Goal: Task Accomplishment & Management: Complete application form

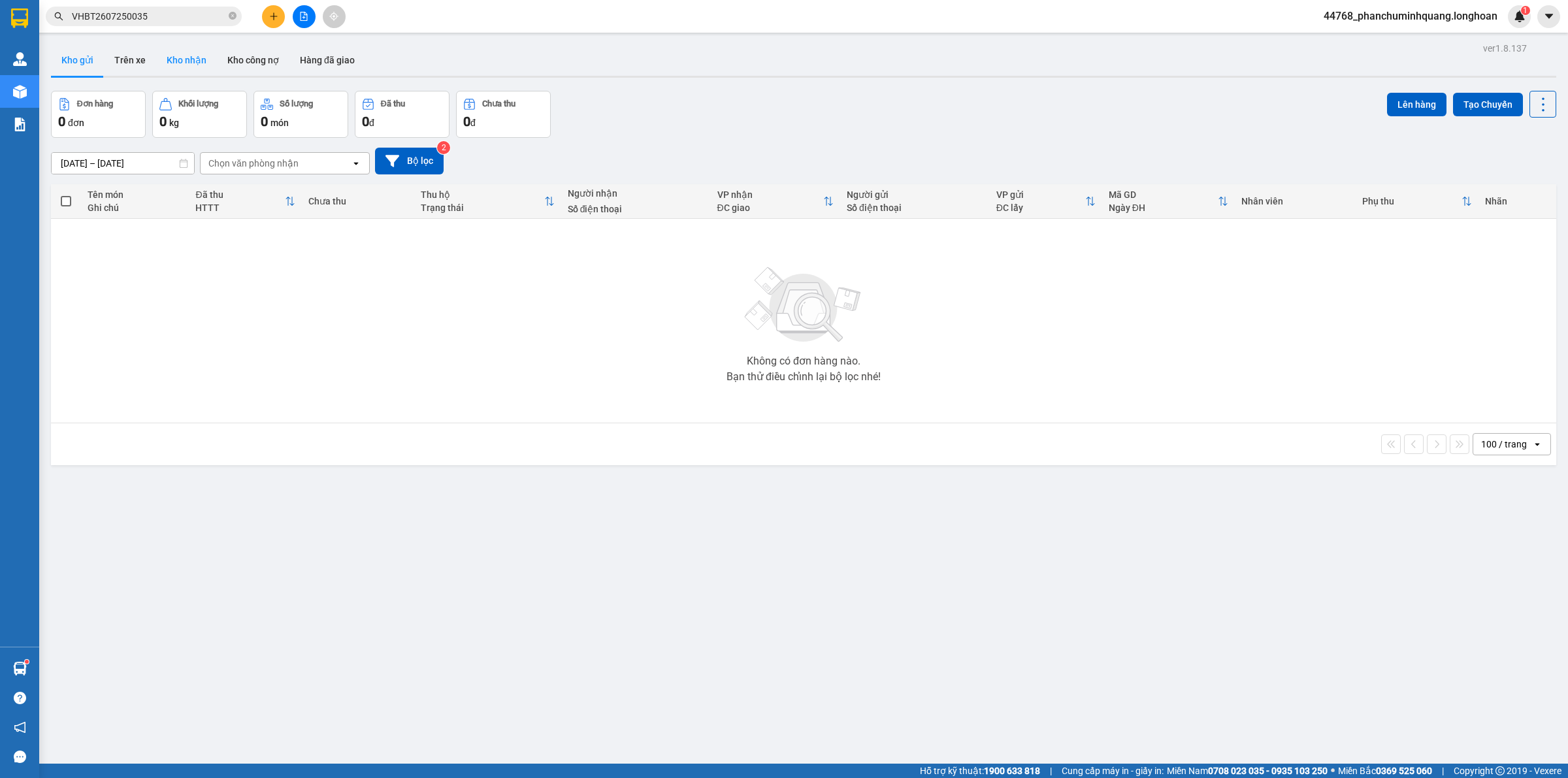
drag, startPoint x: 198, startPoint y: 50, endPoint x: 176, endPoint y: 49, distance: 22.0
click at [198, 50] on button "Kho nhận" at bounding box center [187, 60] width 61 height 31
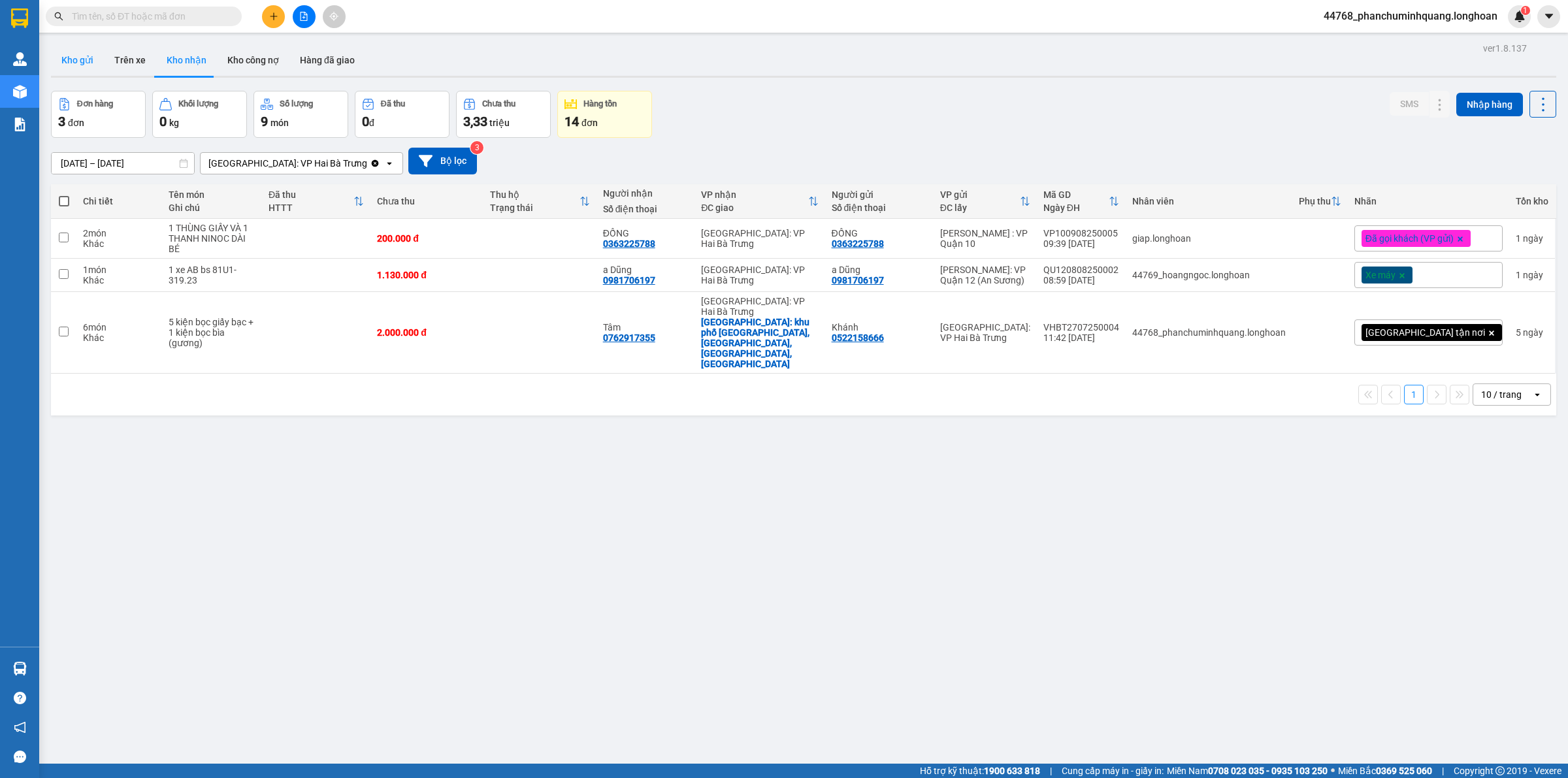
click at [84, 68] on button "Kho gửi" at bounding box center [78, 60] width 53 height 31
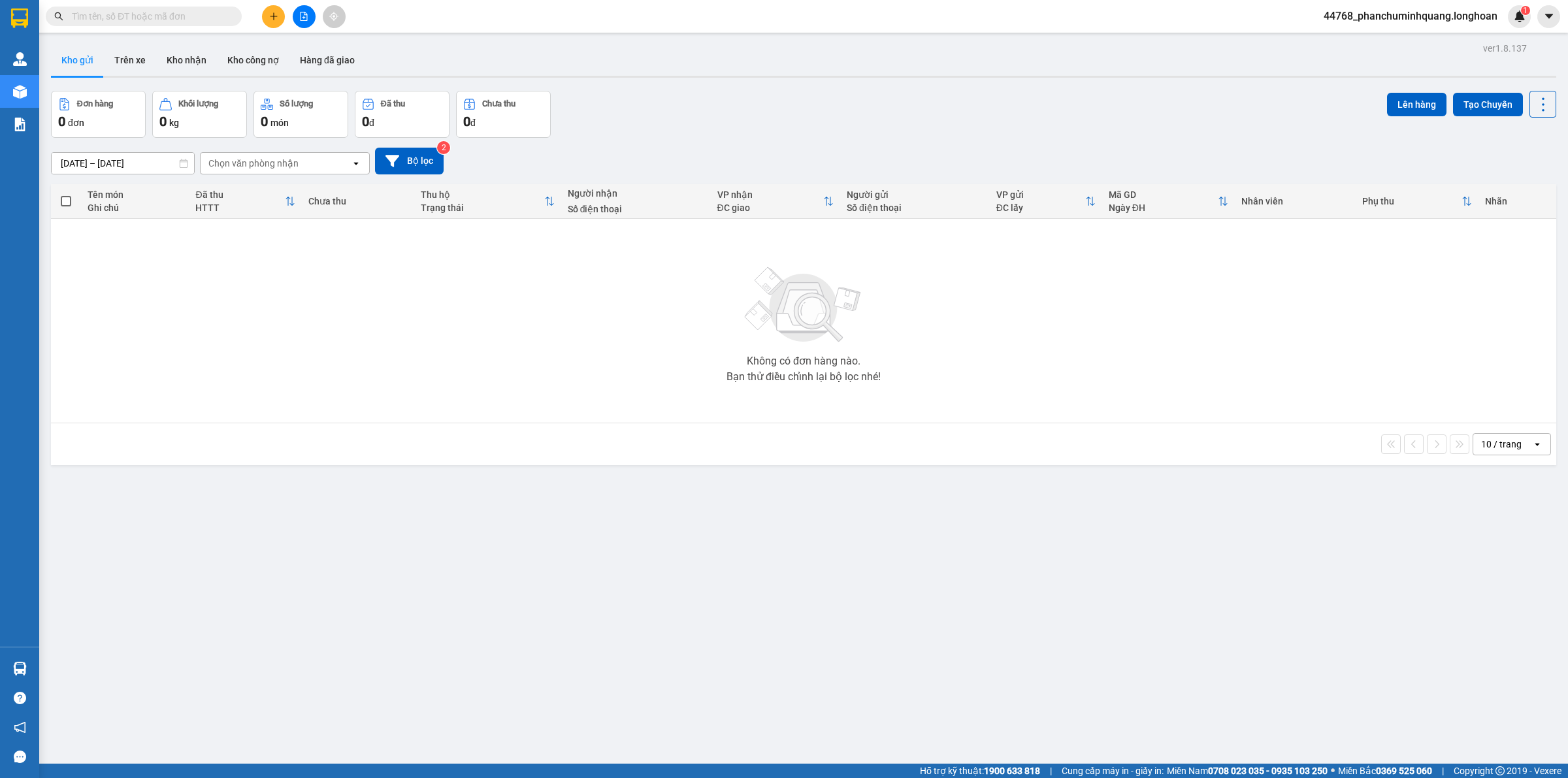
click at [270, 4] on div "Kết quả tìm kiếm ( 0 ) Bộ lọc No Data 44768_phanchuminhquang.longhoan 1" at bounding box center [784, 16] width 1568 height 32
click at [275, 8] on button at bounding box center [273, 17] width 23 height 23
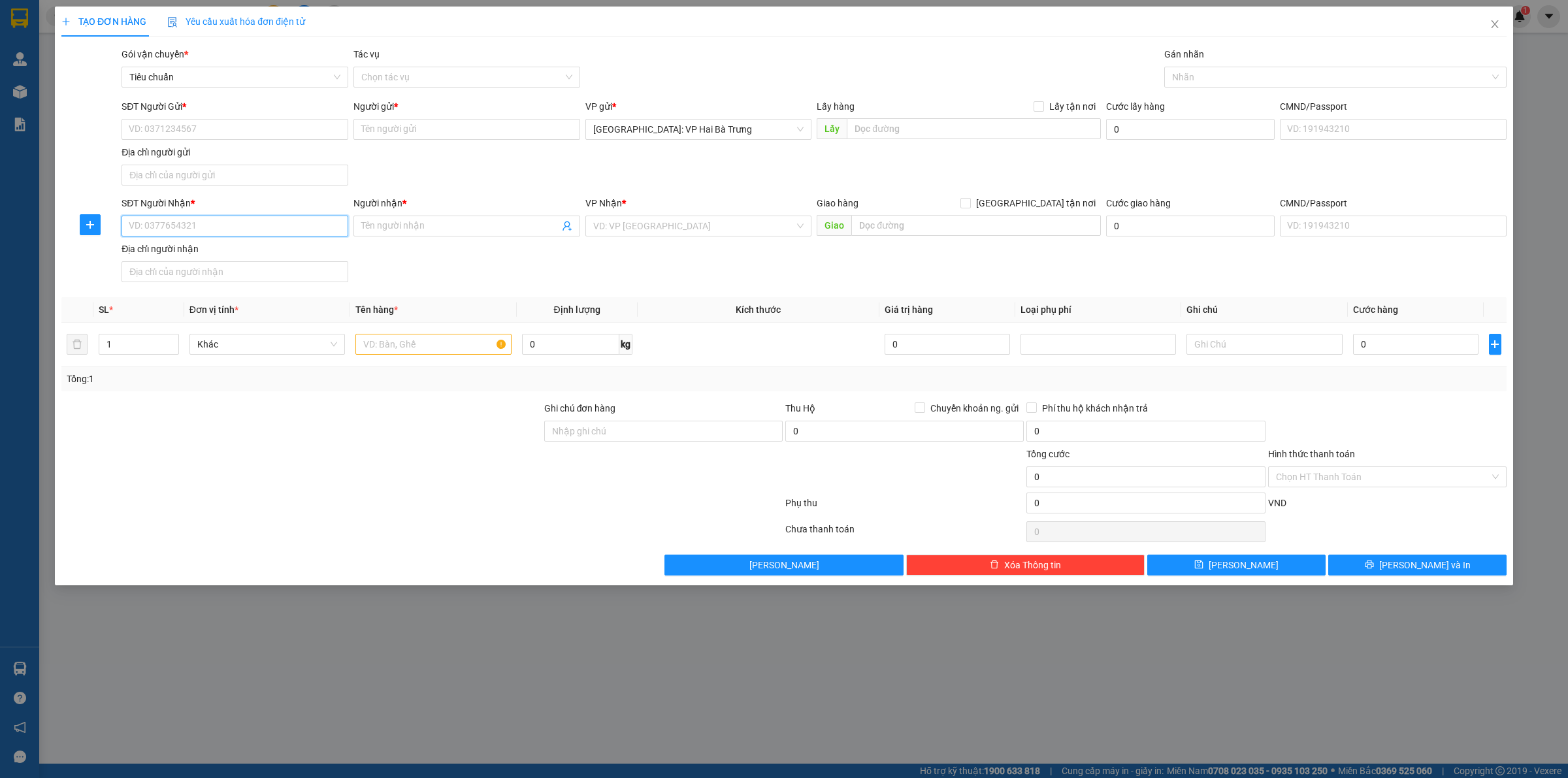
click at [233, 226] on input "SĐT Người Nhận *" at bounding box center [234, 226] width 227 height 21
type input "0933570570"
click at [244, 259] on div "0933570570 - Như Thỏ" at bounding box center [234, 253] width 211 height 14
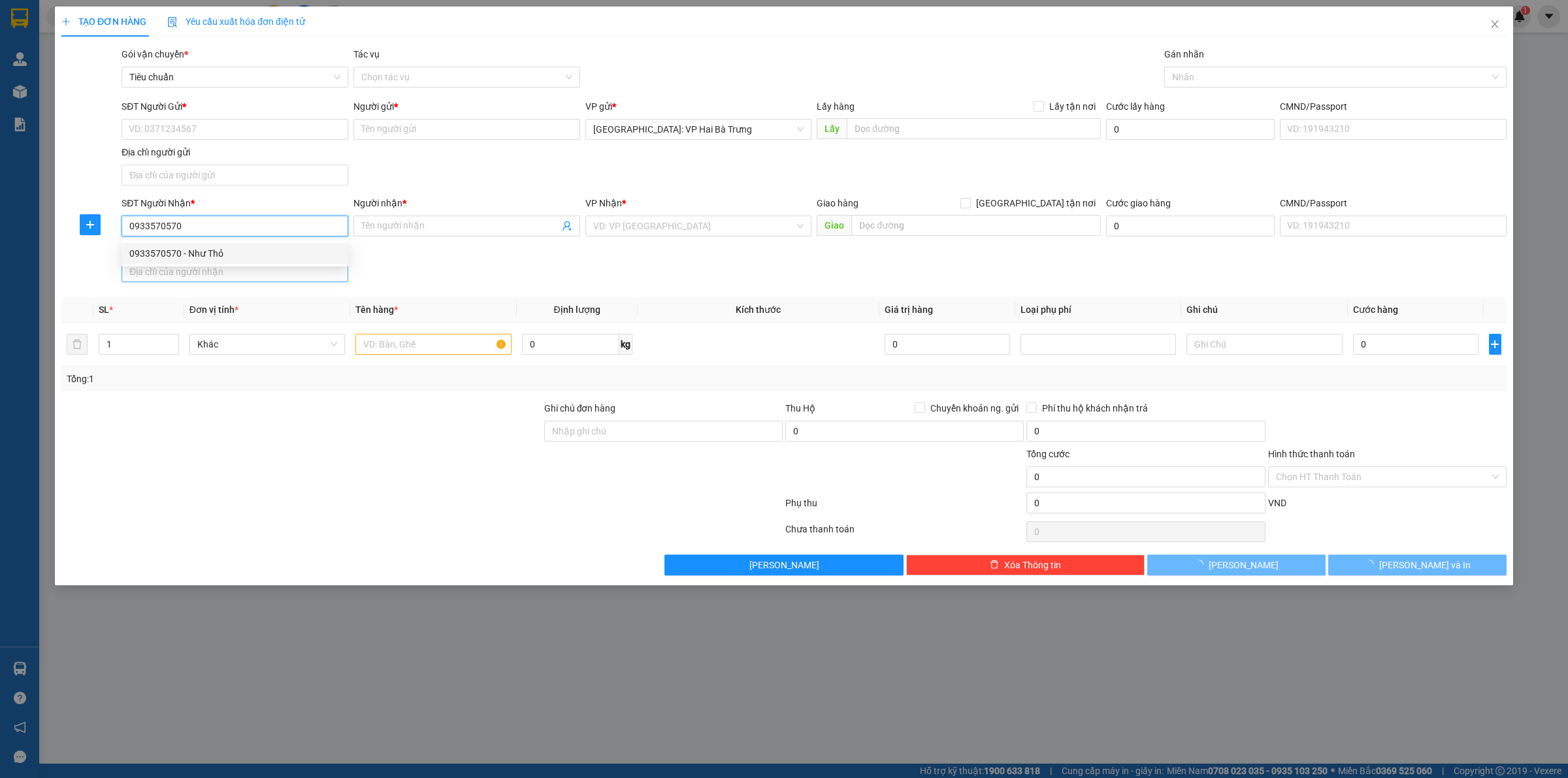
type input "Như Thỏ"
type input "Chợ Vĩnh Xuân,Xã Vĩnh Xuân,Huyện Trà ôn,Vĩnh Long"
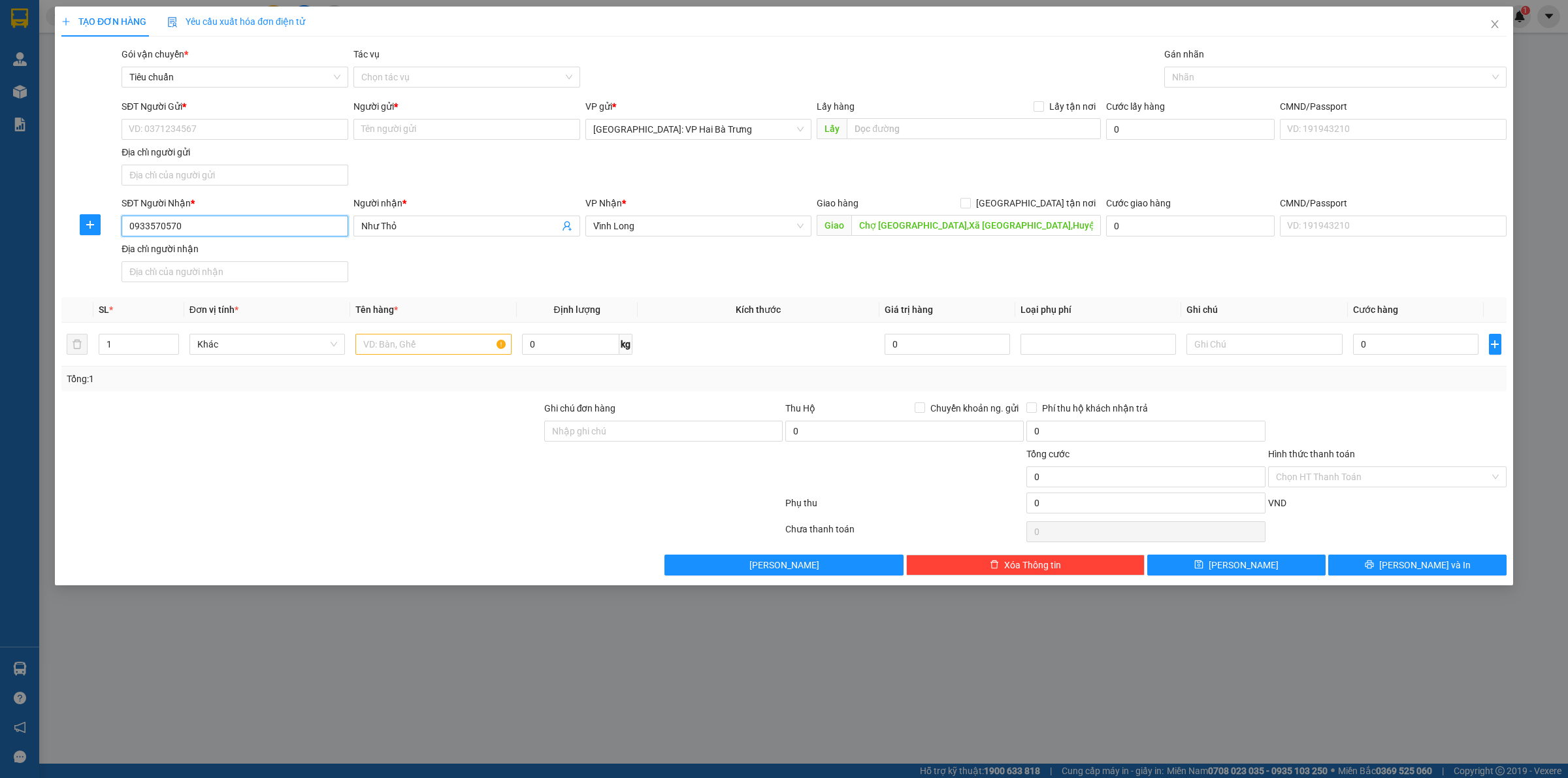
type input "0933570570"
click at [322, 136] on input "SĐT Người Gửi *" at bounding box center [234, 129] width 227 height 21
drag, startPoint x: 219, startPoint y: 154, endPoint x: 231, endPoint y: 149, distance: 13.0
click at [221, 154] on div "0975818338 - CHỊ LINH" at bounding box center [234, 156] width 211 height 14
type input "0975818338"
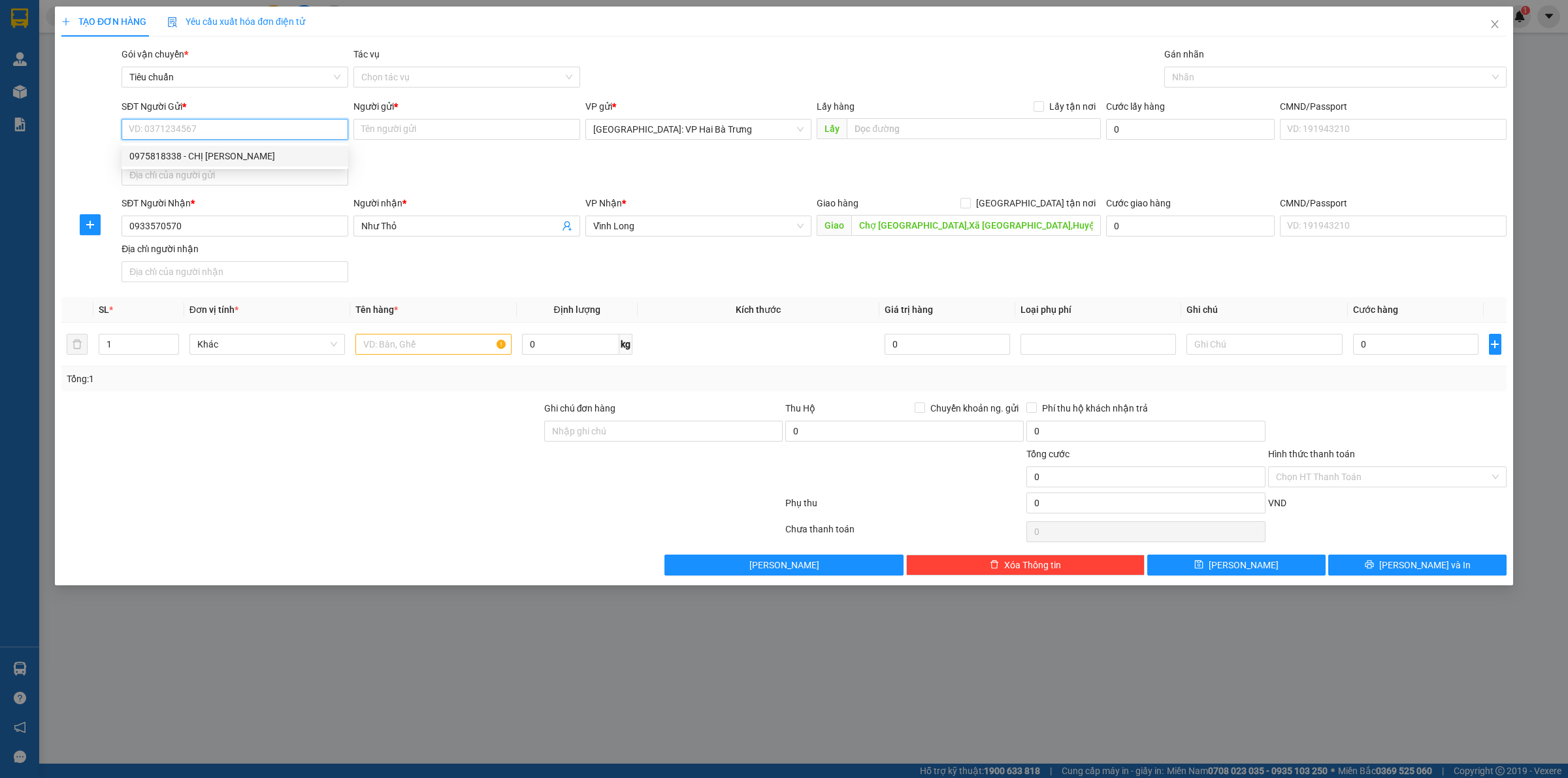
type input "CHỊ [PERSON_NAME]"
click at [698, 232] on span "Vĩnh Long" at bounding box center [699, 226] width 211 height 20
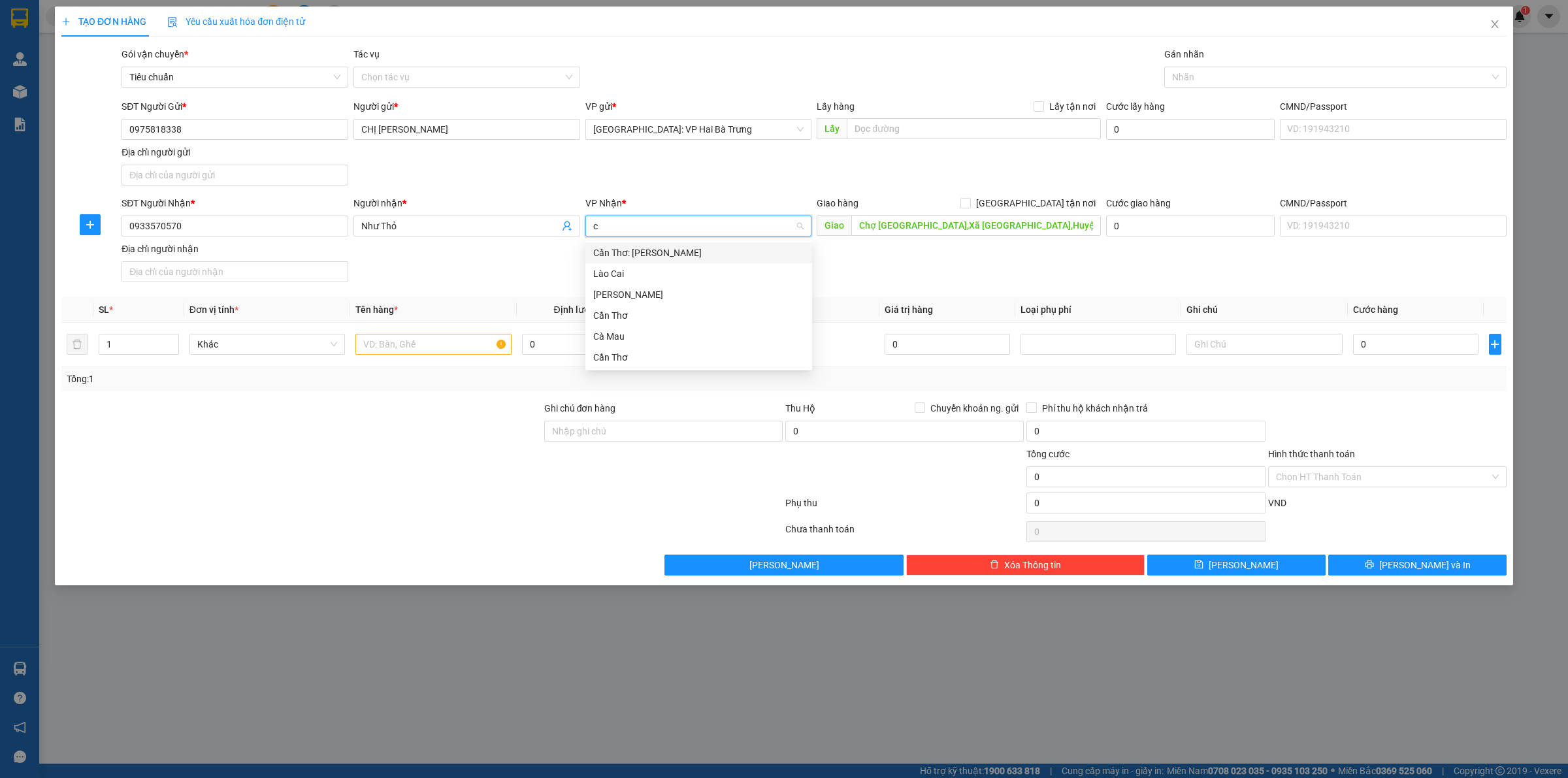
type input "câ"
click at [677, 246] on div "Cần Thơ: [PERSON_NAME]" at bounding box center [699, 252] width 211 height 14
click at [1086, 207] on span "[GEOGRAPHIC_DATA] tận nơi" at bounding box center [1036, 203] width 130 height 14
click at [970, 207] on input "[GEOGRAPHIC_DATA] tận nơi" at bounding box center [965, 203] width 9 height 9
checkbox input "true"
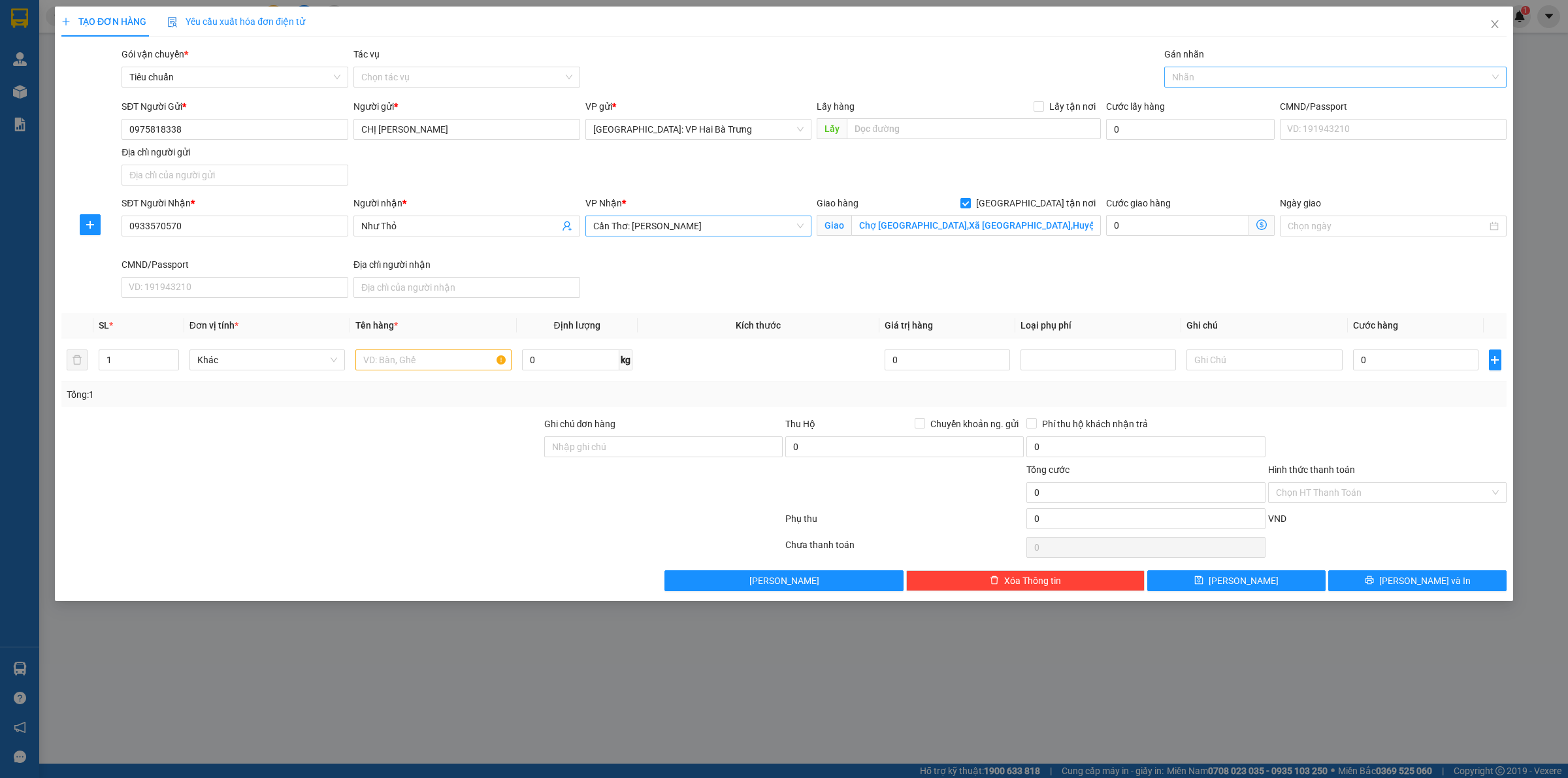
click at [1203, 86] on div "Nhãn" at bounding box center [1335, 77] width 343 height 21
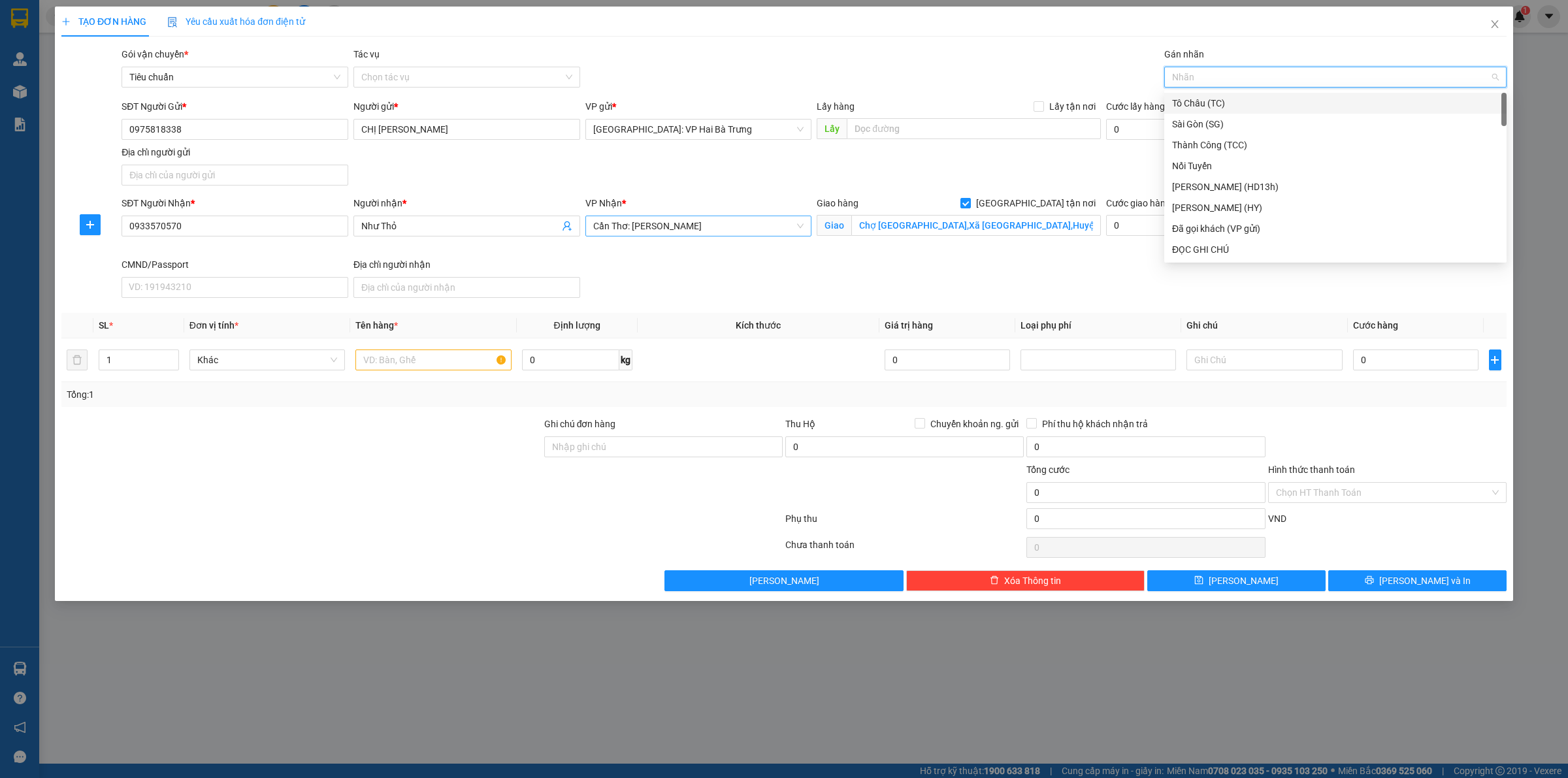
type input "G"
click at [1241, 255] on div "[GEOGRAPHIC_DATA] tận nơi" at bounding box center [1335, 249] width 327 height 14
click at [168, 355] on span "up" at bounding box center [172, 357] width 8 height 8
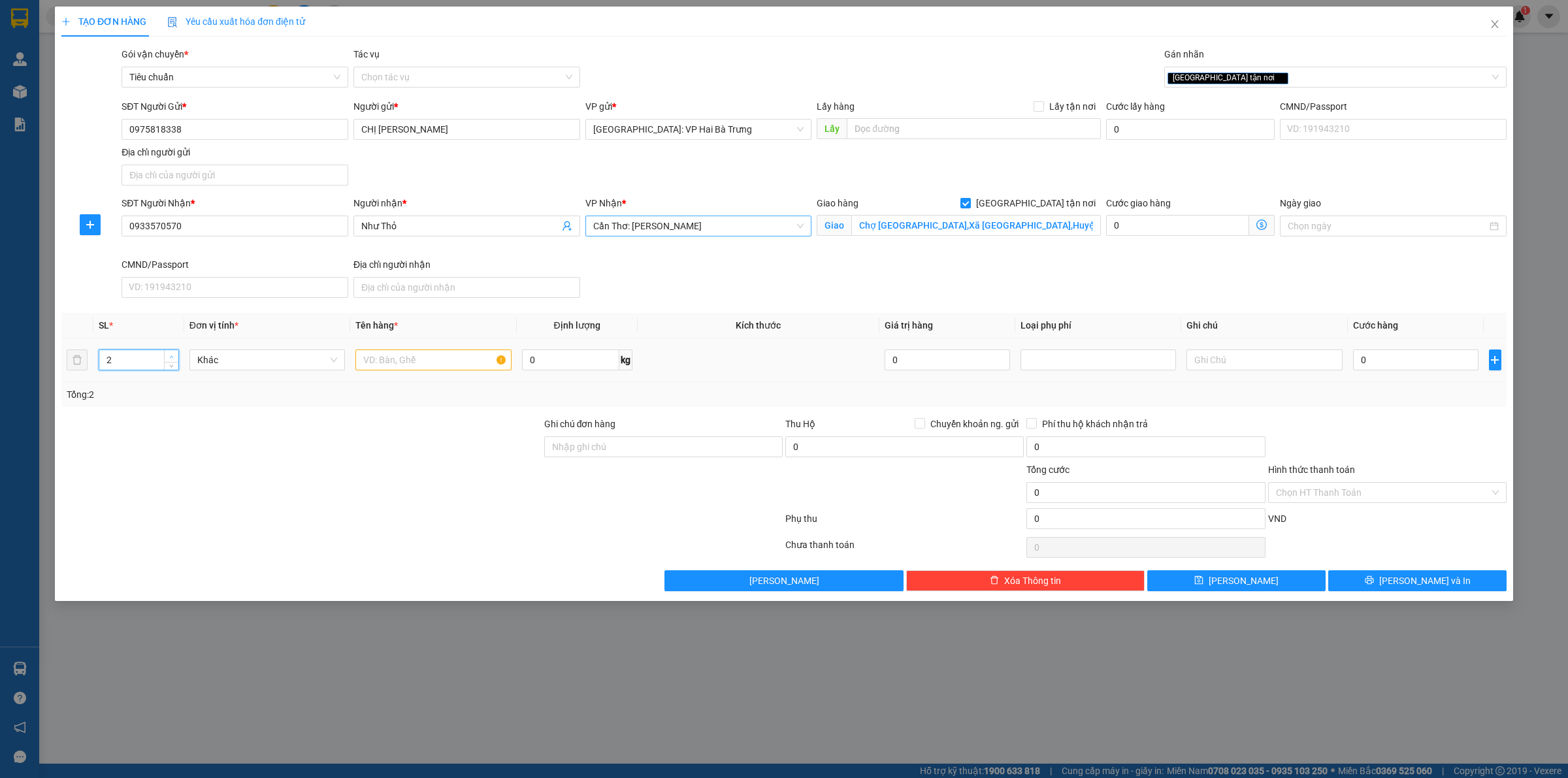
type input "3"
click at [168, 355] on span "up" at bounding box center [172, 357] width 8 height 8
click at [436, 362] on input "text" at bounding box center [434, 360] width 156 height 21
type input "1 kiện to đóng khung gỗ + 1 kiện nhỏ đóng khung gỗ + 1 thùng giấy"
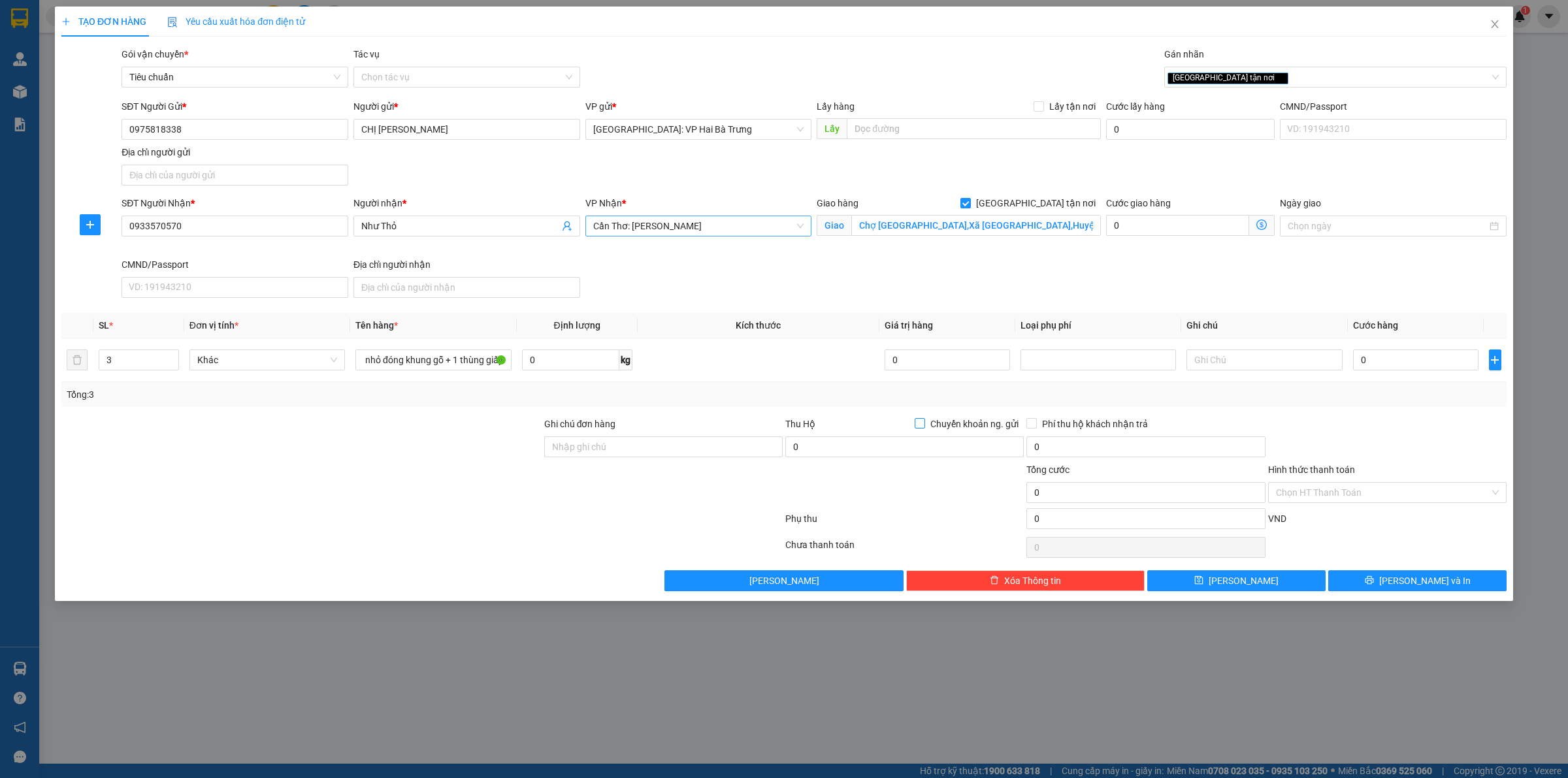
click at [923, 426] on input "Chuyển khoản ng. gửi" at bounding box center [920, 423] width 9 height 9
checkbox input "true"
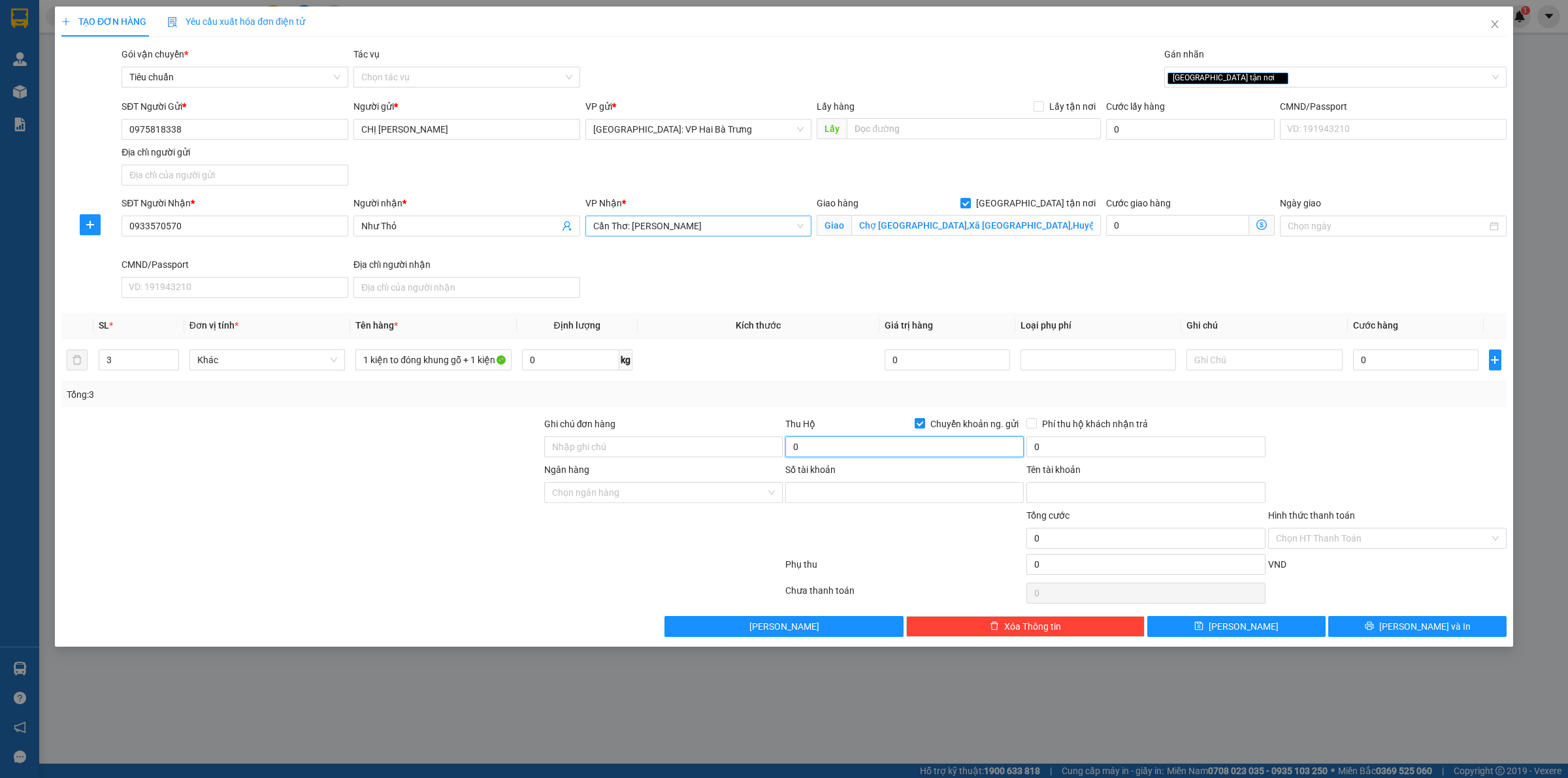
click at [925, 446] on input "0" at bounding box center [905, 447] width 238 height 21
type input "11.000.000"
click at [221, 122] on input "0975818338" at bounding box center [234, 129] width 227 height 21
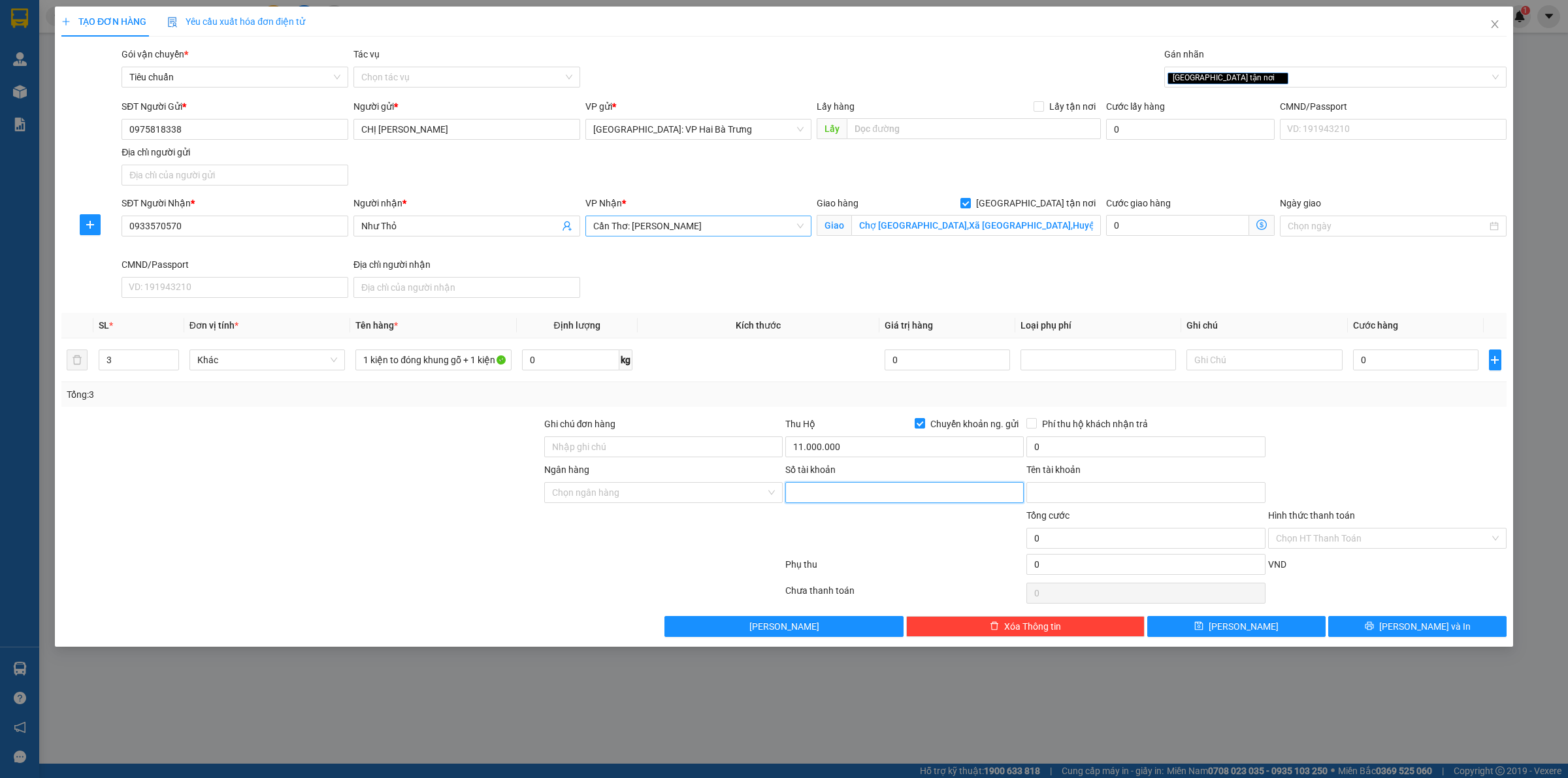
click at [893, 493] on input "Số tài khoản" at bounding box center [905, 492] width 238 height 21
paste input "109800028888"
type input "109800028888"
drag, startPoint x: 700, startPoint y: 496, endPoint x: 771, endPoint y: 502, distance: 71.3
click at [708, 493] on input "Ngân hàng" at bounding box center [659, 492] width 214 height 20
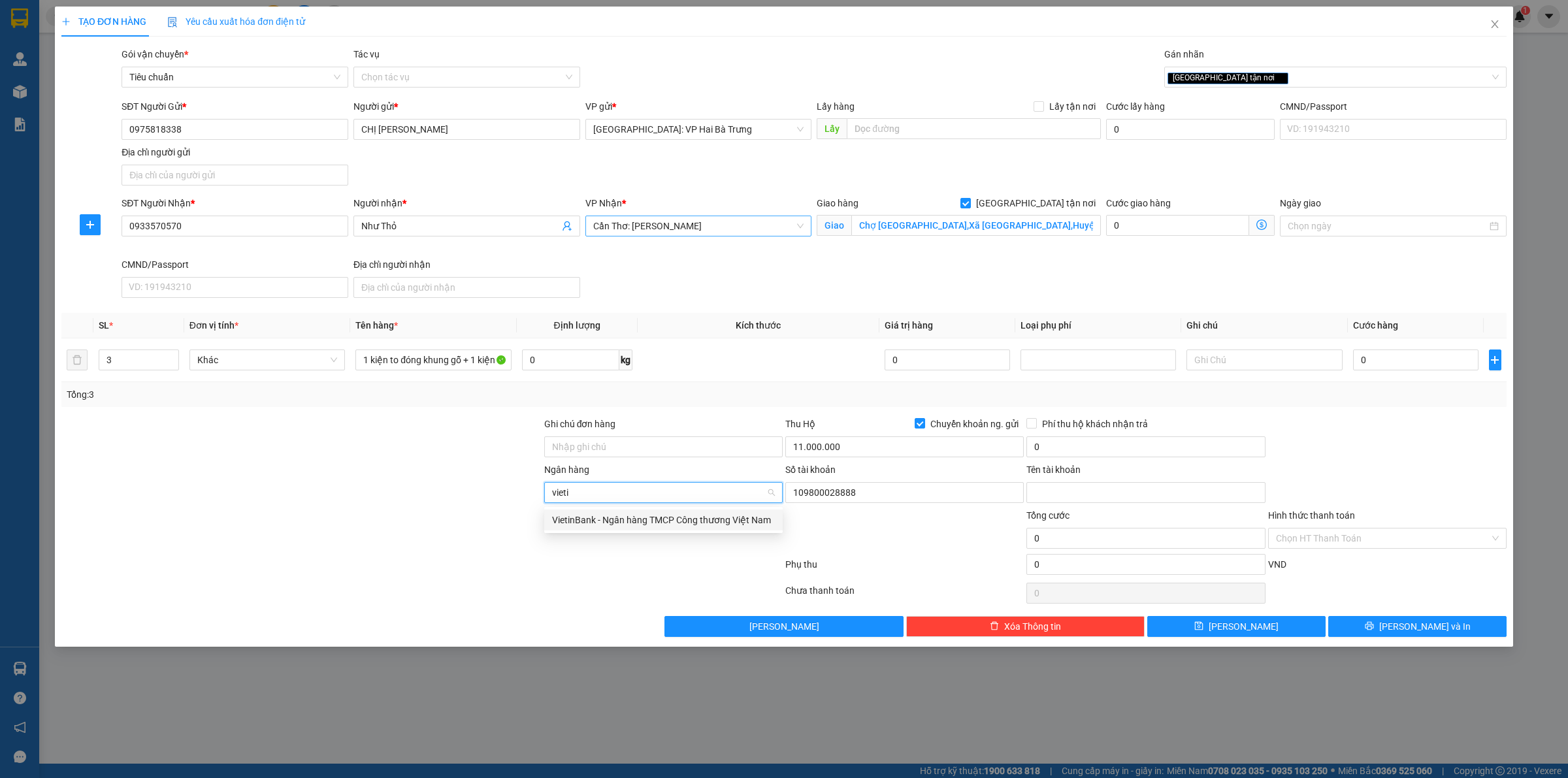
type input "vietin"
drag, startPoint x: 748, startPoint y: 519, endPoint x: 779, endPoint y: 527, distance: 32.0
click at [748, 520] on div "VietinBank - Ngân hàng TMCP Công thương Việt Nam" at bounding box center [663, 519] width 223 height 14
click at [1098, 498] on input "Tên tài khoản" at bounding box center [1146, 492] width 238 height 21
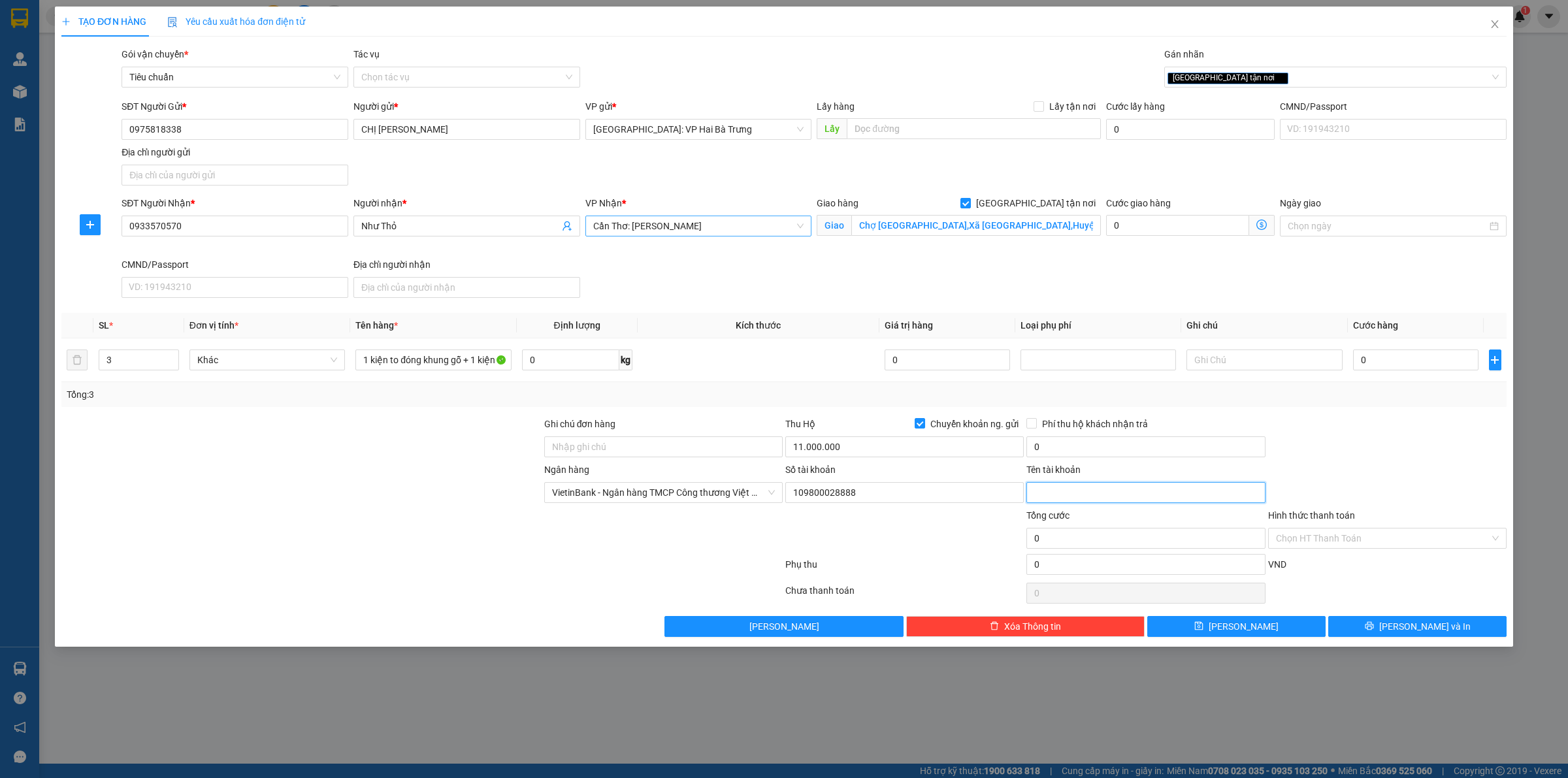
paste input "Bui Dieu Linh"
type input "Bui Dieu Linh"
click at [1432, 358] on input "0" at bounding box center [1416, 360] width 125 height 21
type input "1"
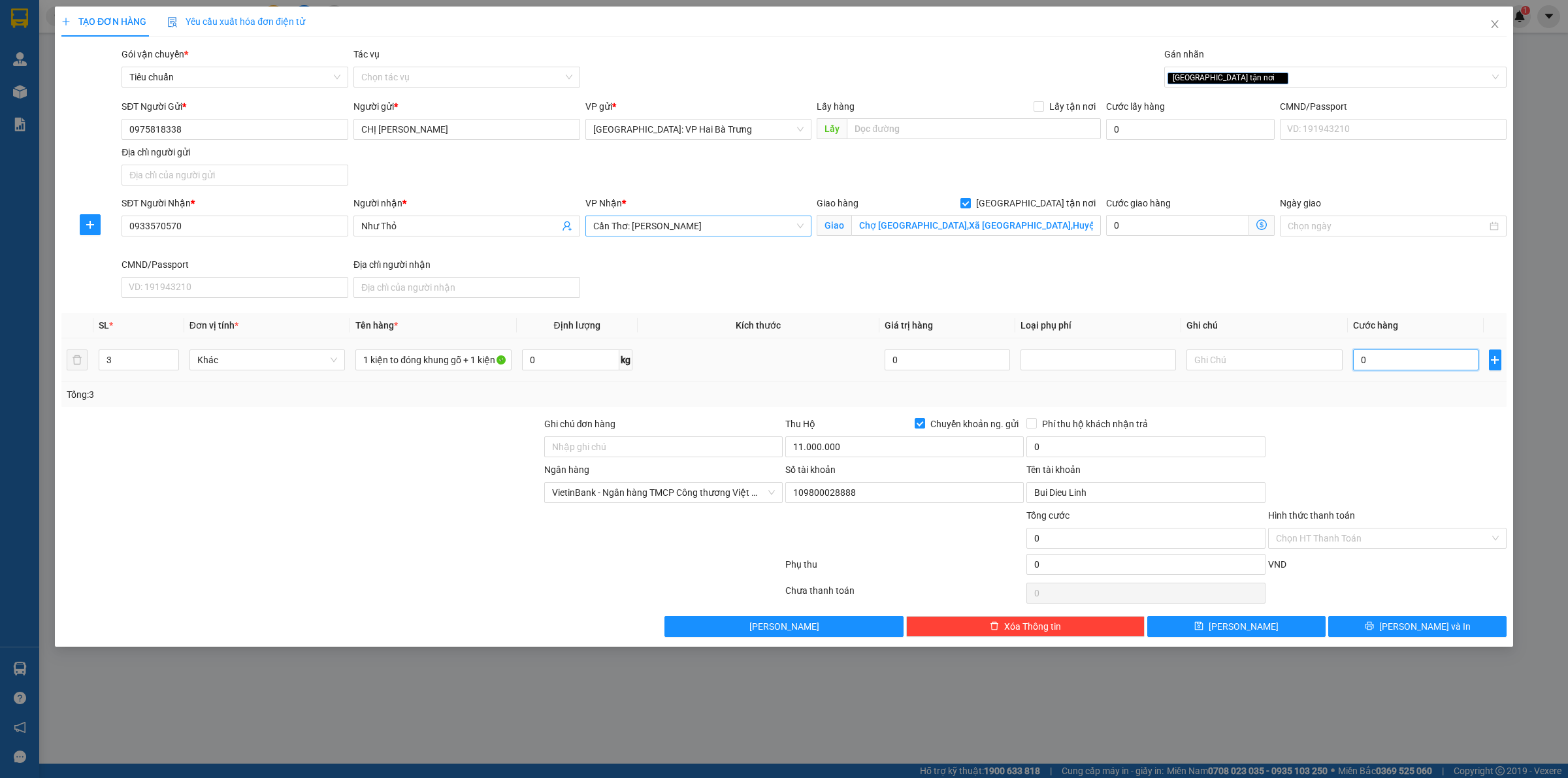
type input "1"
type input "18"
type input "185"
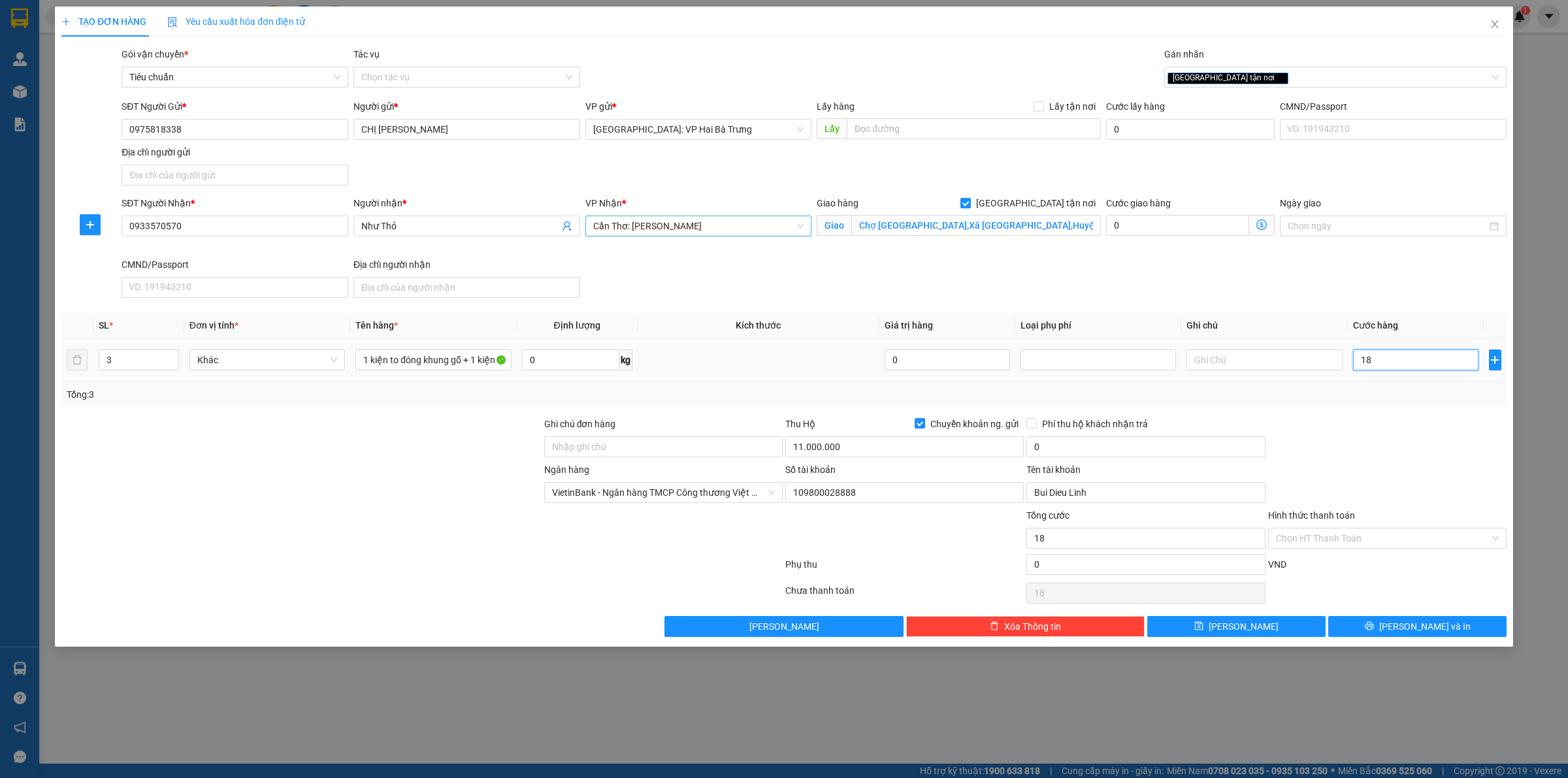
type input "185"
type input "1.850"
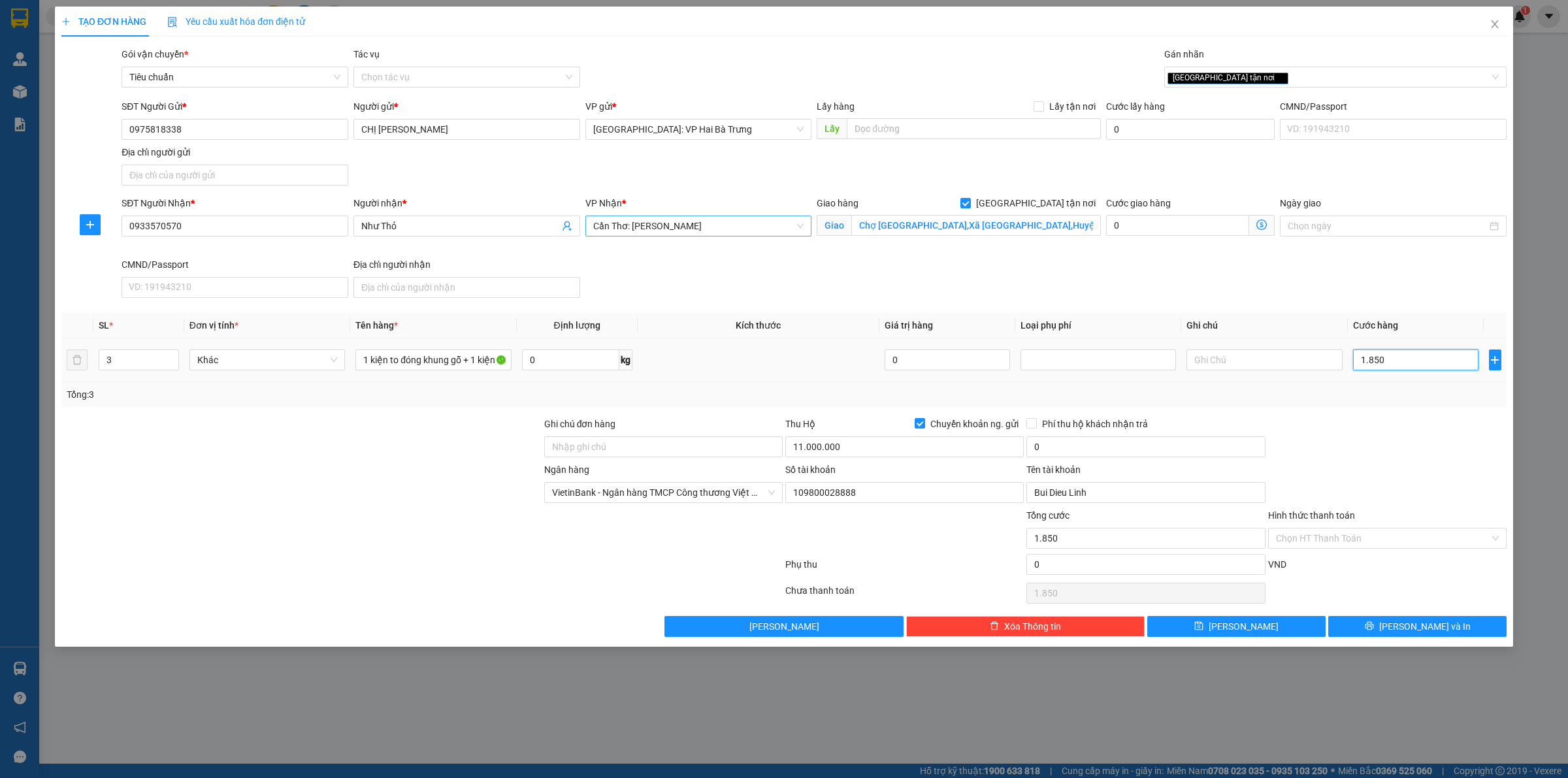
type input "18.500"
type input "185.000"
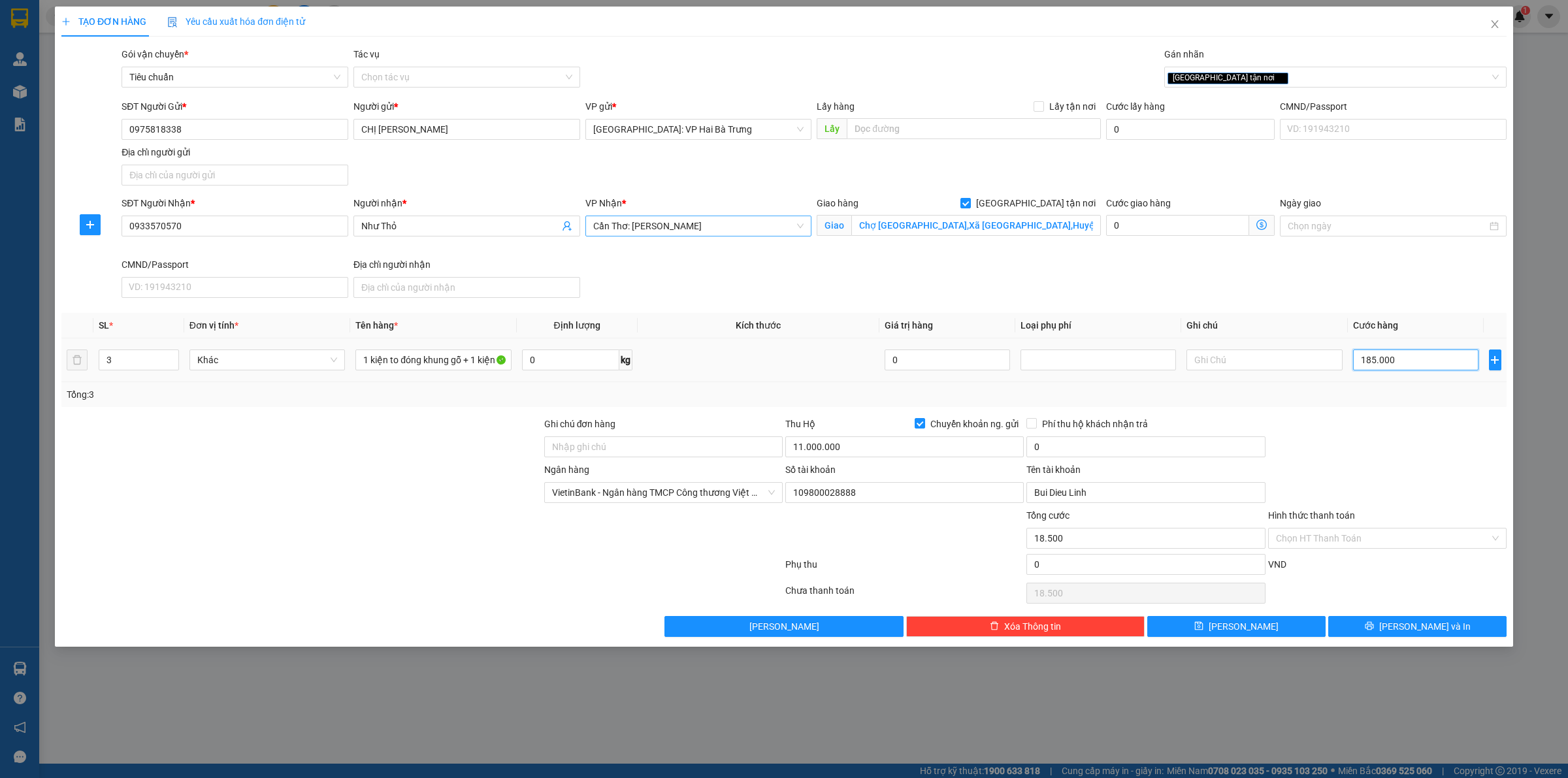
type input "185.000"
type input "1.850.000"
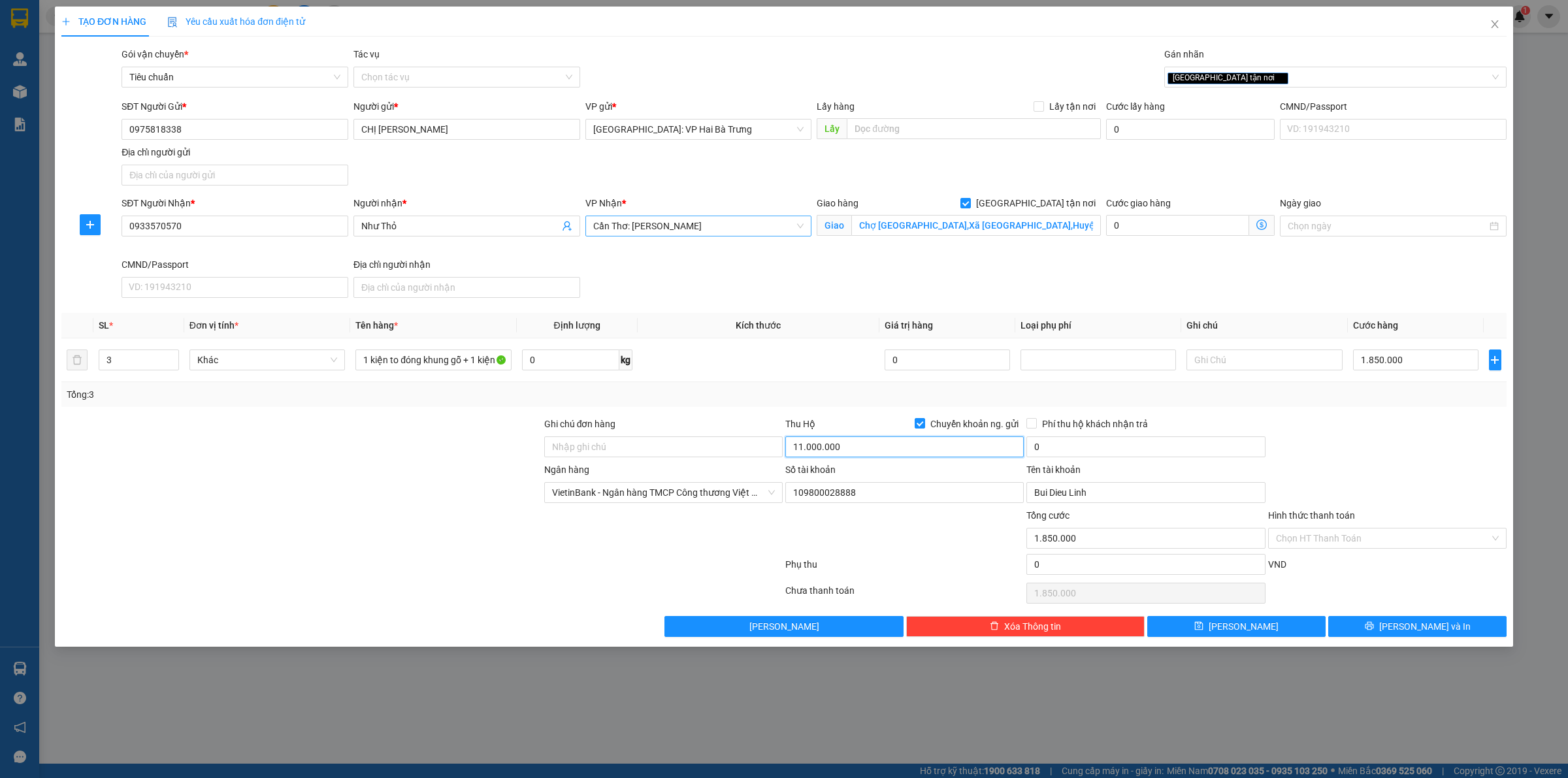
click at [911, 448] on input "11.000.000" at bounding box center [905, 447] width 238 height 21
type input "9.150.000"
type input "25.000"
click at [469, 361] on input "1 kiện to đóng khung gỗ + 1 kiện nhỏ đóng khung gỗ + 1 thùng giấy" at bounding box center [434, 360] width 156 height 21
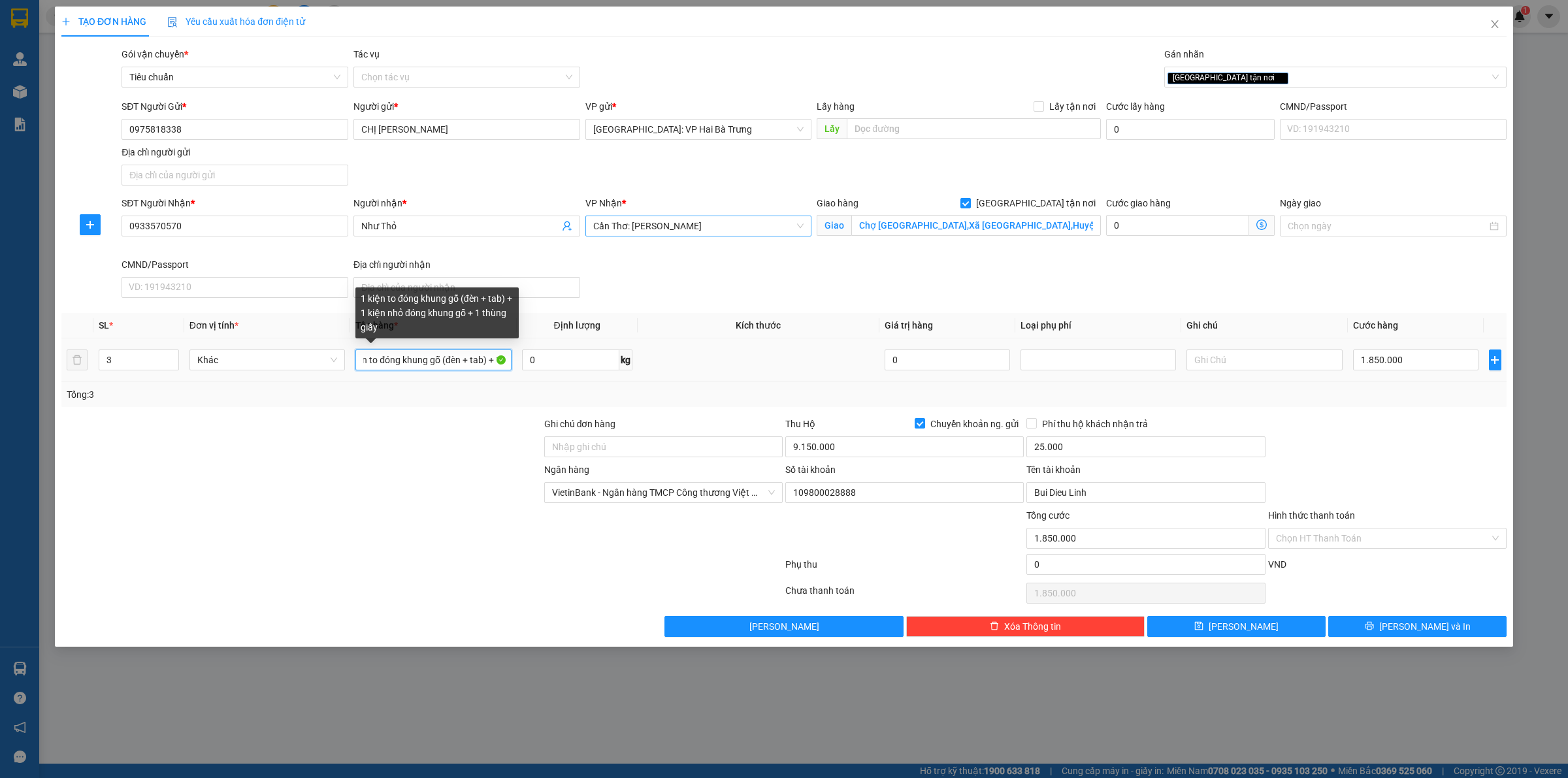
scroll to position [0, 87]
drag, startPoint x: 456, startPoint y: 358, endPoint x: 423, endPoint y: 360, distance: 33.1
click at [423, 360] on input "1 kiện to đóng khung gỗ (đèn + tab) + 1 kiện nhỏ đóng khung gỗ + 1 thùng giấy" at bounding box center [434, 360] width 156 height 21
click at [489, 361] on input "1 kiện to đóng khung gỗ (đèn + tab) + 1 kiện nhỏ đóng khung gỗ + 1 thùng giấy" at bounding box center [434, 360] width 156 height 21
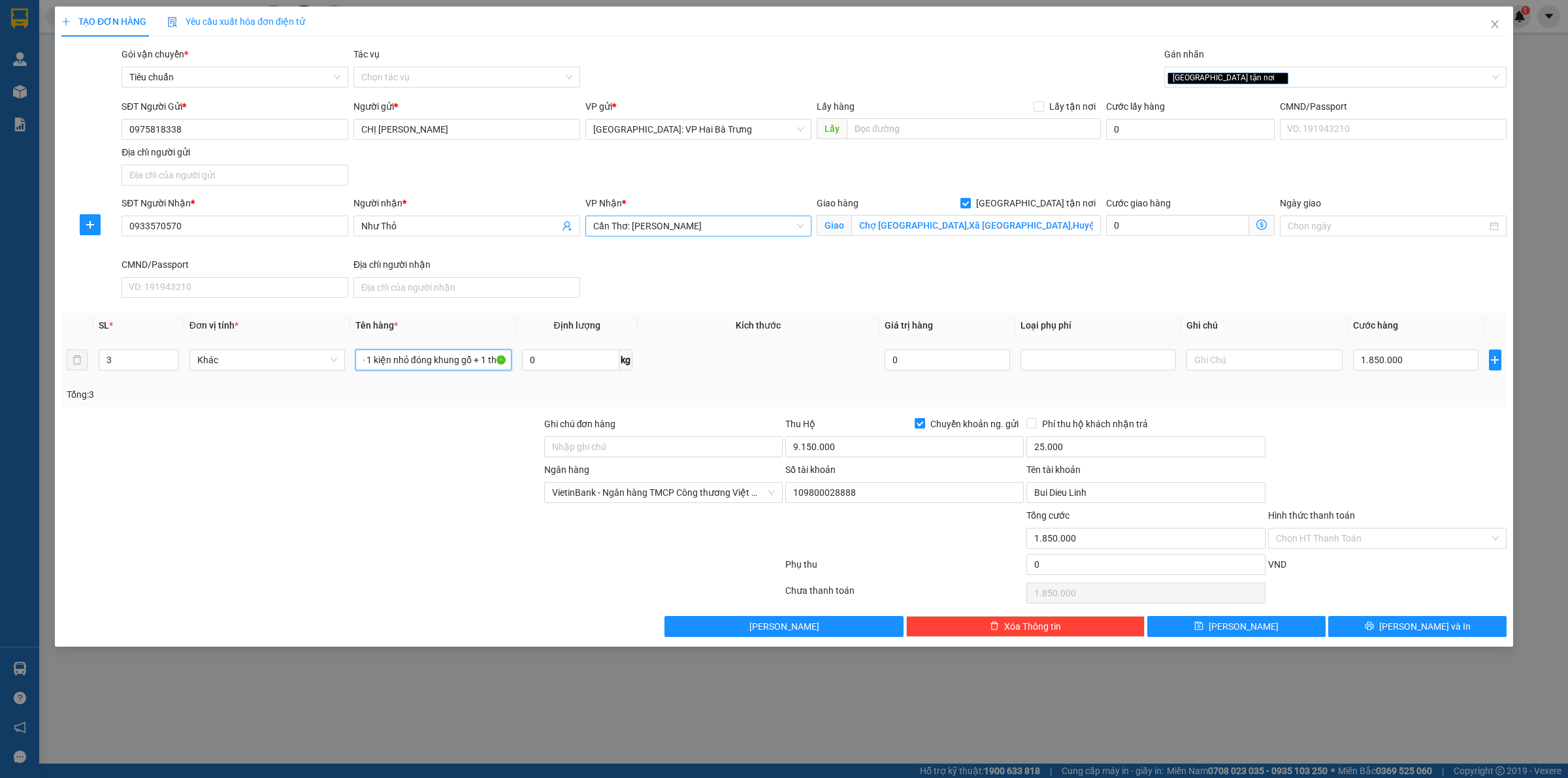
paste input "(đèn + tab)"
type input "1 kiện to đóng khung gỗ (đèn + tab) + 1 kiện nhỏ đóng khung gỗ(đèn + tab) + 1 t…"
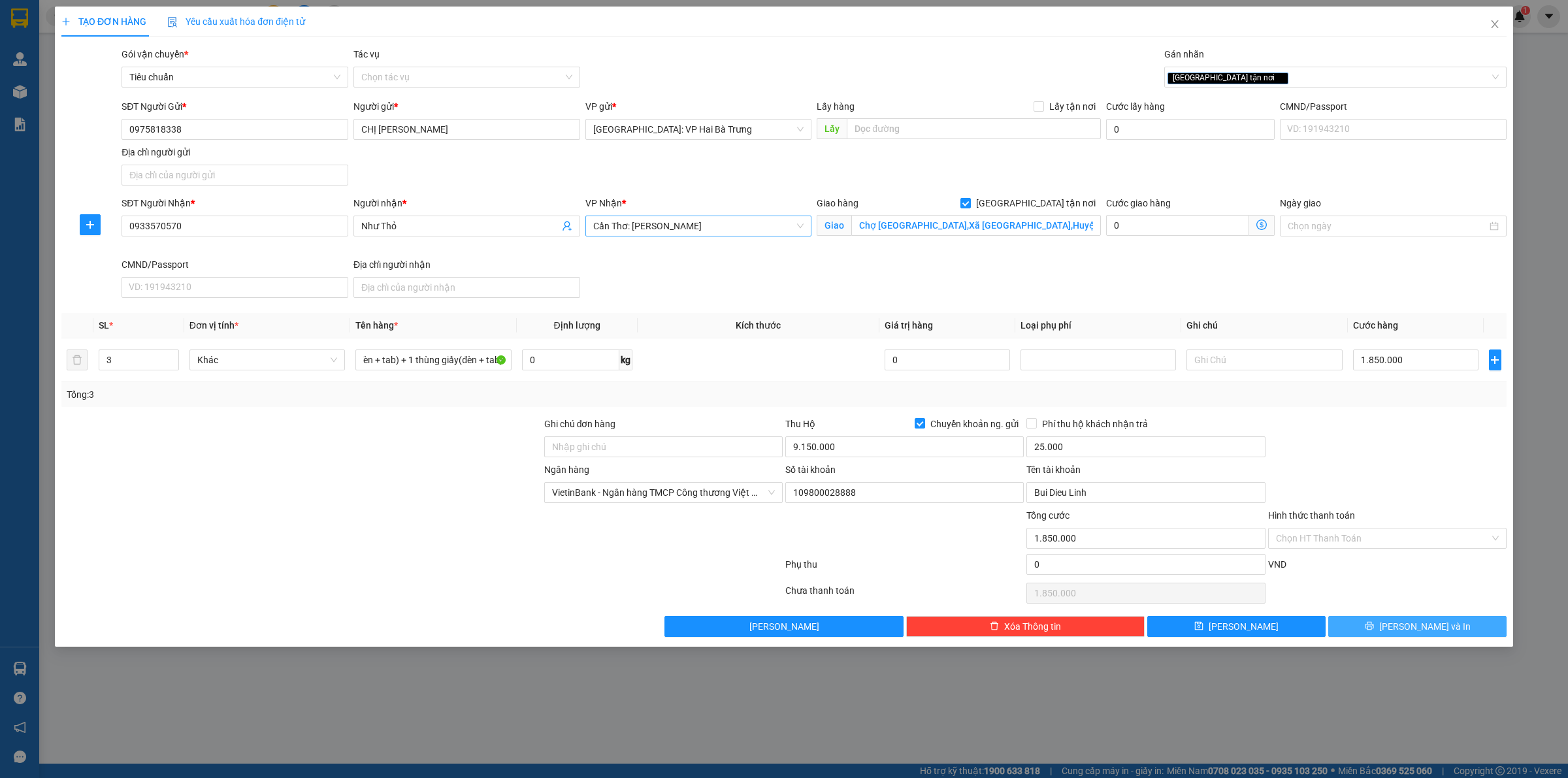
click at [1403, 626] on button "[PERSON_NAME] và In" at bounding box center [1418, 626] width 178 height 21
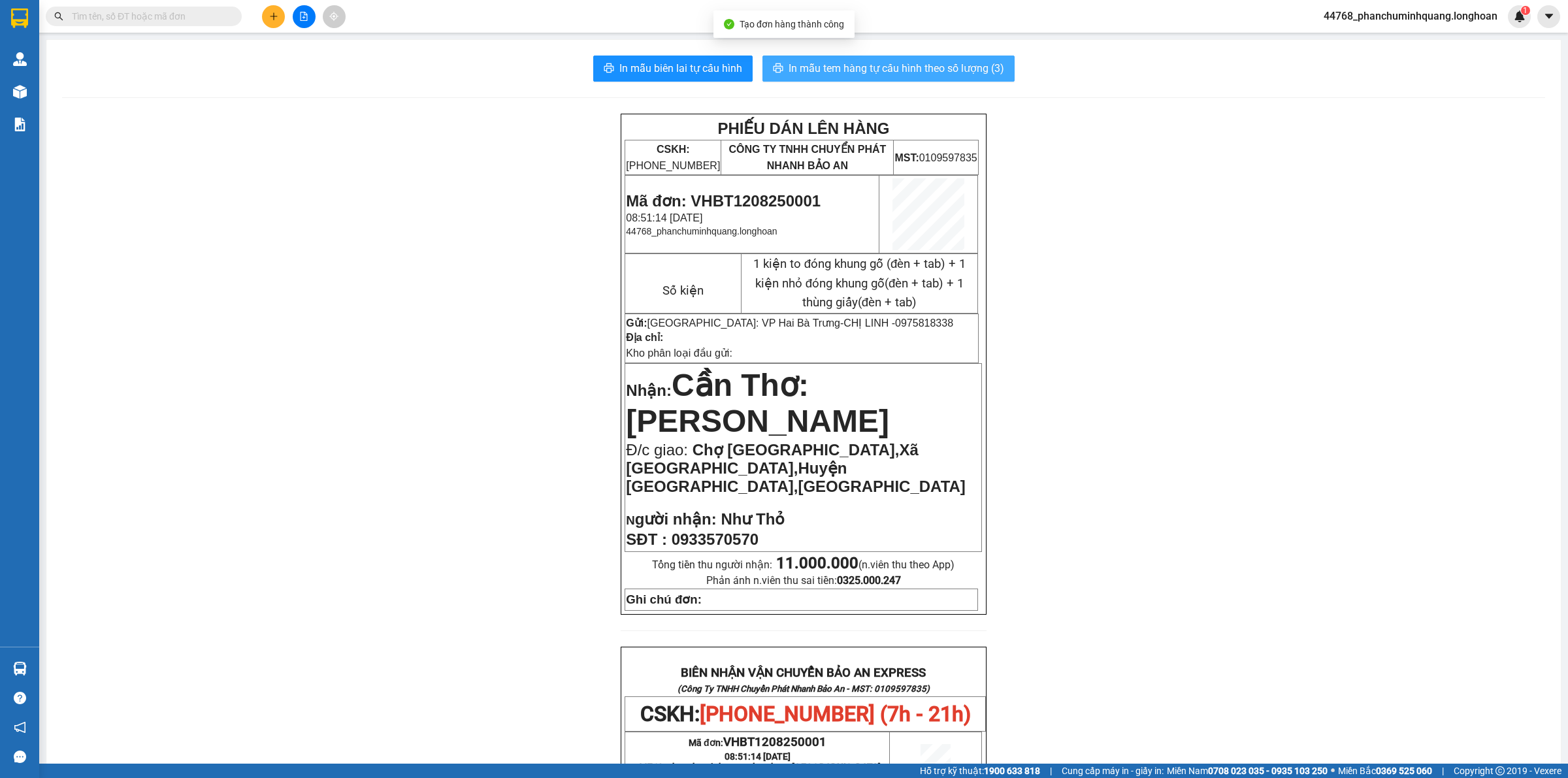
click at [893, 66] on span "In mẫu tem hàng tự cấu hình theo số lượng (3)" at bounding box center [896, 67] width 215 height 16
click at [712, 73] on span "In mẫu biên lai tự cấu hình" at bounding box center [681, 67] width 122 height 16
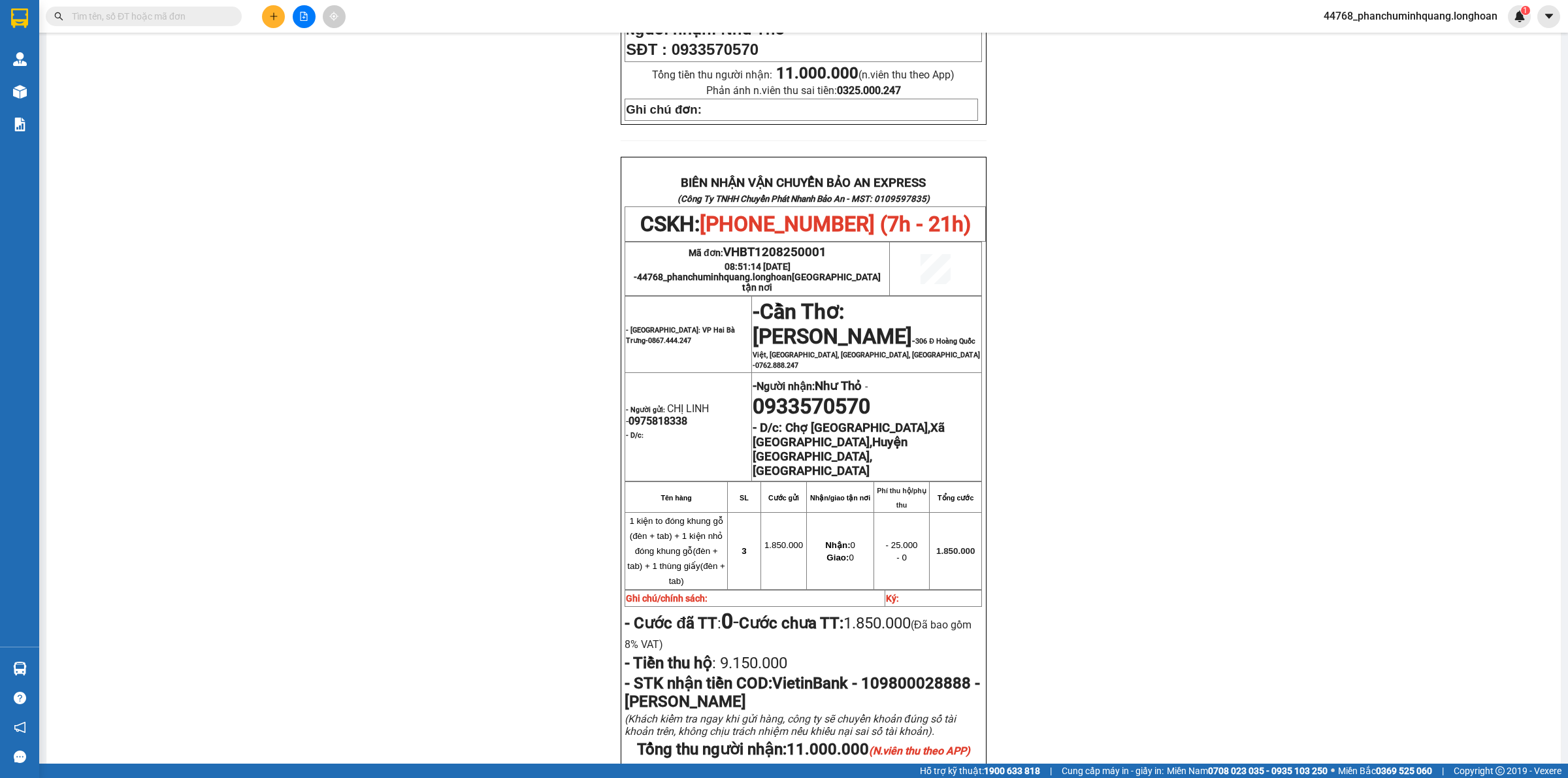
scroll to position [408, 0]
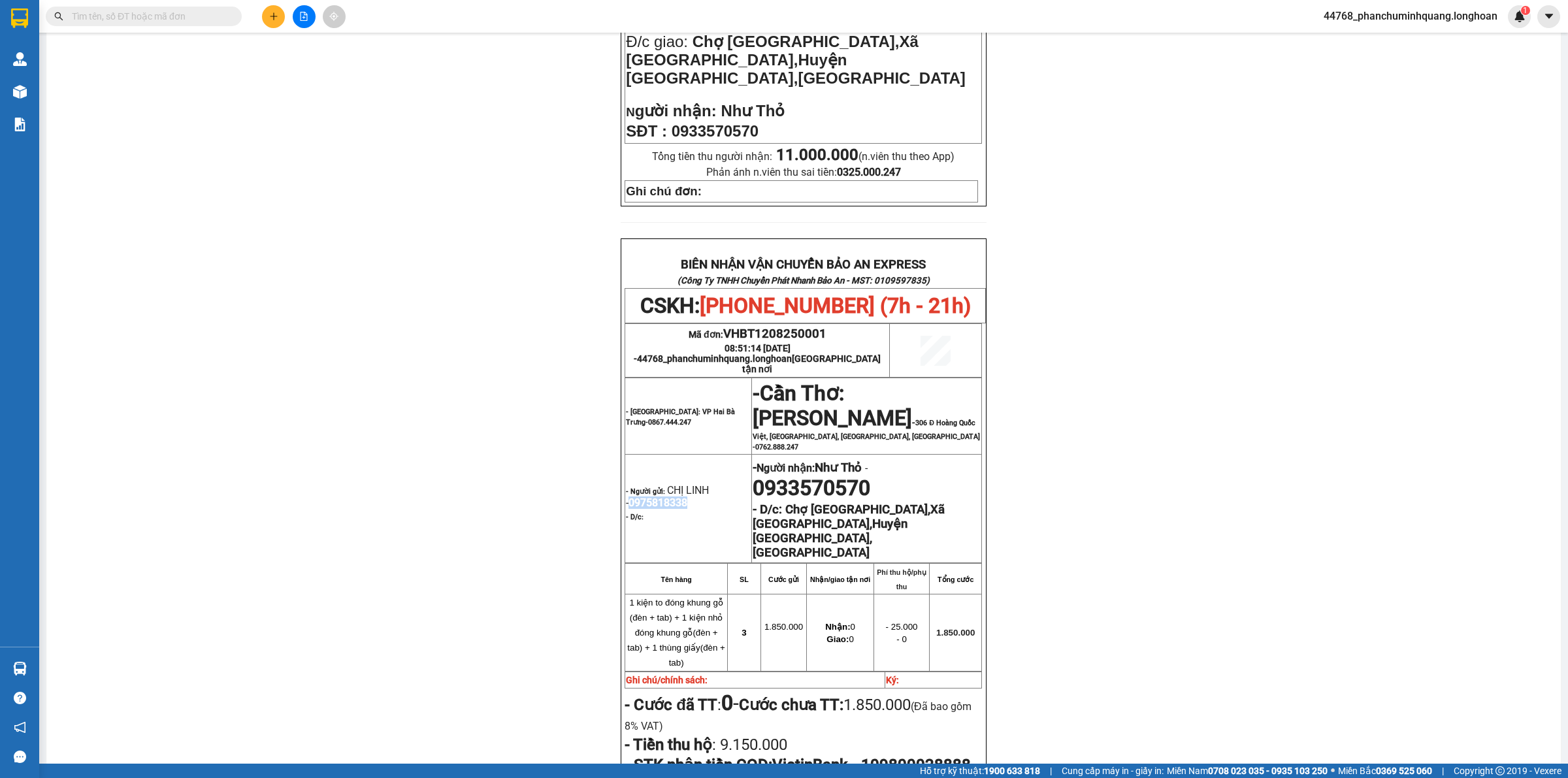
drag, startPoint x: 695, startPoint y: 469, endPoint x: 623, endPoint y: 477, distance: 72.4
click at [626, 484] on p "- Người gửi: CHỊ LINH - 0975818338" at bounding box center [689, 496] width 125 height 25
copy span "0975818338"
click at [280, 14] on button at bounding box center [273, 17] width 23 height 23
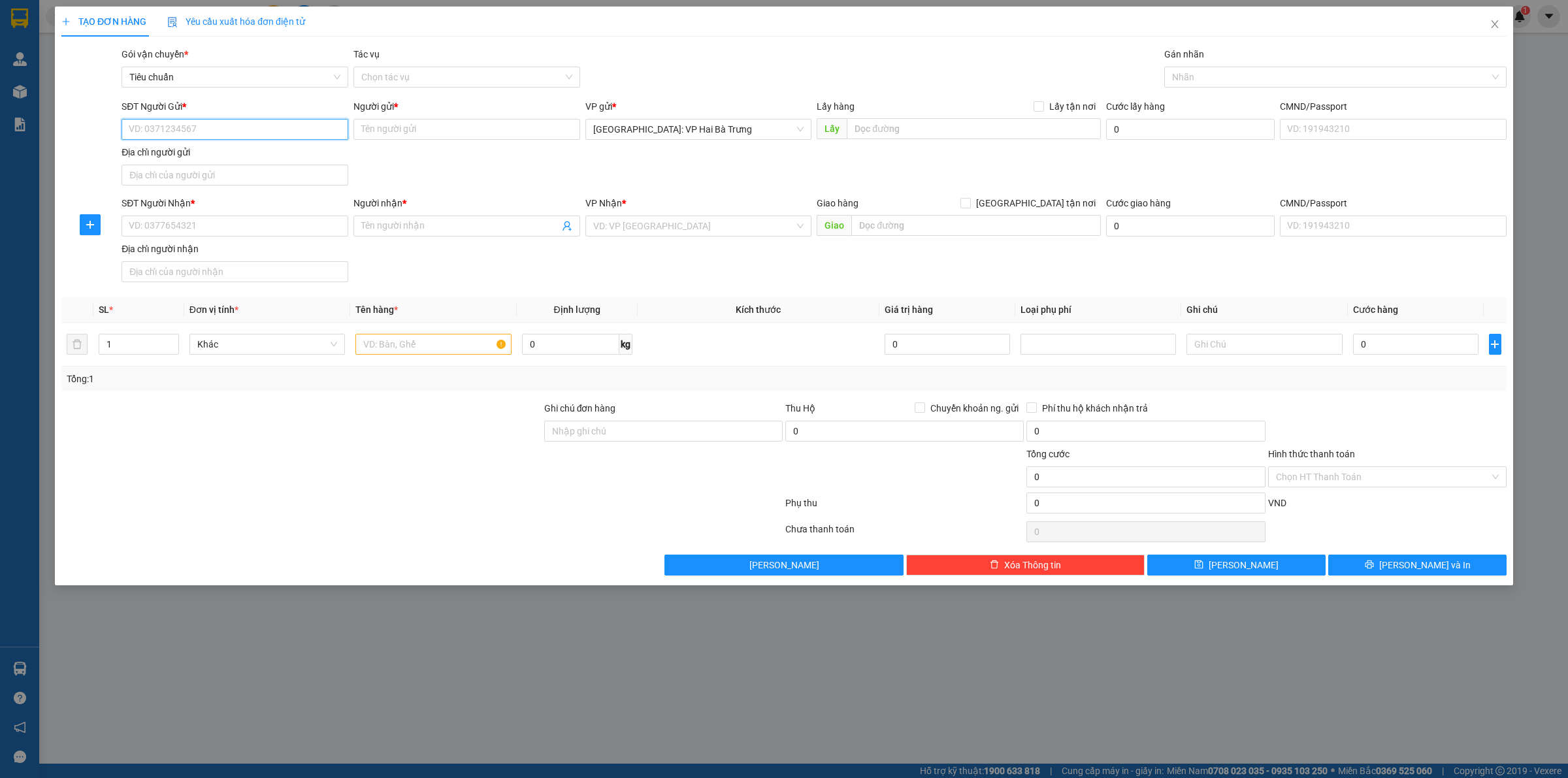
click at [283, 131] on input "SĐT Người Gửi *" at bounding box center [234, 129] width 227 height 21
paste input "0975818338"
type input "0975818338"
click at [308, 152] on div "0975818338 - CHỊ LINH" at bounding box center [234, 156] width 211 height 14
type input "CHỊ [PERSON_NAME]"
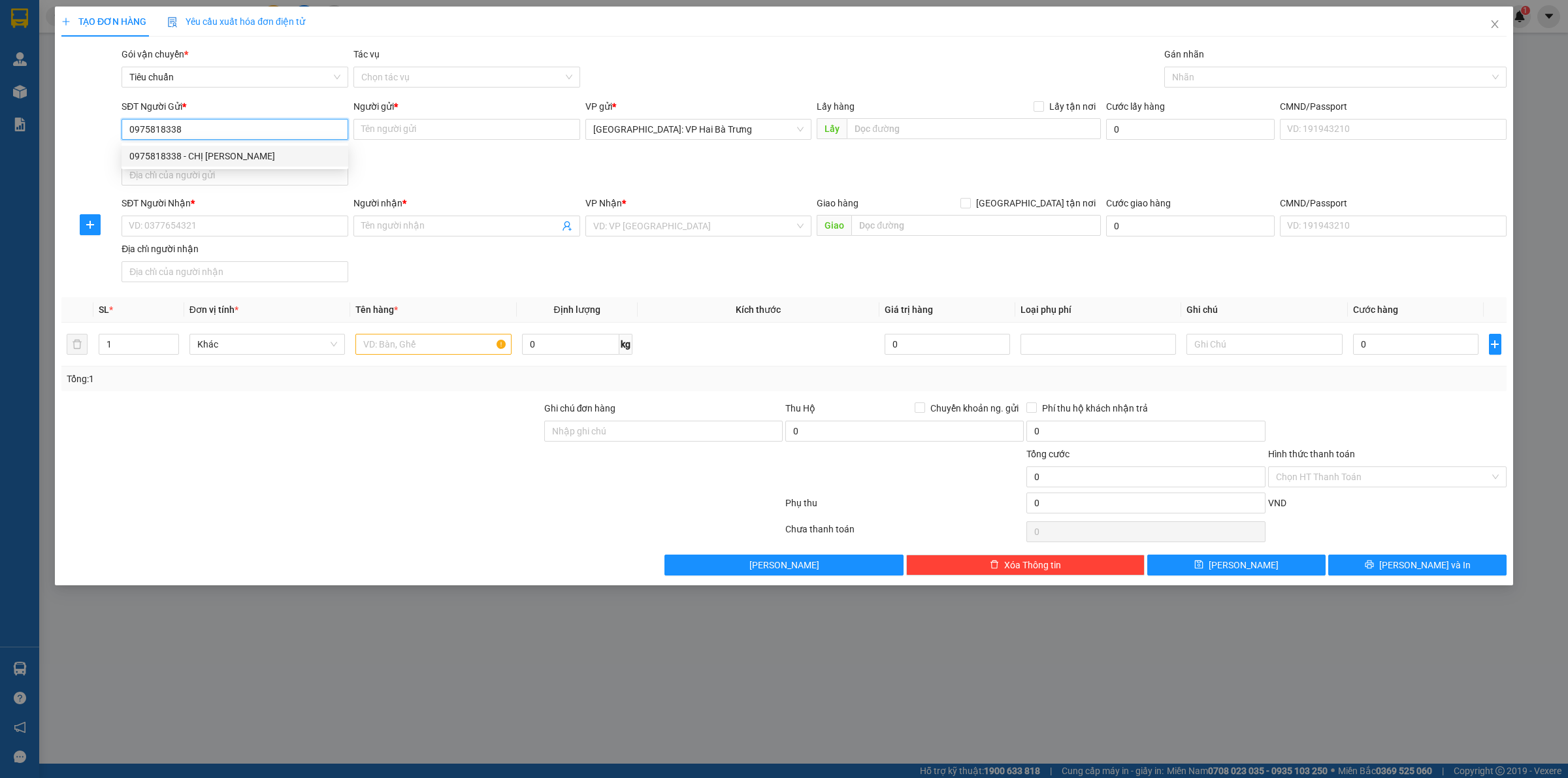
checkbox input "true"
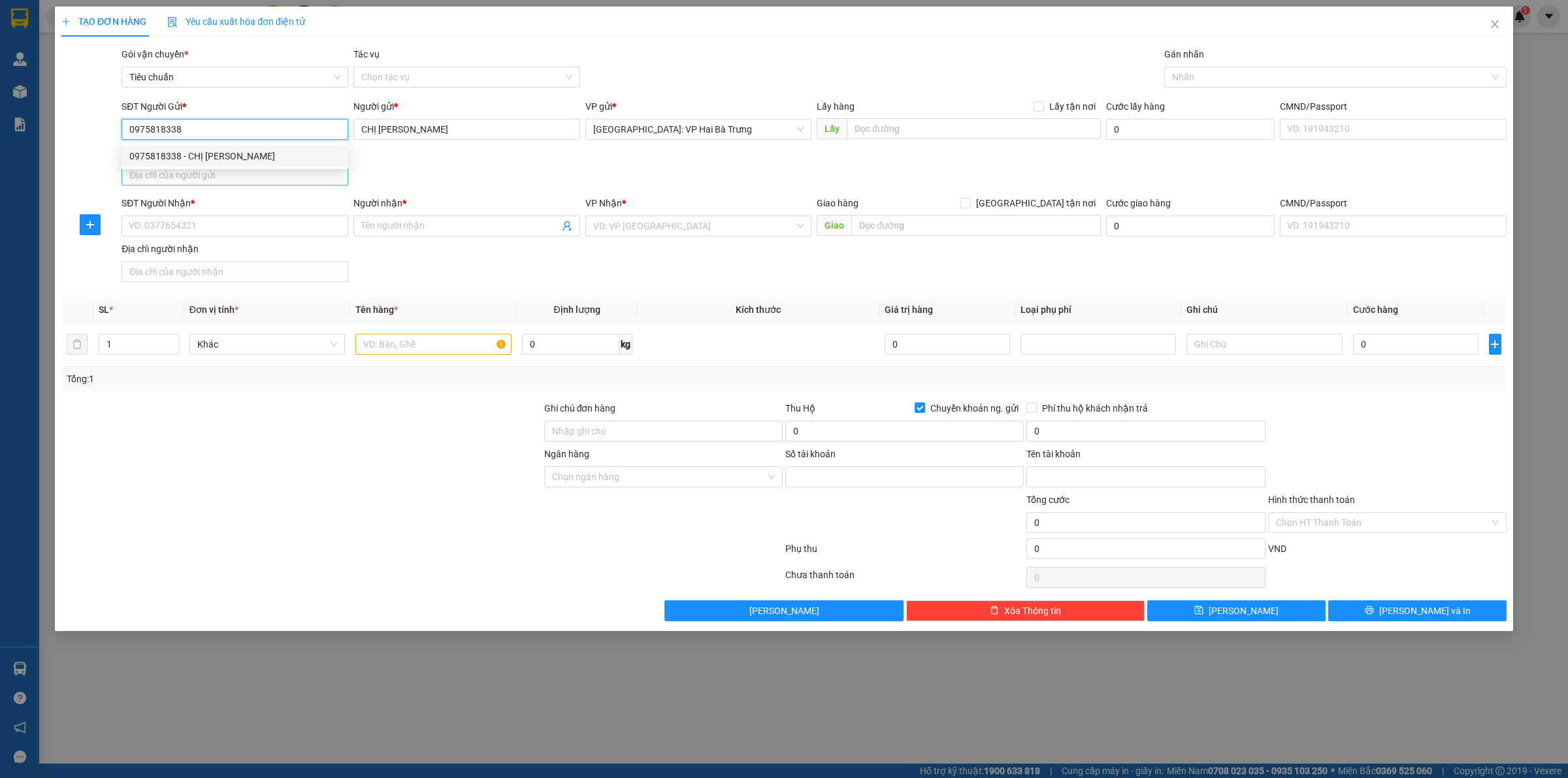
type input "109800028888"
type input "Bui Dieu Linh"
type input "0975818338"
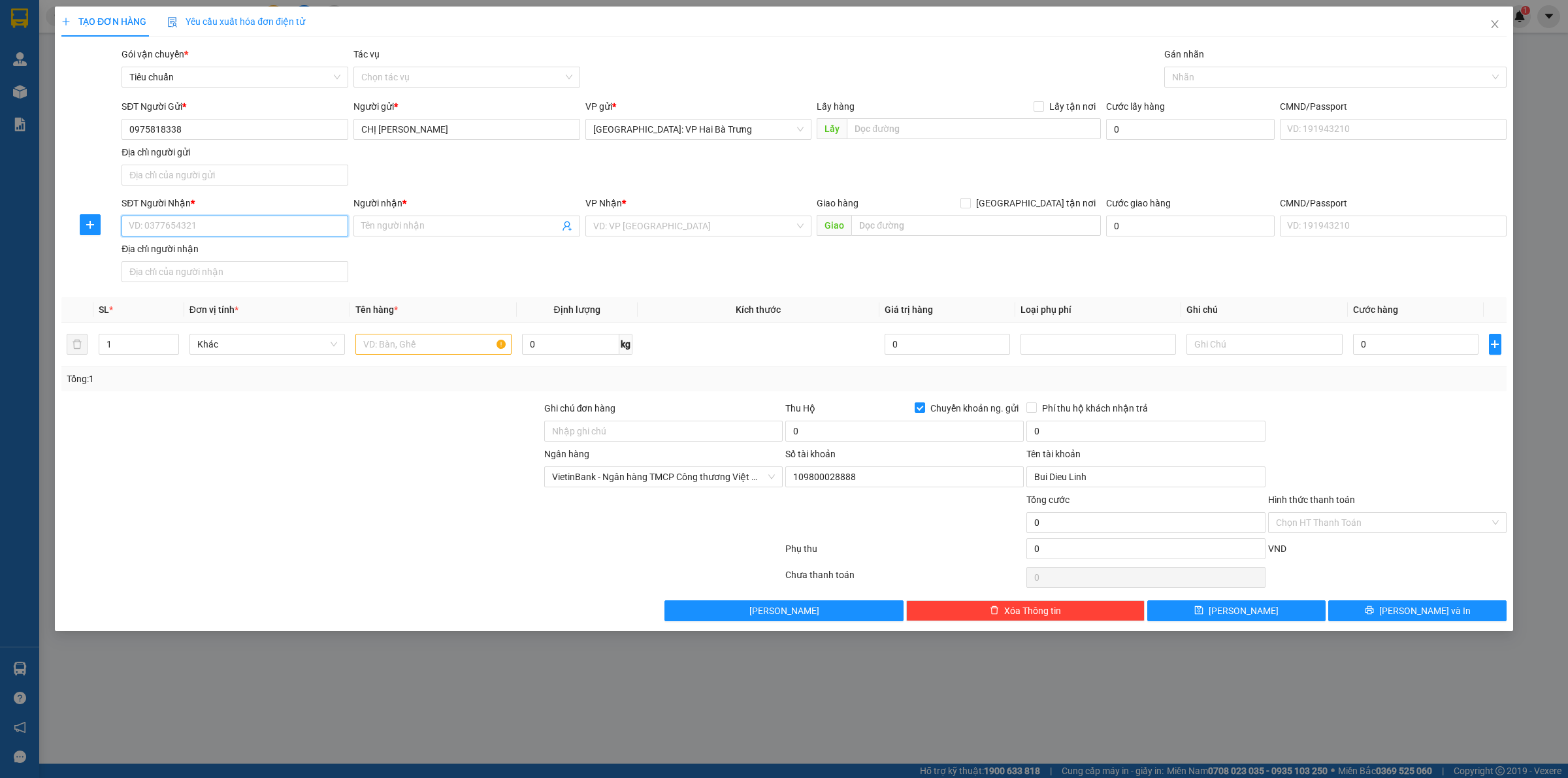
click at [295, 221] on input "SĐT Người Nhận *" at bounding box center [234, 226] width 227 height 21
paste input "0973 622 625"
click at [171, 228] on input "0973 622 625" at bounding box center [234, 226] width 227 height 21
click at [154, 226] on input "0973 622625" at bounding box center [234, 226] width 227 height 21
type input "0973622625"
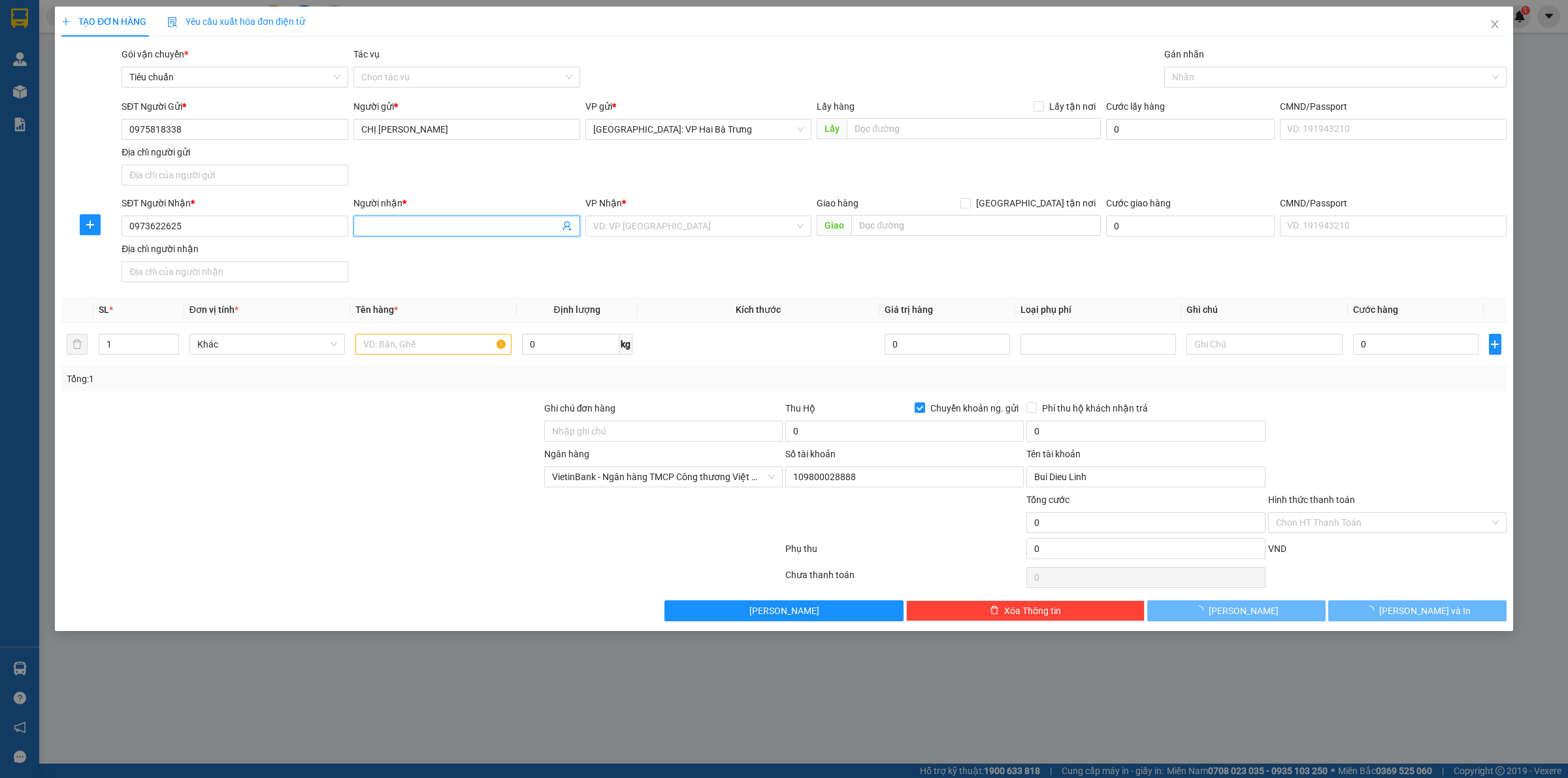
click at [420, 217] on span at bounding box center [466, 226] width 227 height 21
type input "Hưng"
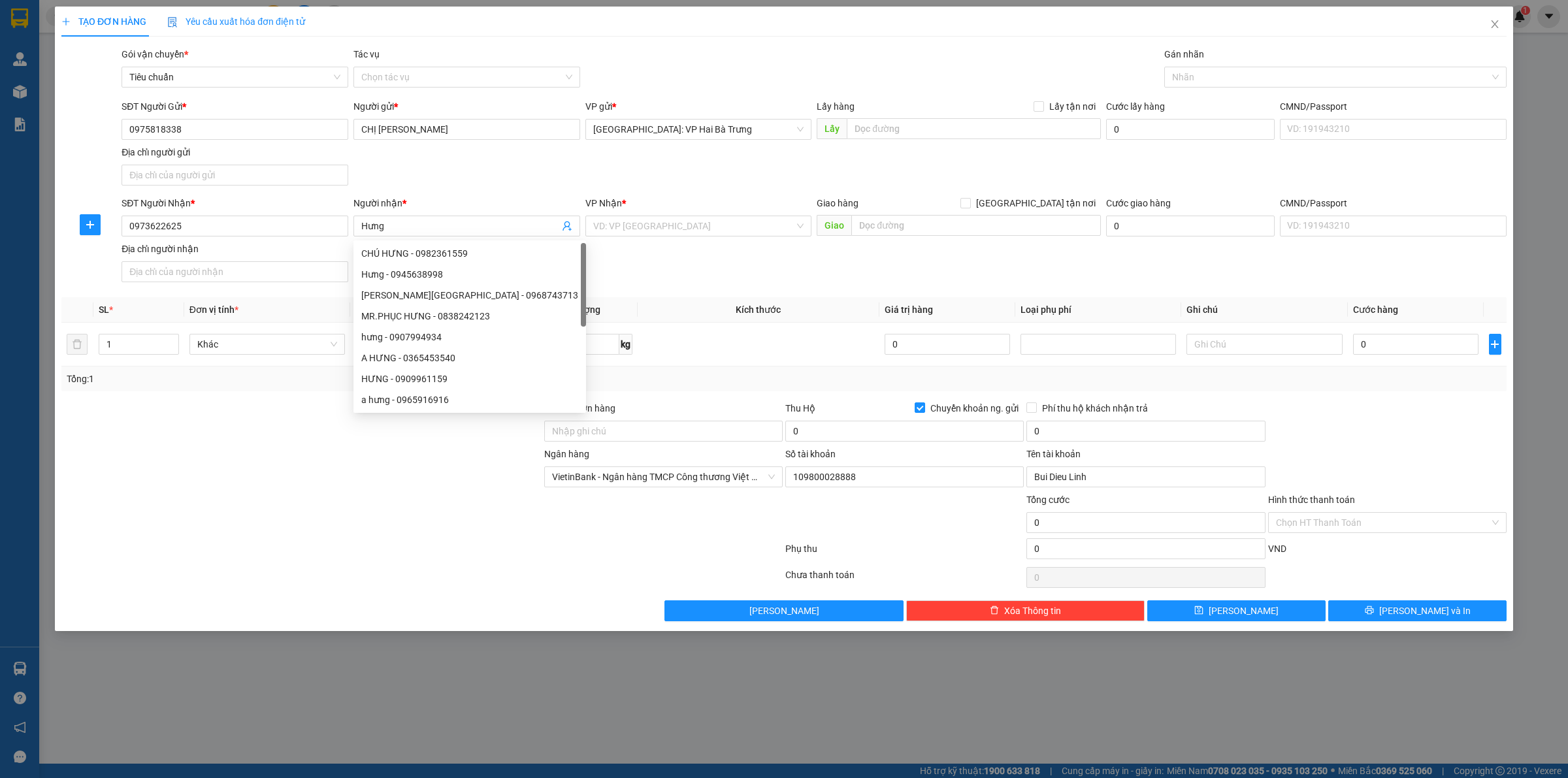
click at [702, 301] on th "Kích thước" at bounding box center [758, 309] width 242 height 26
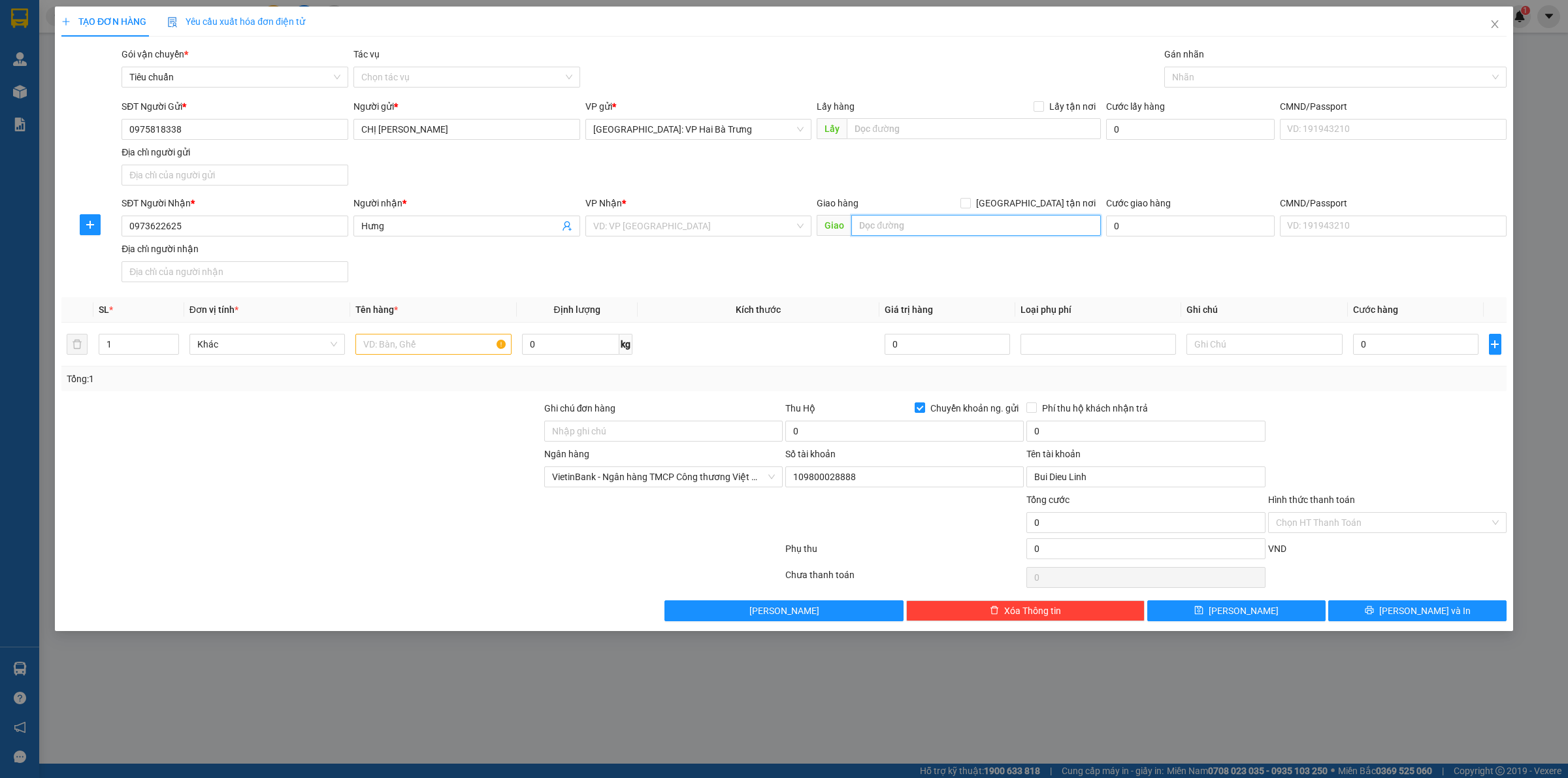
click at [932, 229] on input "text" at bounding box center [976, 226] width 250 height 21
paste input "KHU CHUNG CƯ LÔ C1 - KHU ĐÔ THỊ MỚI BÌNH NGUYÊN LÔ C1, KHU ĐÔ THỊ MỚI BÌNH NGUY…"
type input "KHU CHUNG CƯ LÔ C1 - KHU ĐÔ THỊ MỚI BÌNH NGUYÊN LÔ C1, KHU ĐÔ THỊ MỚI BÌNH NGUY…"
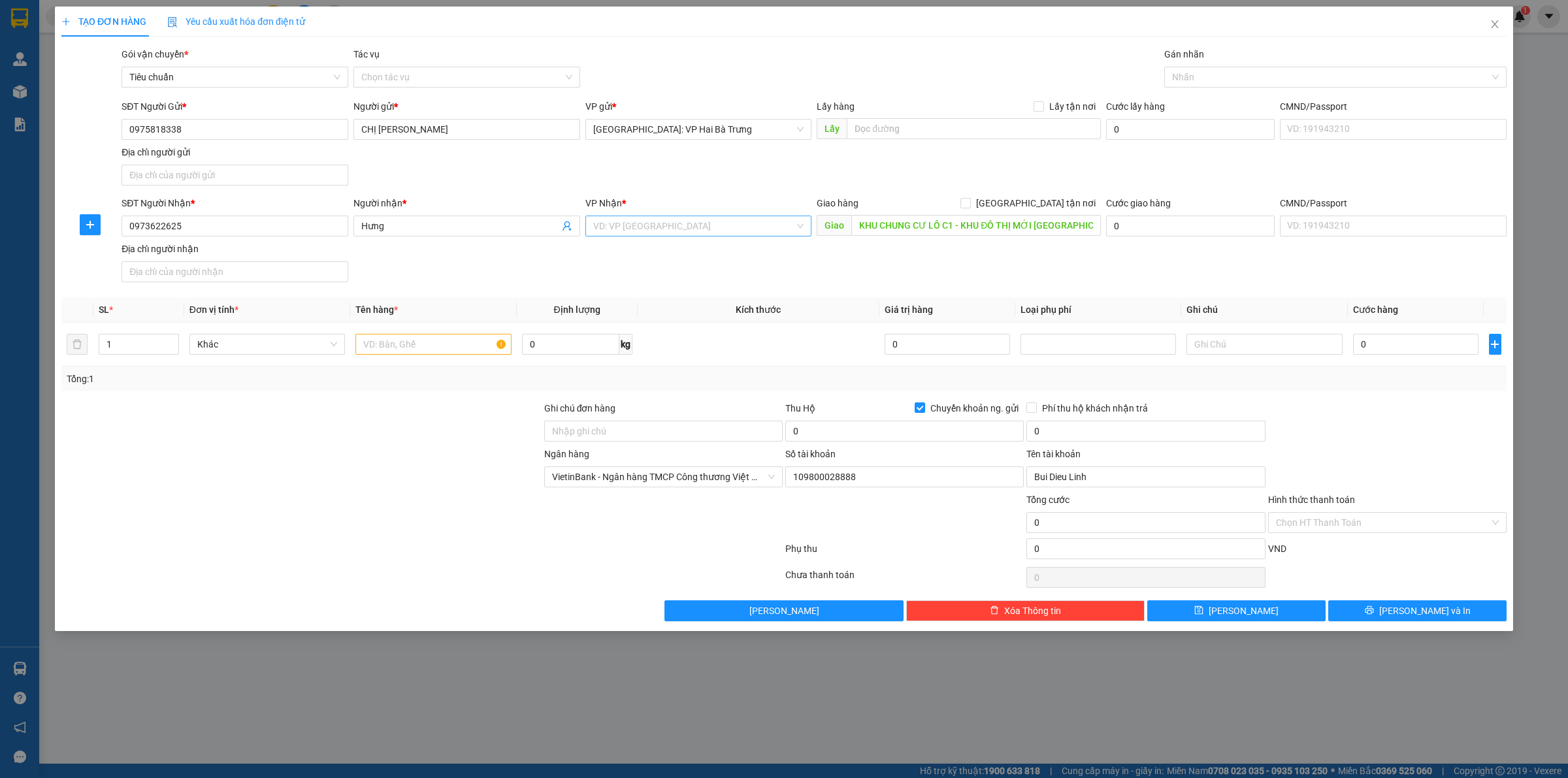
click at [734, 219] on input "search" at bounding box center [694, 226] width 202 height 20
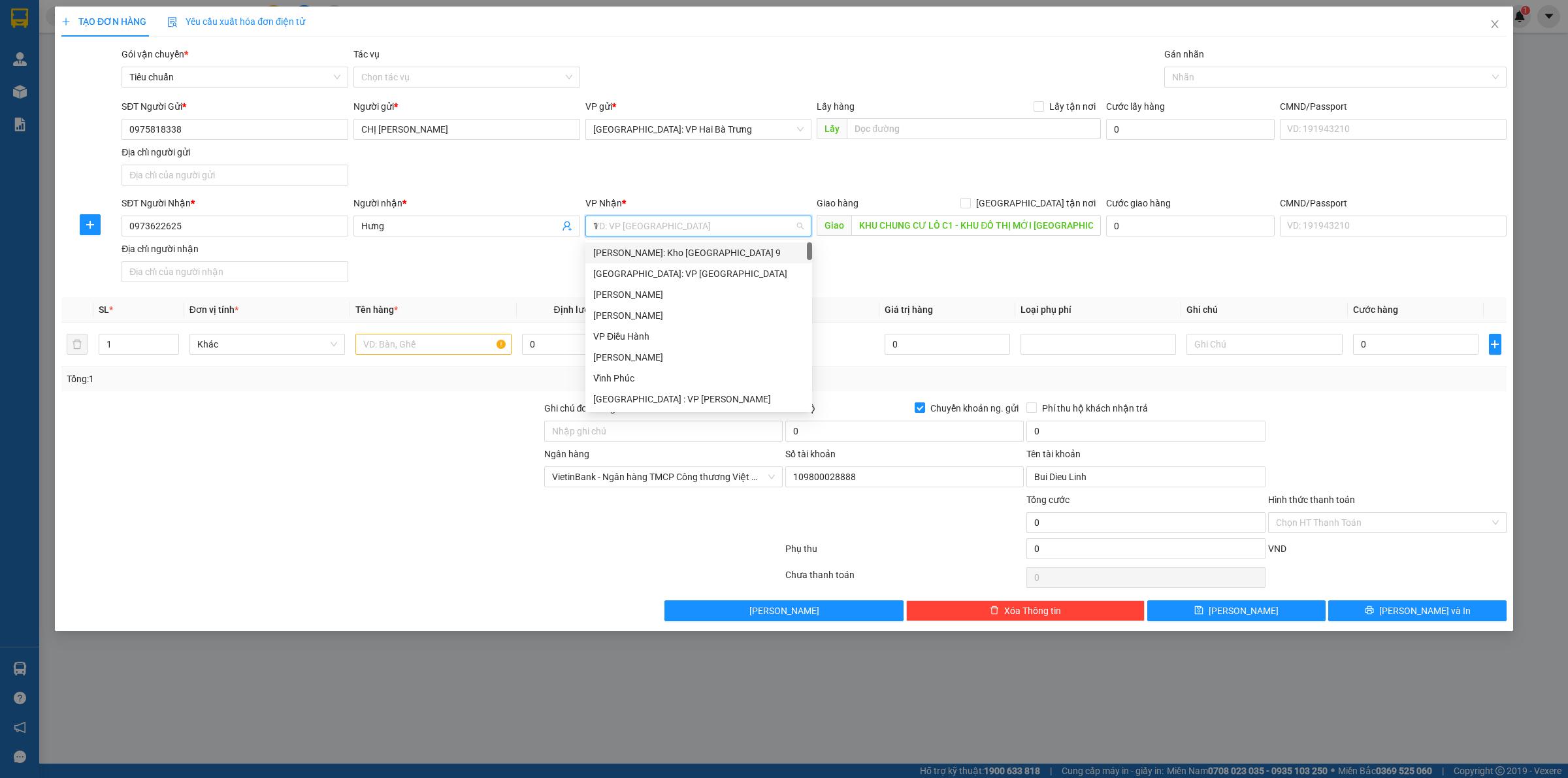
type input "12"
click at [706, 282] on div "[PERSON_NAME] : [GEOGRAPHIC_DATA]" at bounding box center [699, 273] width 227 height 21
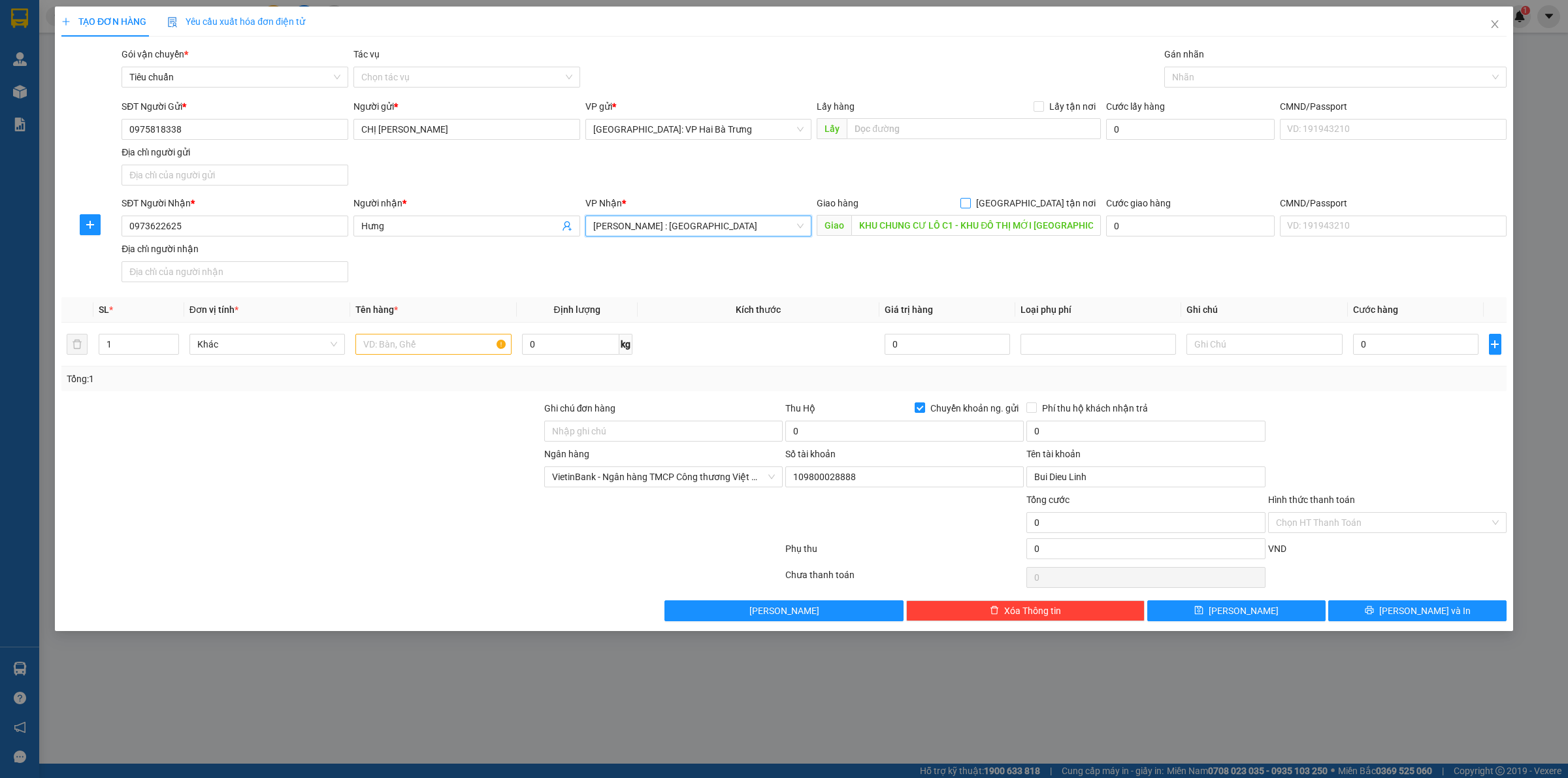
click at [1090, 200] on span "[GEOGRAPHIC_DATA] tận nơi" at bounding box center [1036, 203] width 130 height 14
click at [970, 200] on input "[GEOGRAPHIC_DATA] tận nơi" at bounding box center [965, 203] width 9 height 9
checkbox input "true"
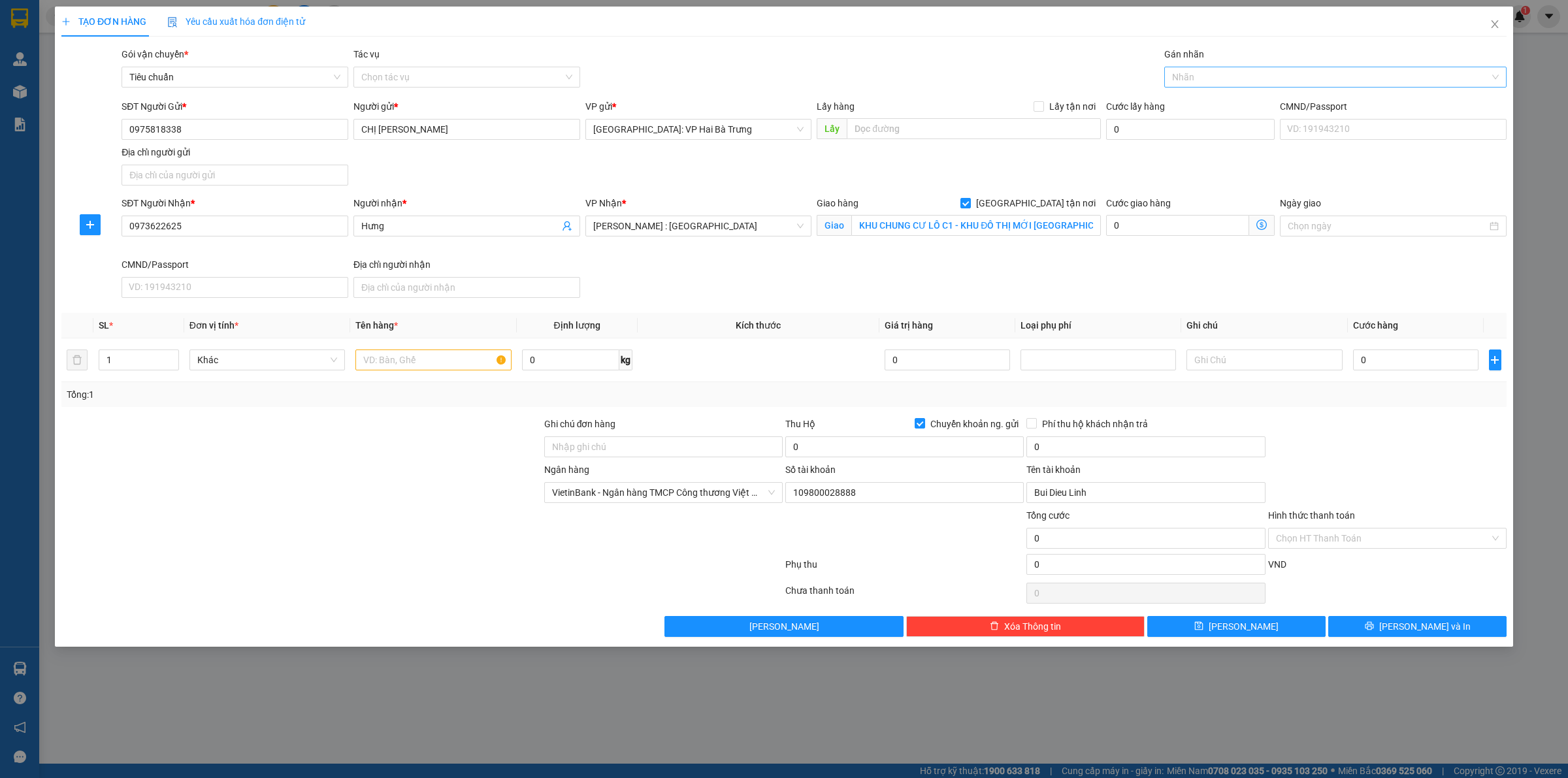
click at [1206, 80] on div at bounding box center [1329, 77] width 323 height 16
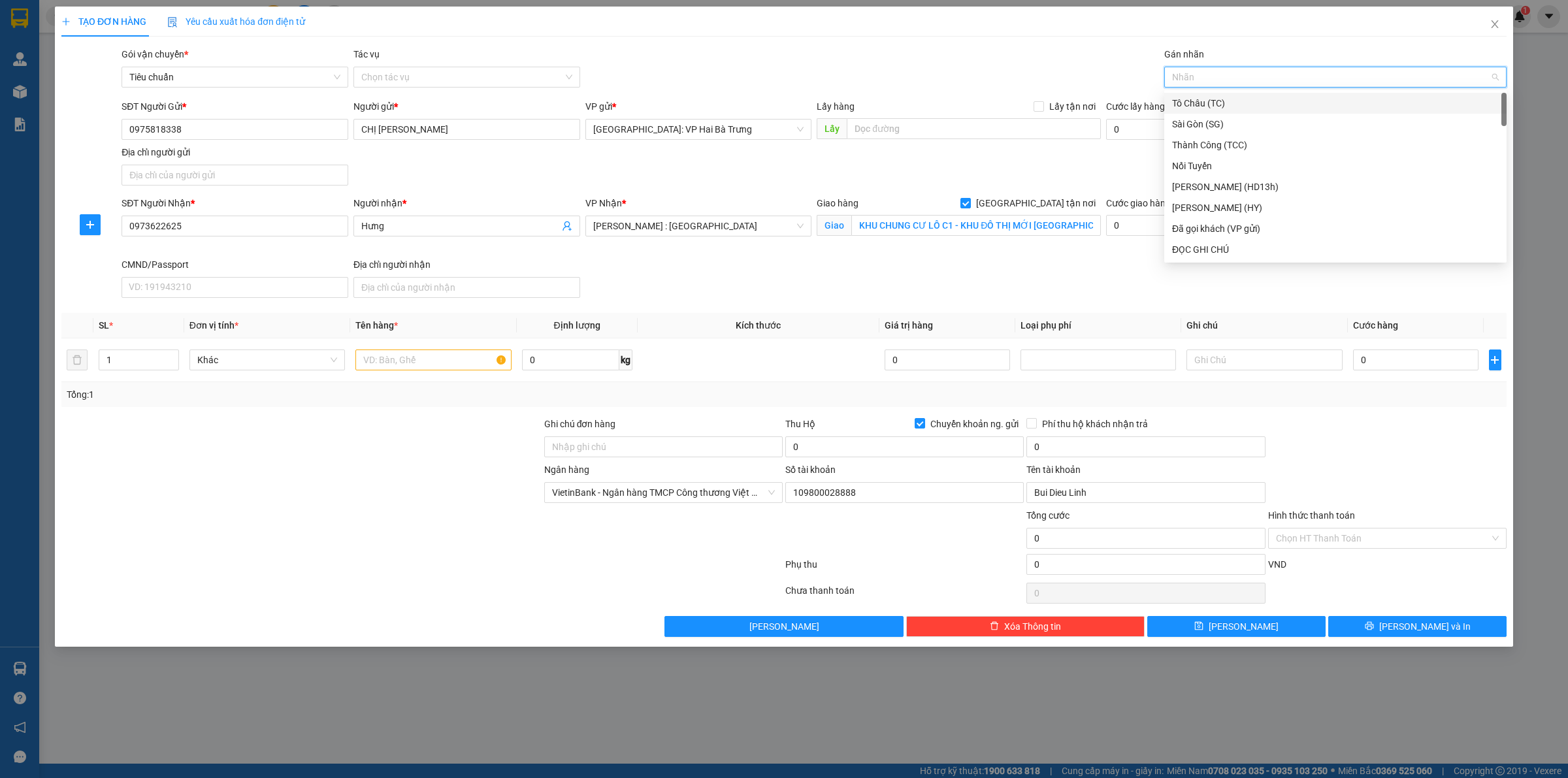
type input "G"
click at [1194, 249] on div "[GEOGRAPHIC_DATA] tận nơi" at bounding box center [1335, 249] width 327 height 14
click at [410, 356] on input "text" at bounding box center [434, 360] width 156 height 21
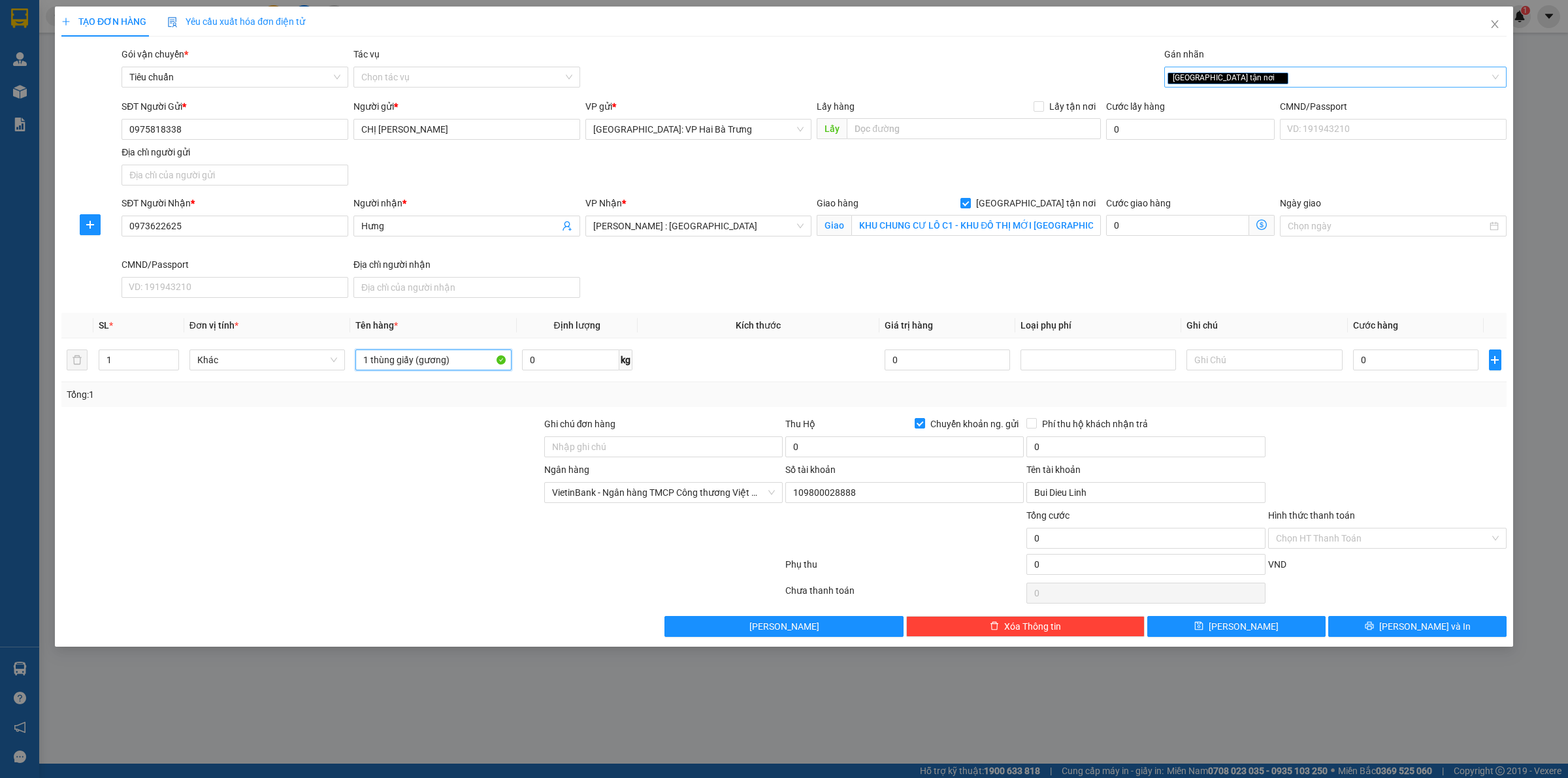
click at [1296, 77] on div "[GEOGRAPHIC_DATA] tận nơi" at bounding box center [1329, 77] width 323 height 16
type input "1 thùng giấy (gương)"
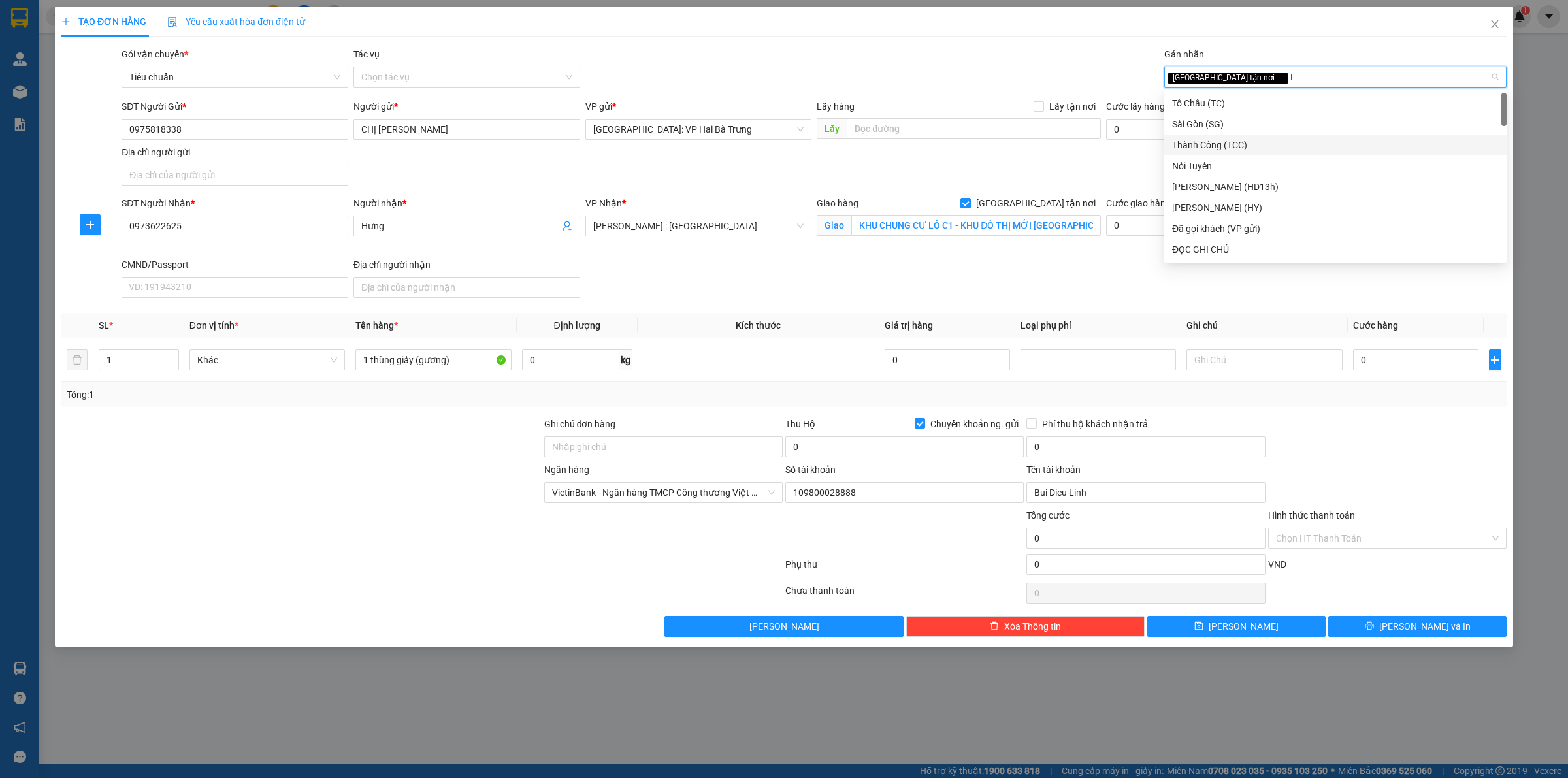
type input "D"
type input "Đ"
click at [1242, 149] on div "ĐỌC GHI CHÚ" at bounding box center [1335, 144] width 327 height 14
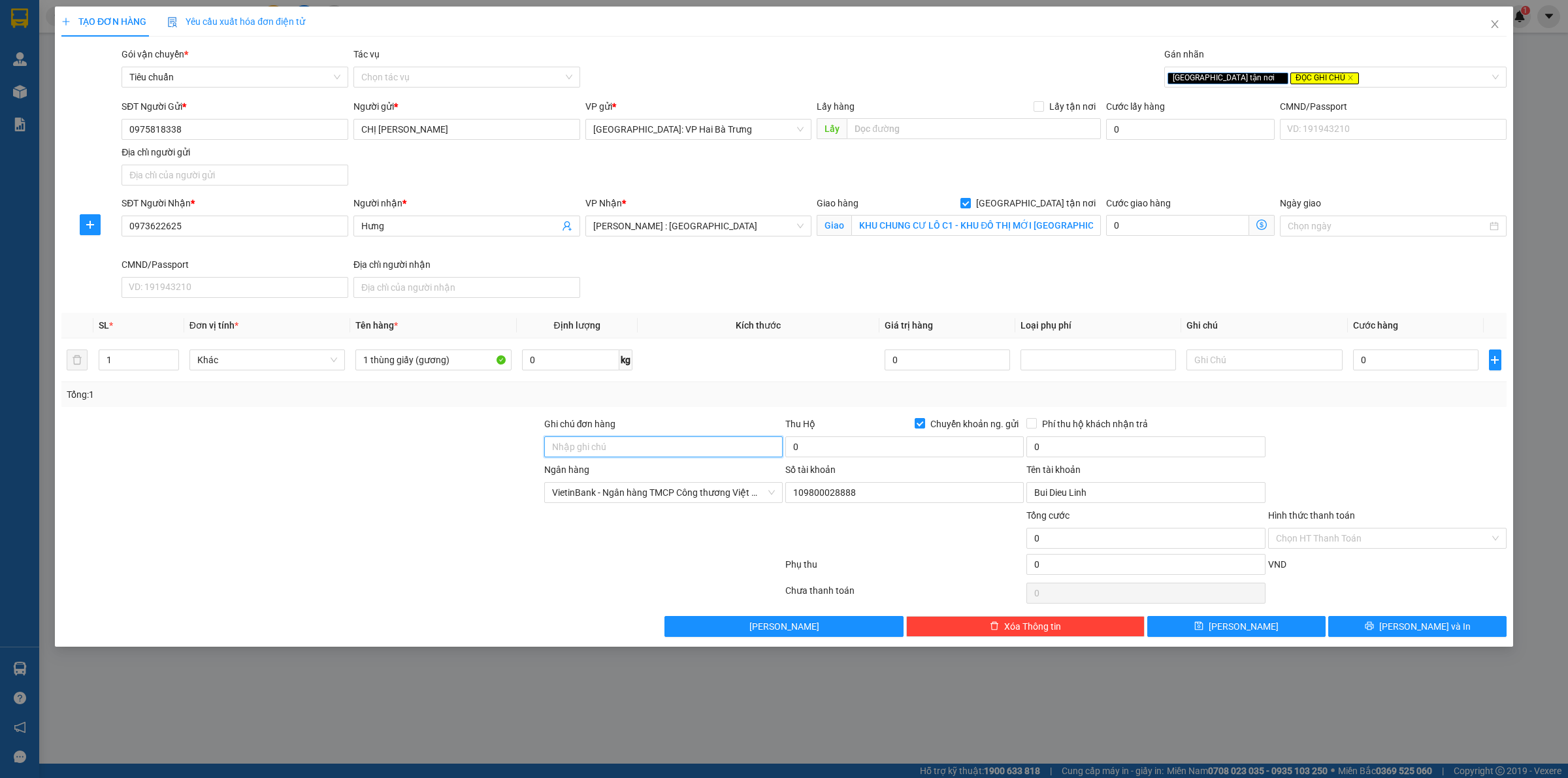
click at [726, 450] on input "Ghi chú đơn hàng" at bounding box center [663, 447] width 238 height 21
type input "Hàng chính sách, giao nguyên kiện hư vỡ không đền"
click at [920, 418] on label "Chuyển khoản ng. gửi" at bounding box center [969, 423] width 109 height 14
click at [920, 418] on input "Chuyển khoản ng. gửi" at bounding box center [920, 423] width 9 height 9
checkbox input "false"
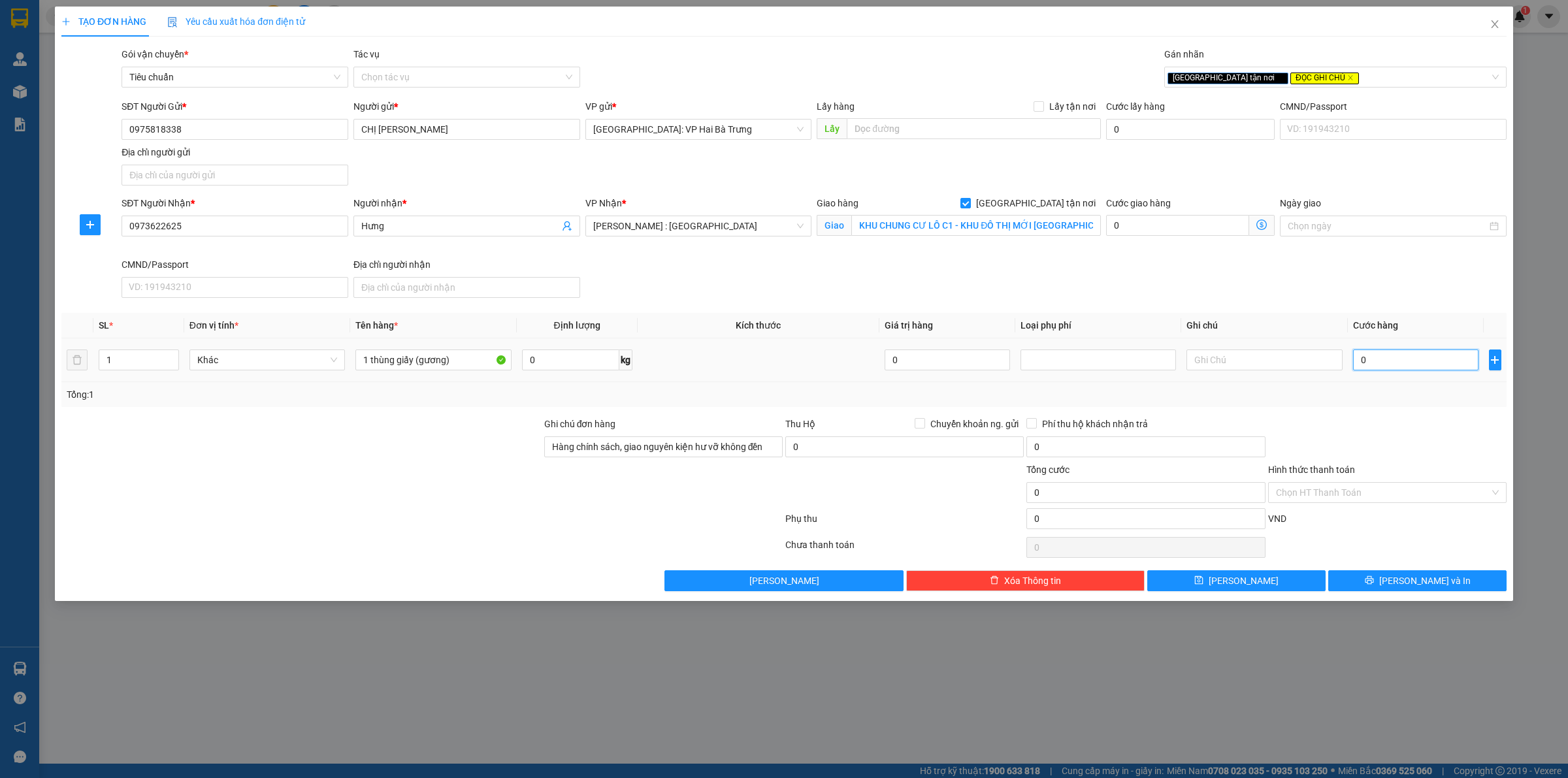
click at [1434, 369] on input "0" at bounding box center [1416, 360] width 125 height 21
type input "2"
type input "23"
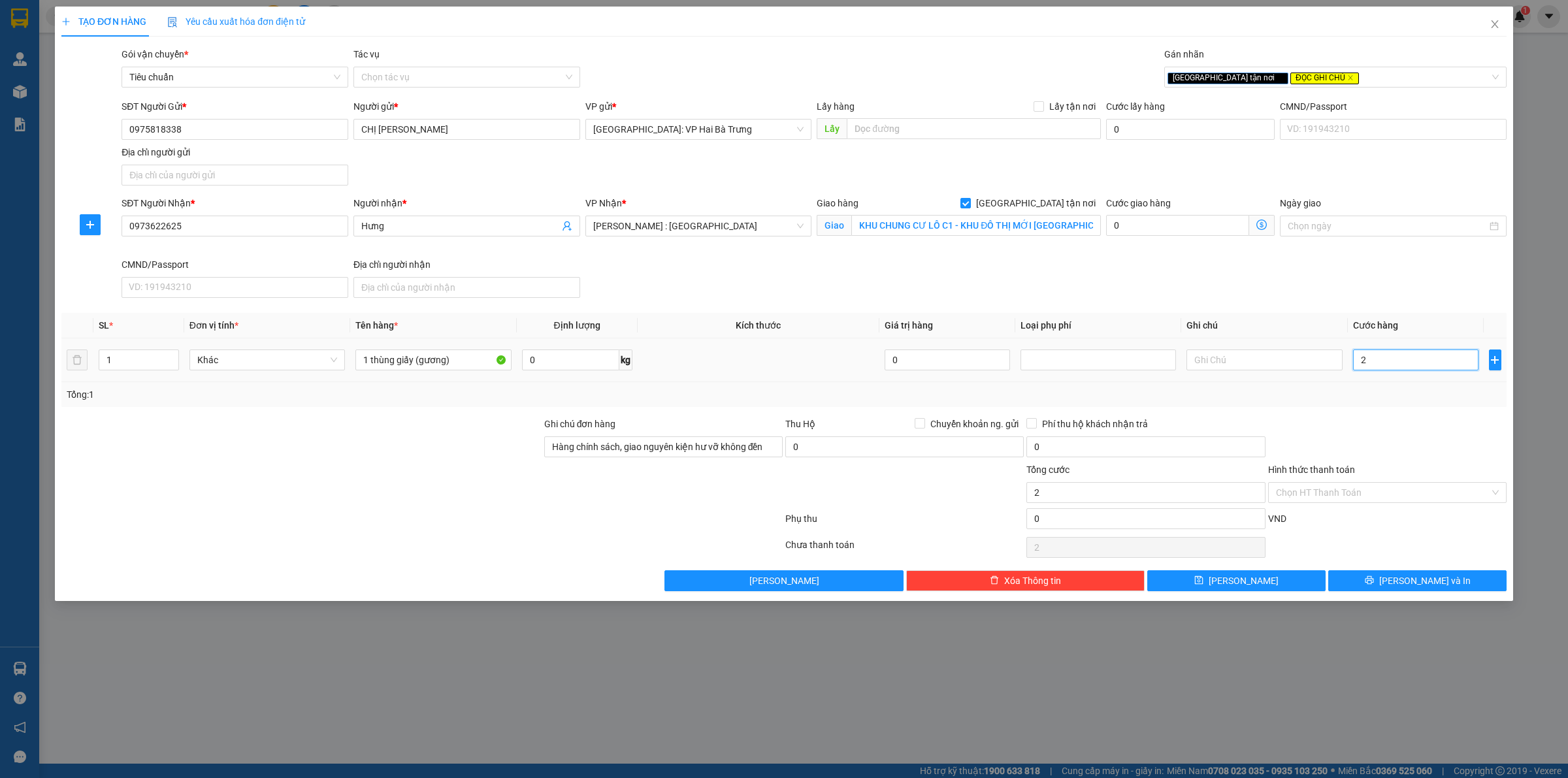
type input "23"
type input "230"
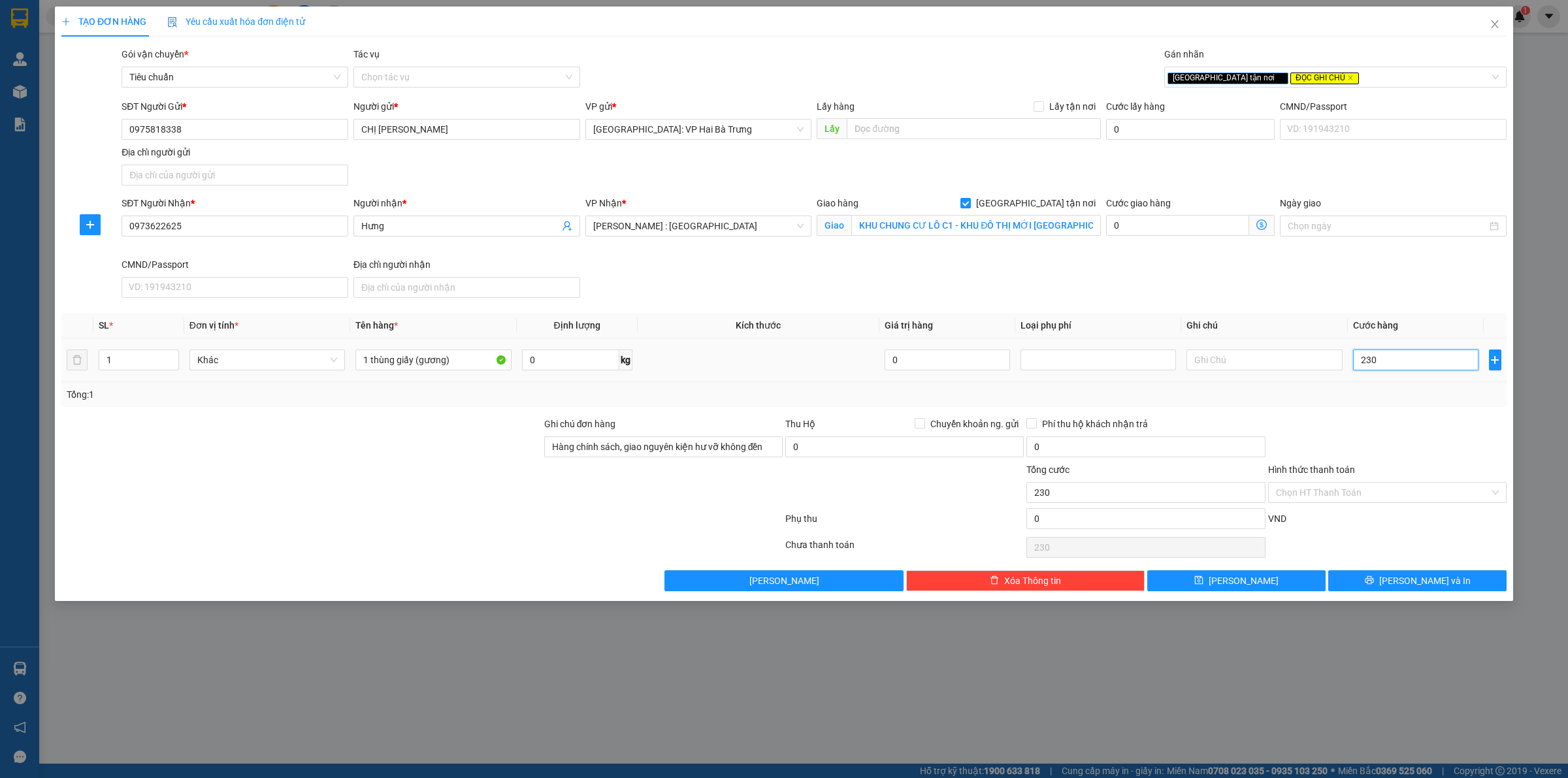
type input "2.300"
type input "23.000"
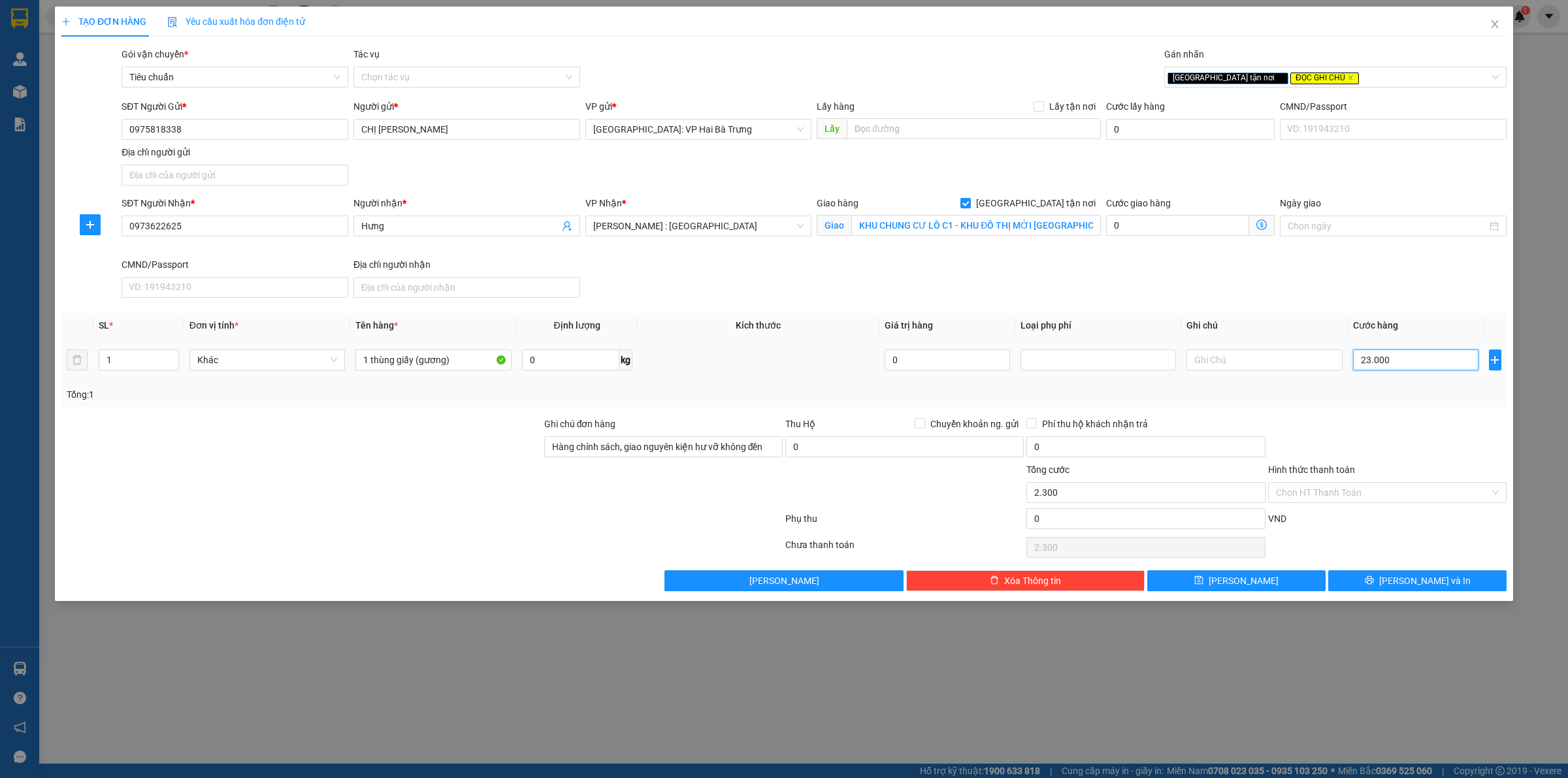
type input "23.000"
type input "230.000"
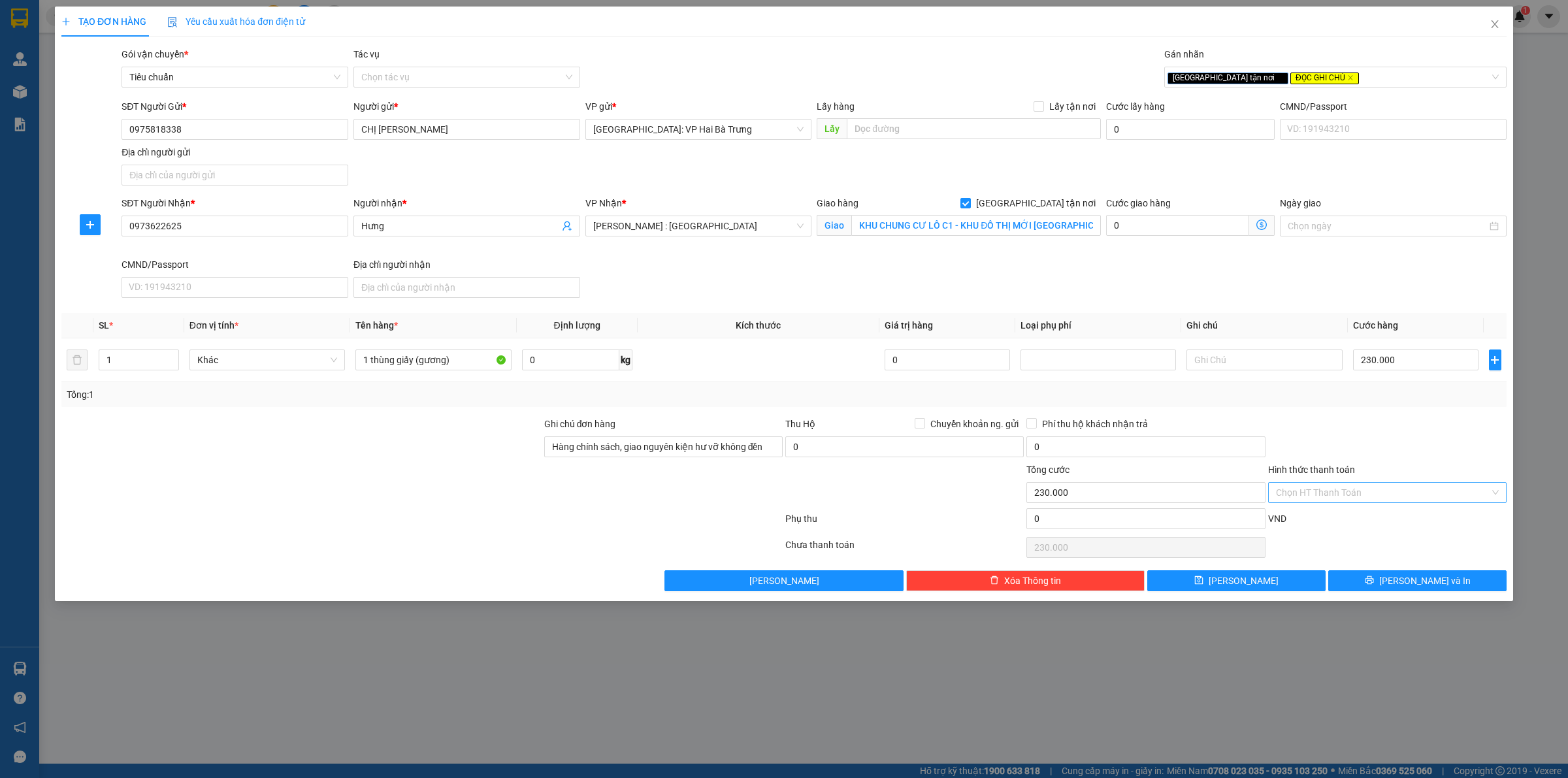
click at [1409, 500] on input "Hình thức thanh toán" at bounding box center [1383, 492] width 214 height 20
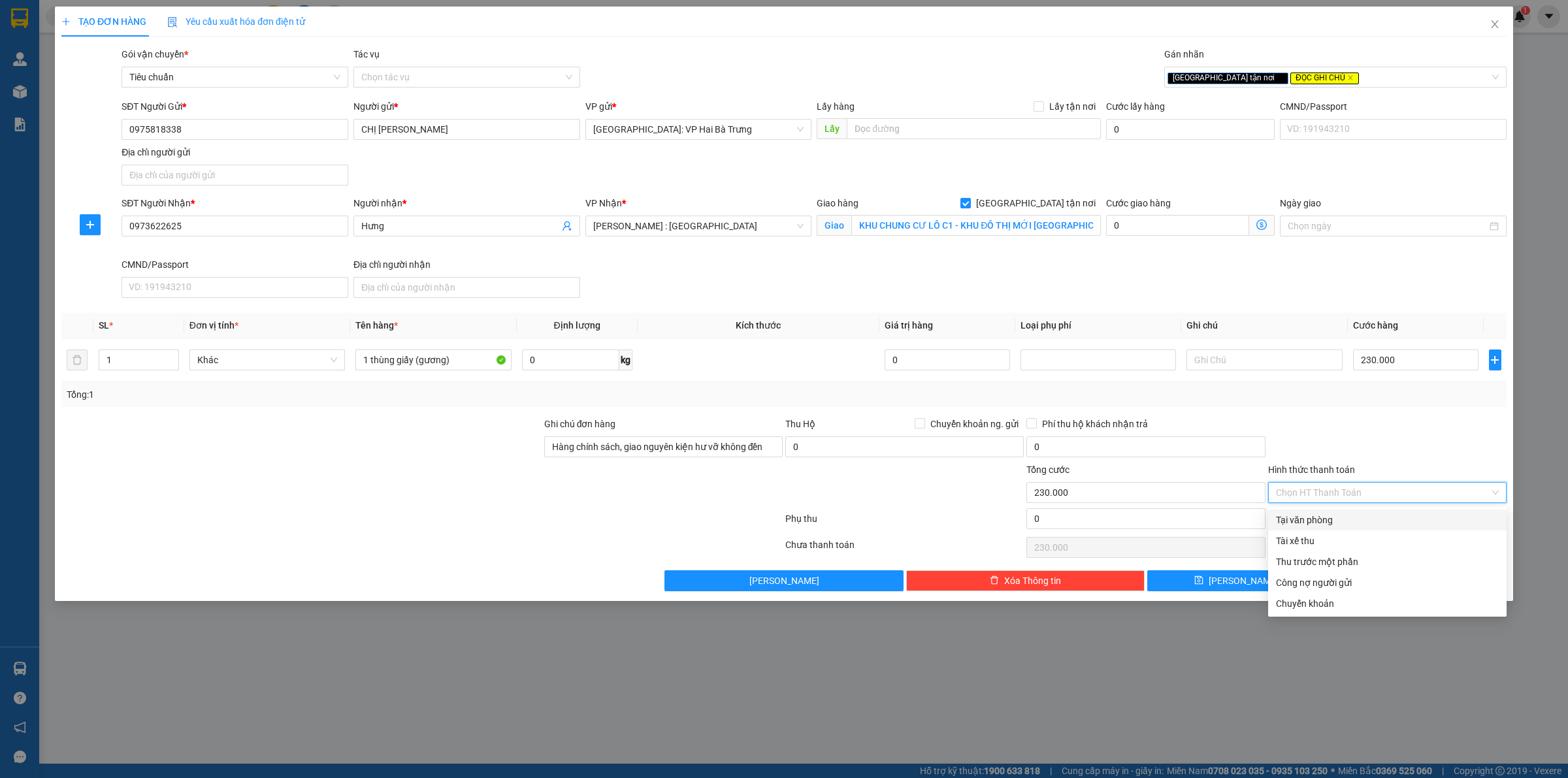
click at [1372, 523] on div "Tại văn phòng" at bounding box center [1388, 519] width 223 height 14
type input "0"
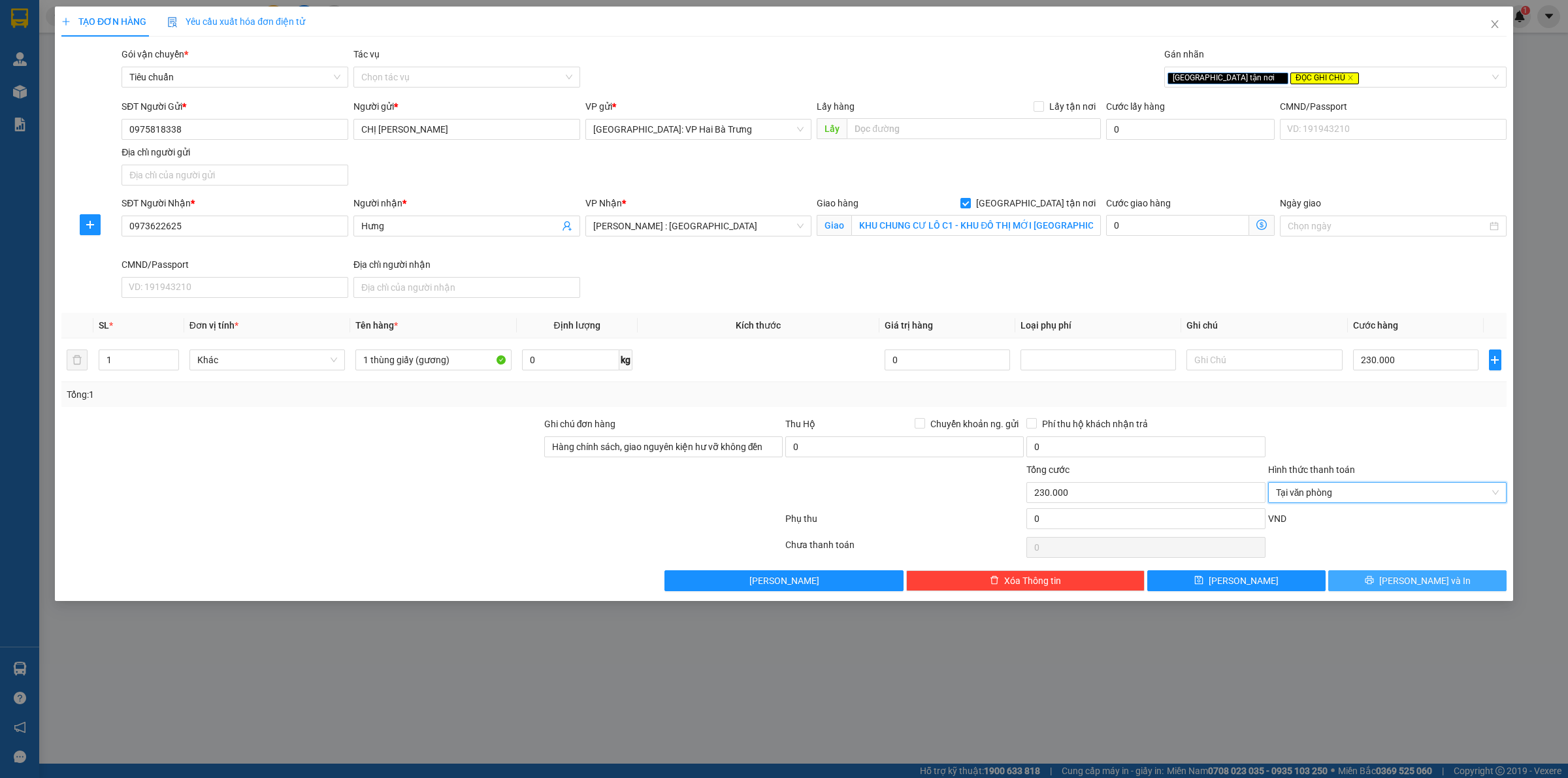
click at [1363, 584] on button "[PERSON_NAME] và In" at bounding box center [1418, 581] width 178 height 21
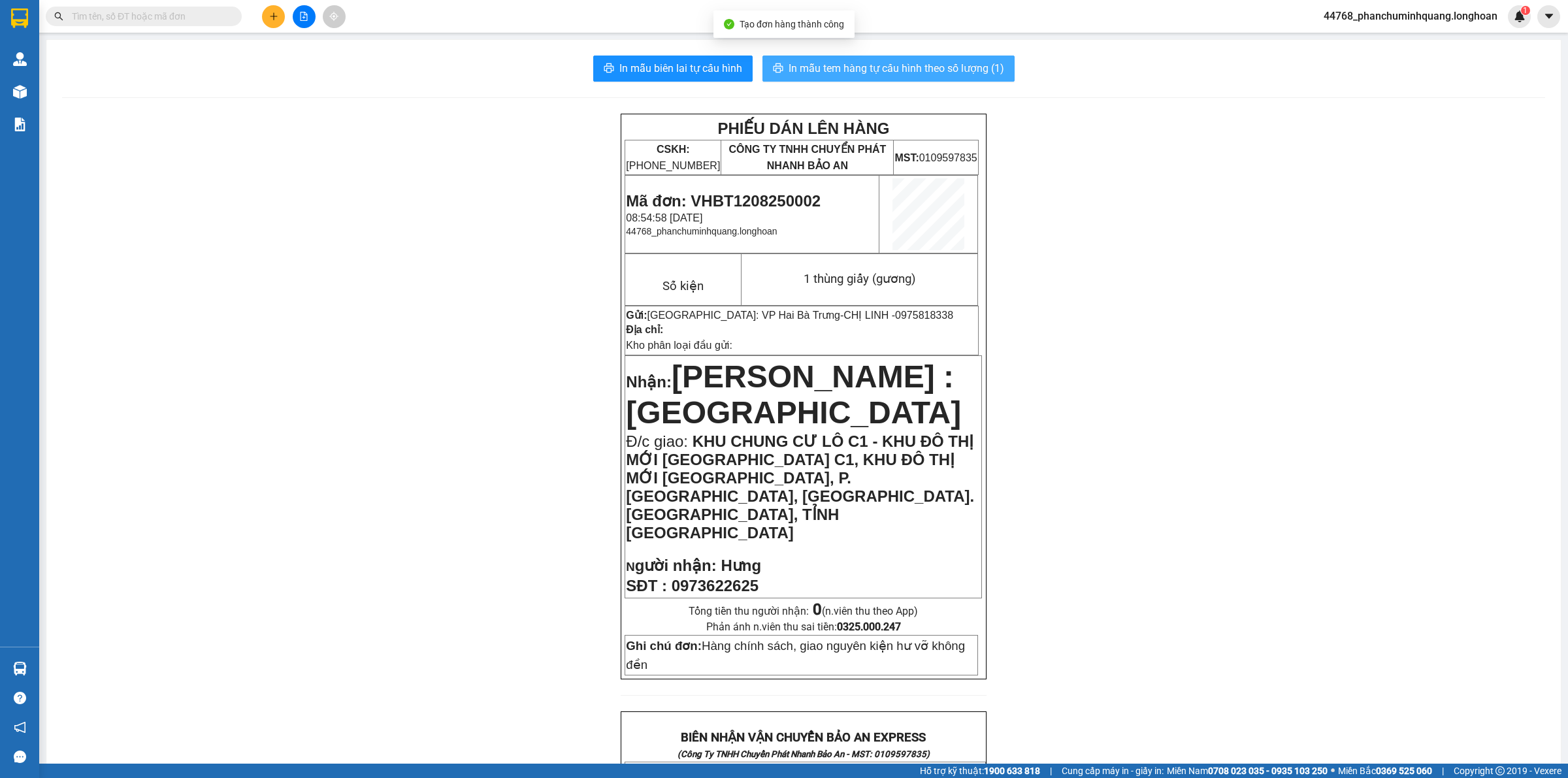
click at [814, 64] on span "In mẫu tem hàng tự cấu hình theo số lượng (1)" at bounding box center [896, 67] width 215 height 16
click at [278, 13] on icon "plus" at bounding box center [274, 16] width 9 height 9
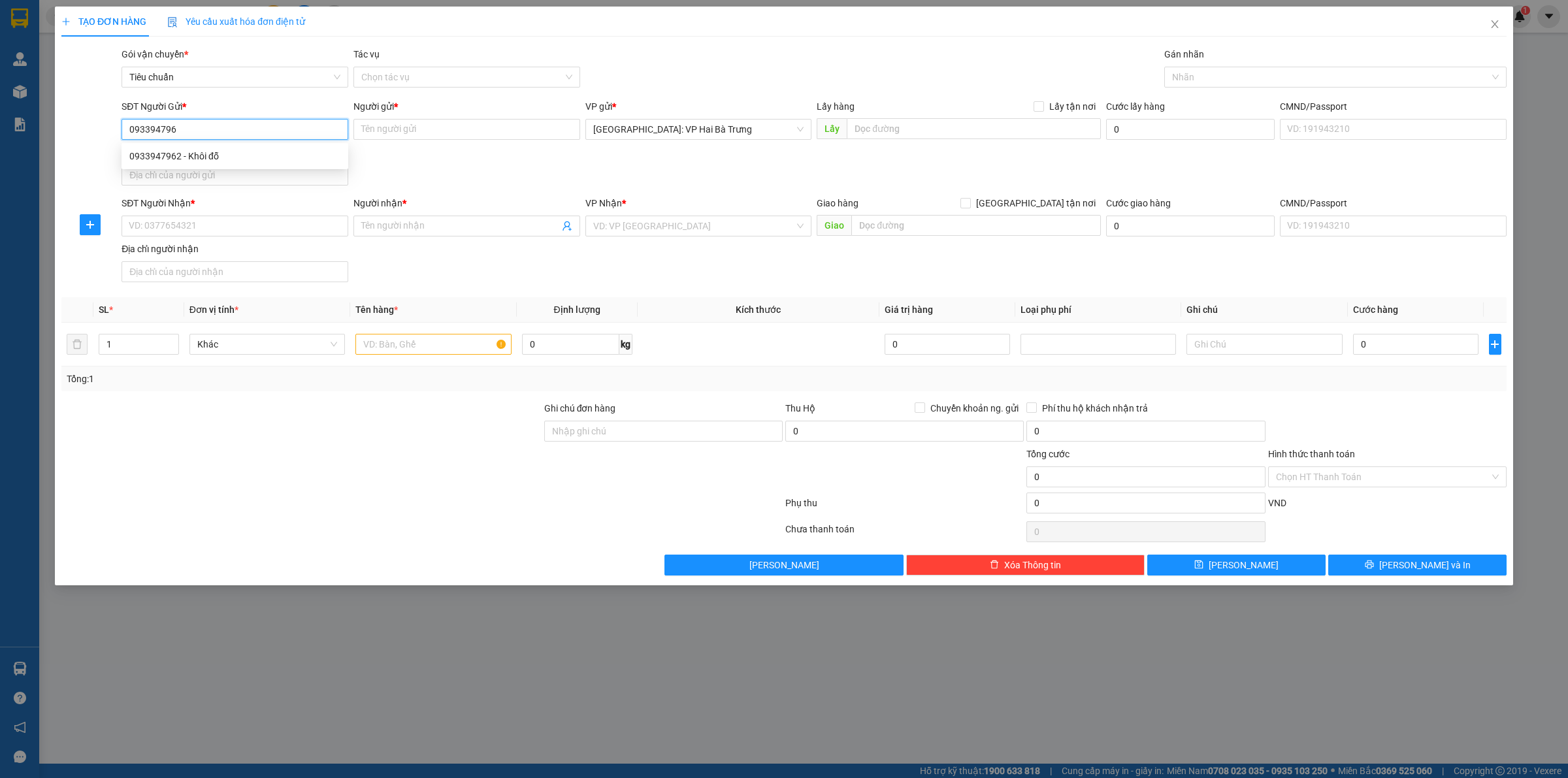
type input "0933947962"
click at [267, 154] on div "0933947962 - Khôi đỗ" at bounding box center [234, 156] width 211 height 14
type input "Khôi đỗ"
checkbox input "true"
type input "Đón :83/22 nguyễn văn rành, phường 7, tân an, long an"
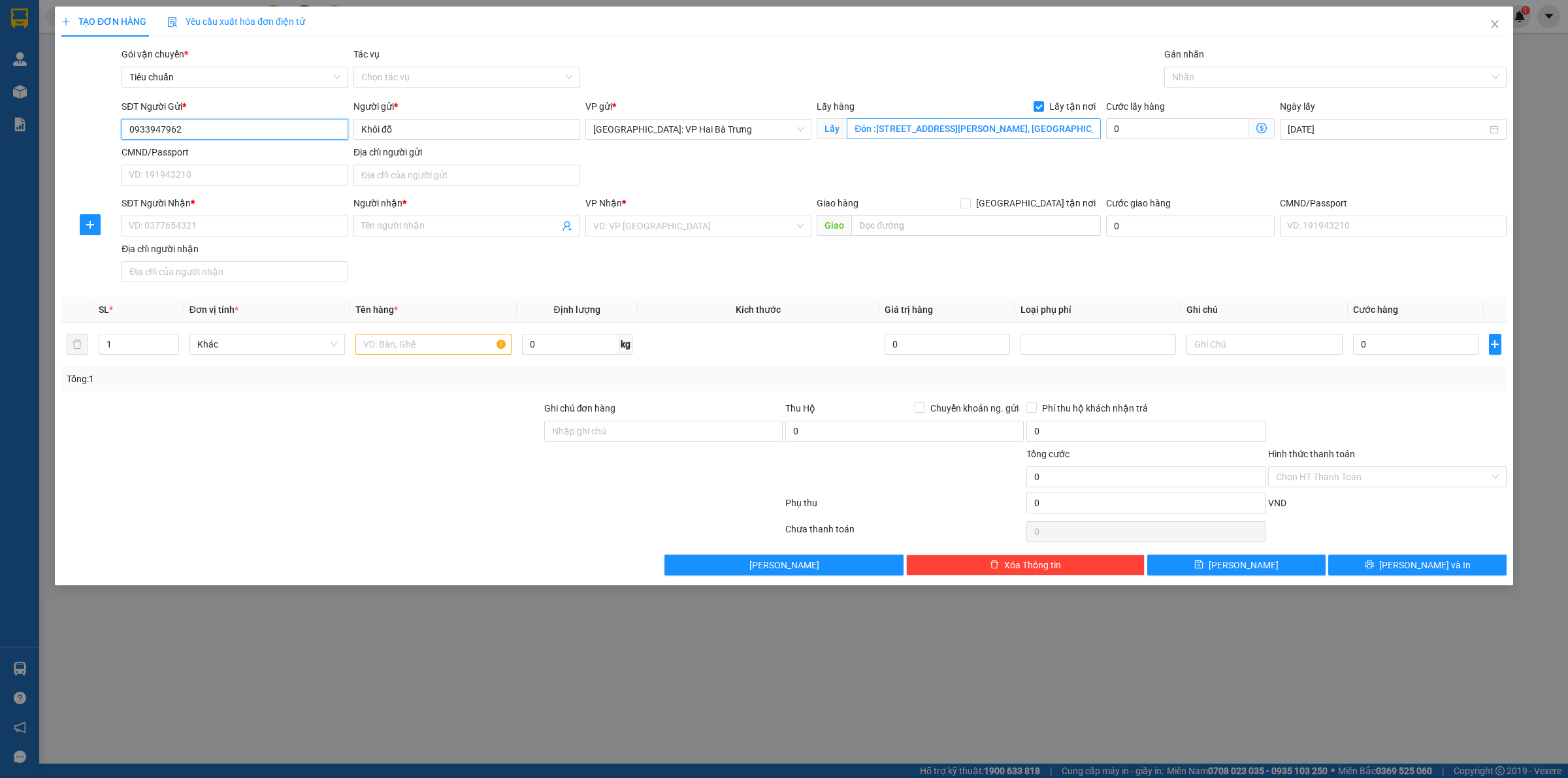
type input "0933947962"
click at [988, 131] on input "Đón :83/22 nguyễn văn rành, phường 7, tân an, long an" at bounding box center [974, 129] width 254 height 21
click at [295, 126] on input "0933947962" at bounding box center [234, 129] width 227 height 21
click at [262, 222] on input "SĐT Người Nhận *" at bounding box center [234, 226] width 227 height 21
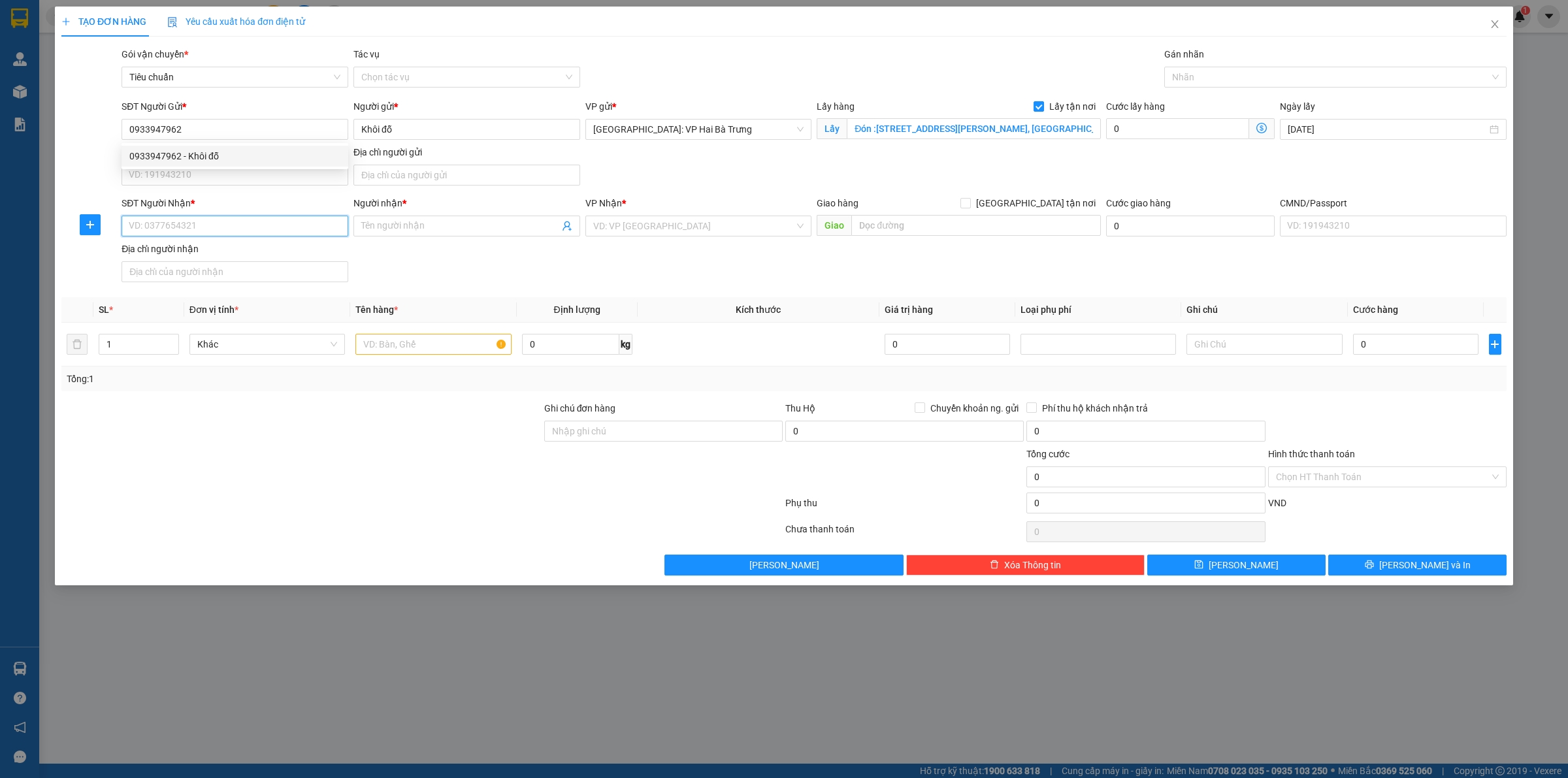
paste input "0933947962"
type input "0933947962"
click at [233, 249] on div "0933947962 - Khôi đỗ" at bounding box center [234, 253] width 211 height 14
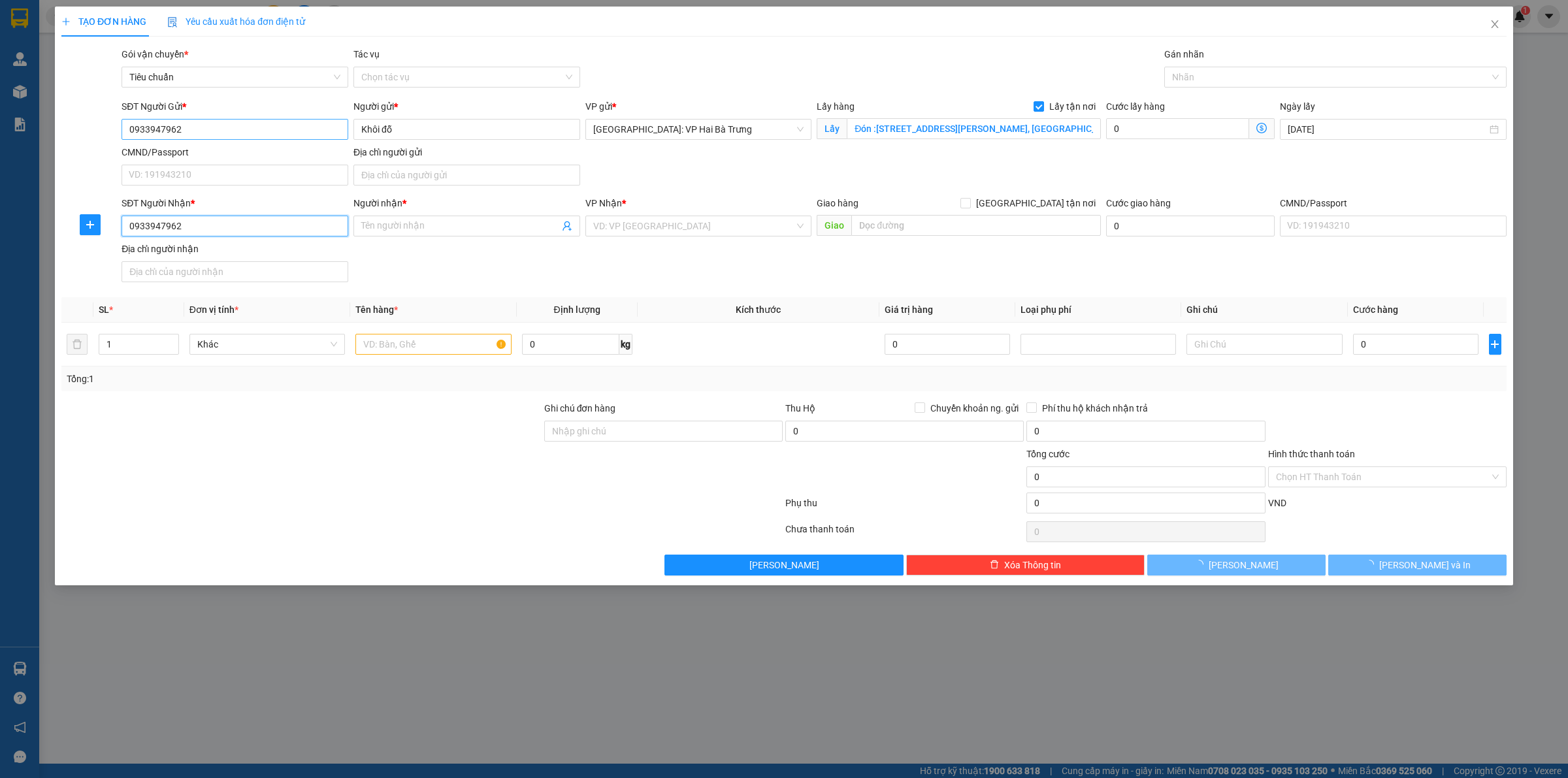
type input "Khôi đỗ"
checkbox input "true"
type input "83/22 nguyễn văn rành, phường 7, tân an, long an"
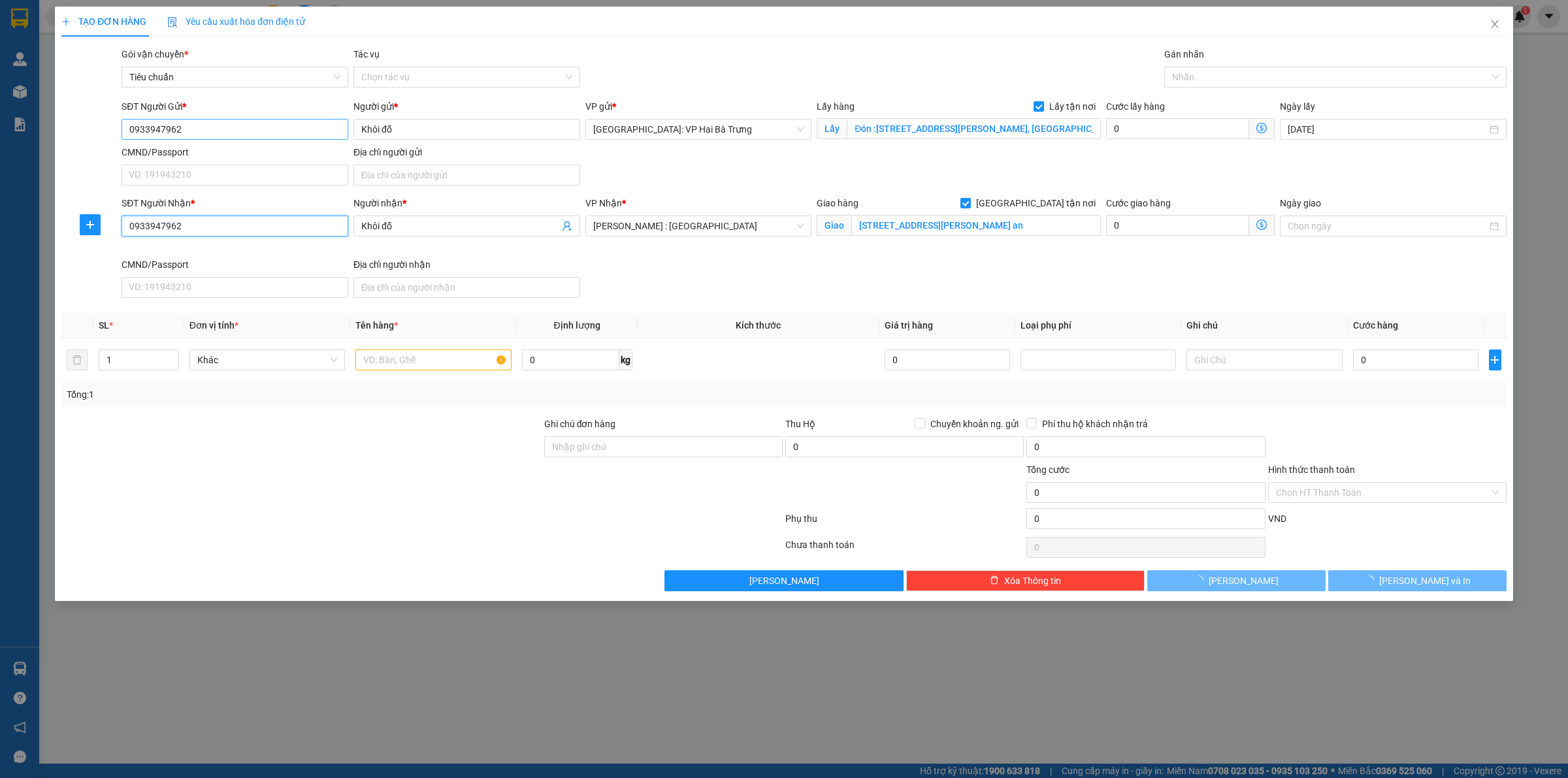
type input "0933947962"
click at [236, 126] on input "0933947962" at bounding box center [234, 129] width 227 height 21
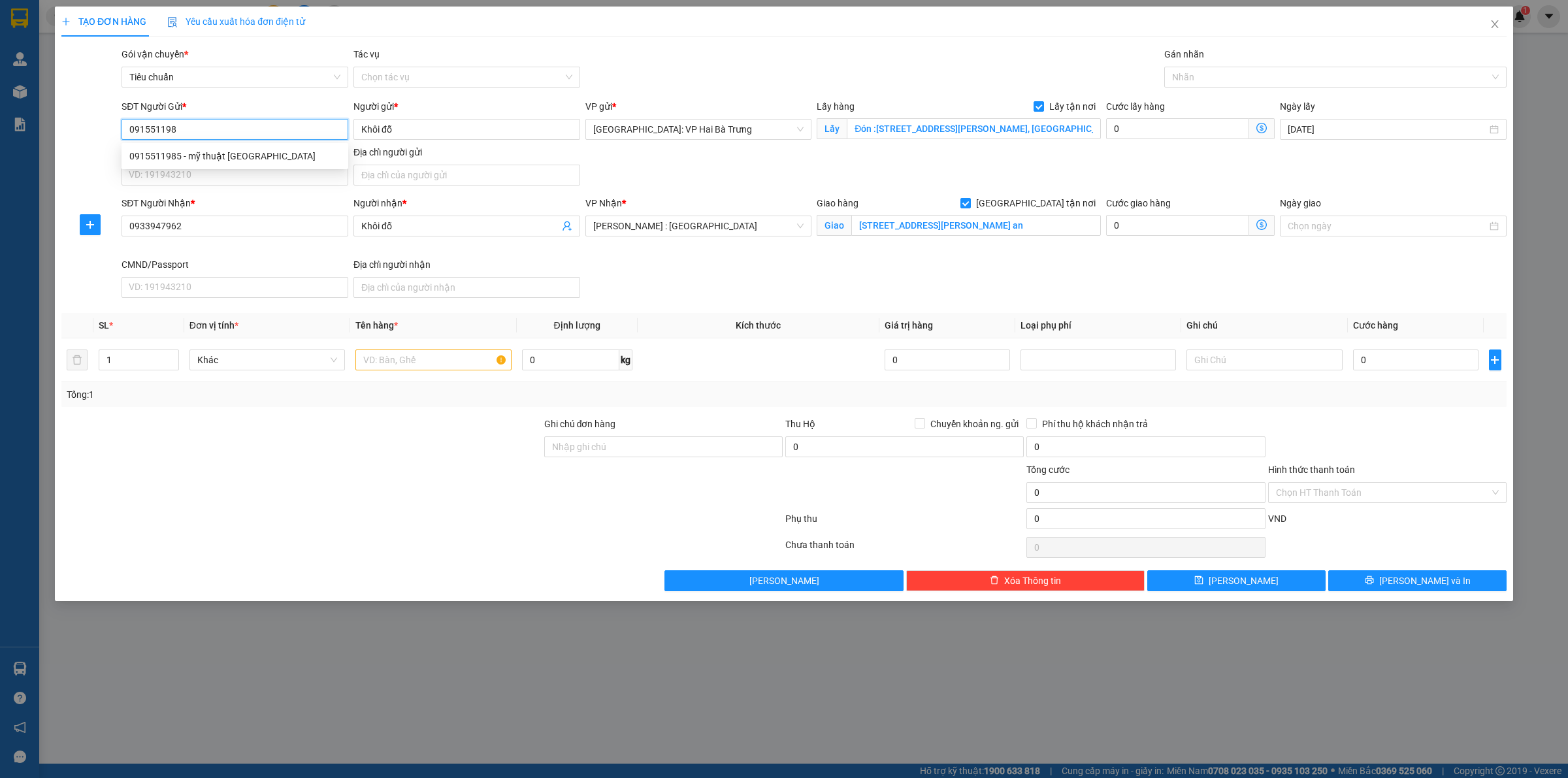
type input "0915511985"
click at [258, 157] on div "0915511985 - mỹ thuật nam phong" at bounding box center [234, 156] width 211 height 14
type input "mỹ thuật nam phong"
checkbox input "false"
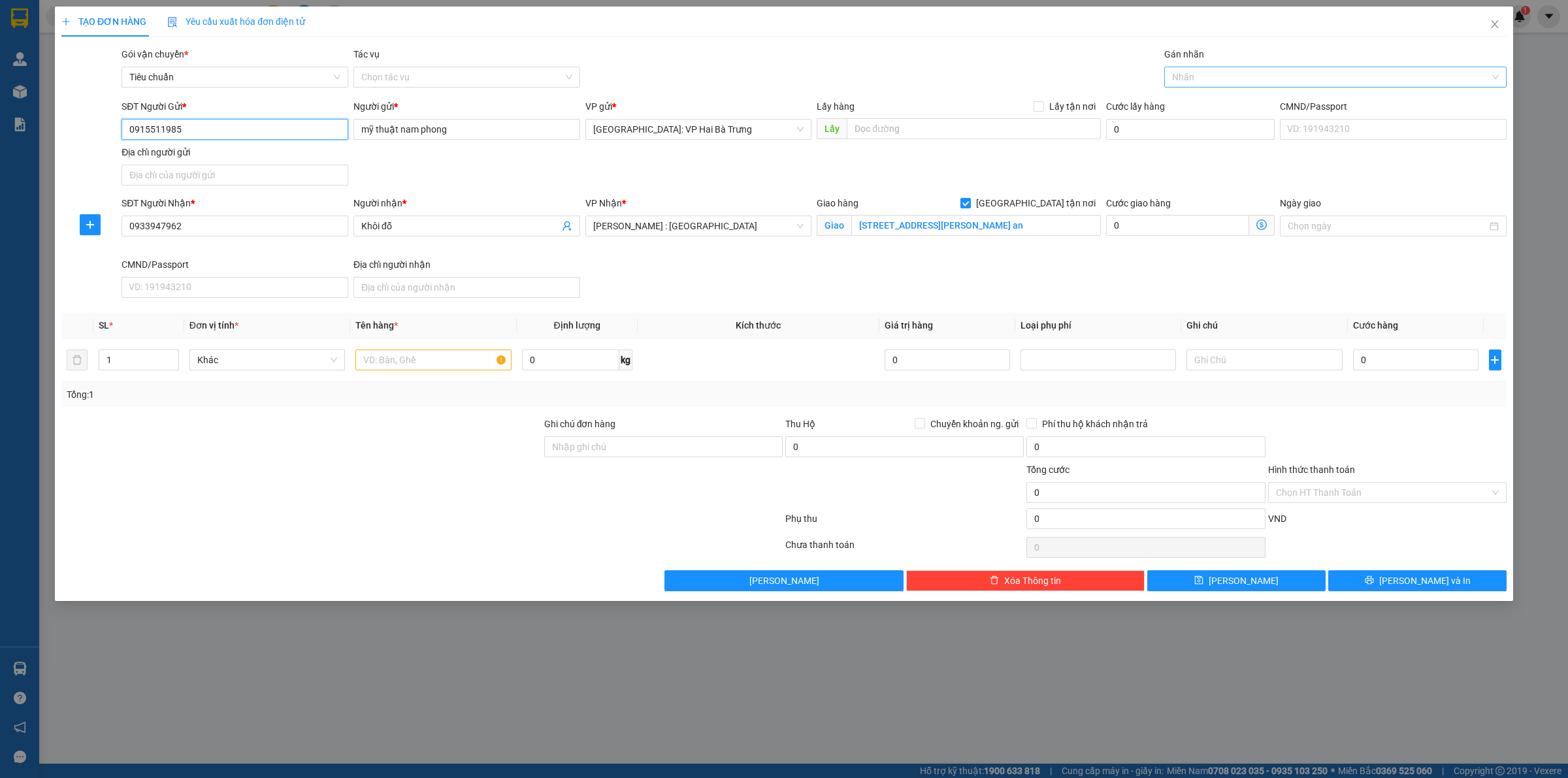
click at [1234, 83] on div at bounding box center [1329, 77] width 323 height 16
type input "0915511985"
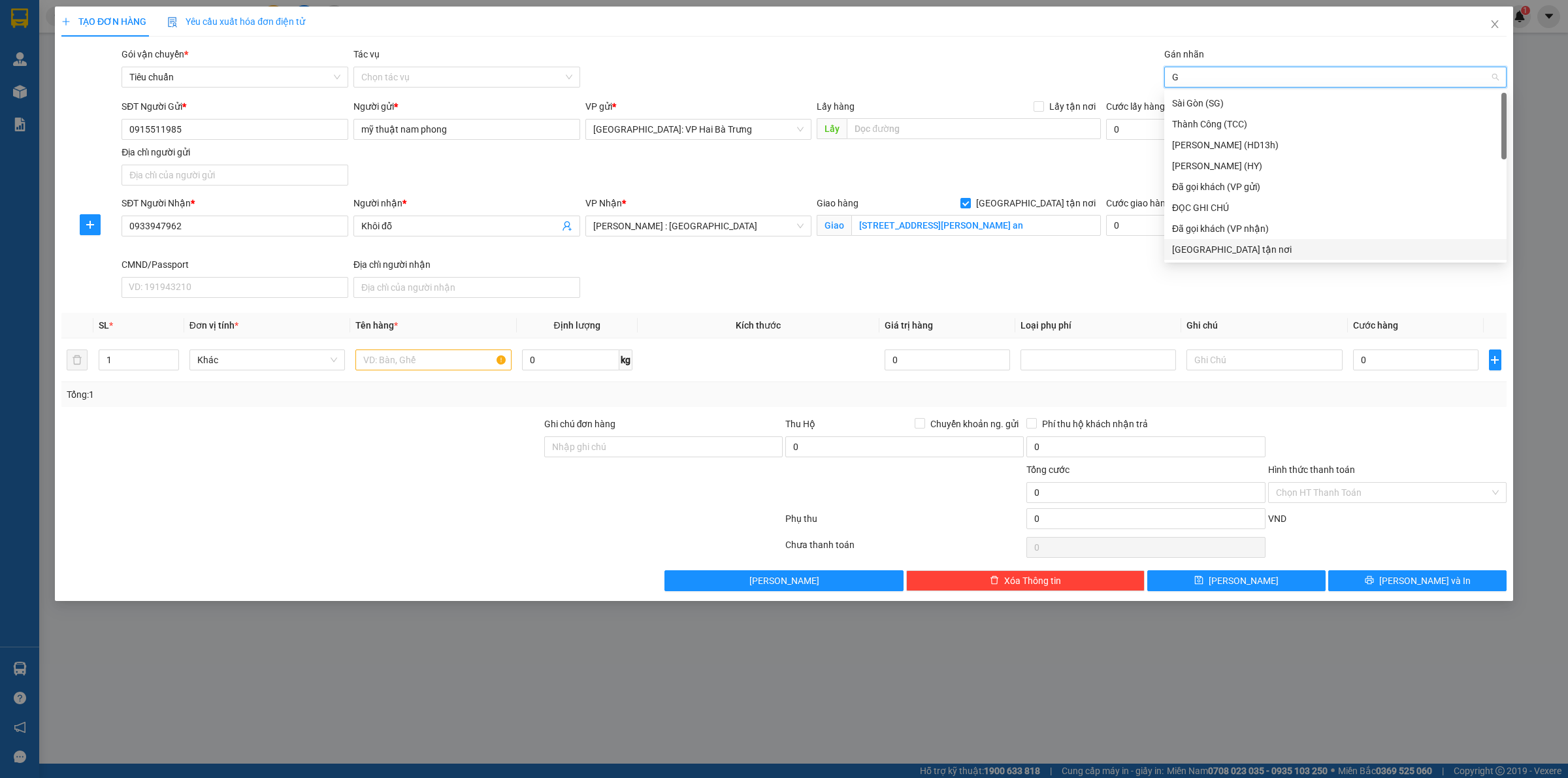
type input "G"
click at [1204, 261] on body "Kết quả tìm kiếm ( 0 ) Bộ lọc No Data 44768_phanchuminhquang.longhoan 1 Quản Lý…" at bounding box center [784, 389] width 1568 height 778
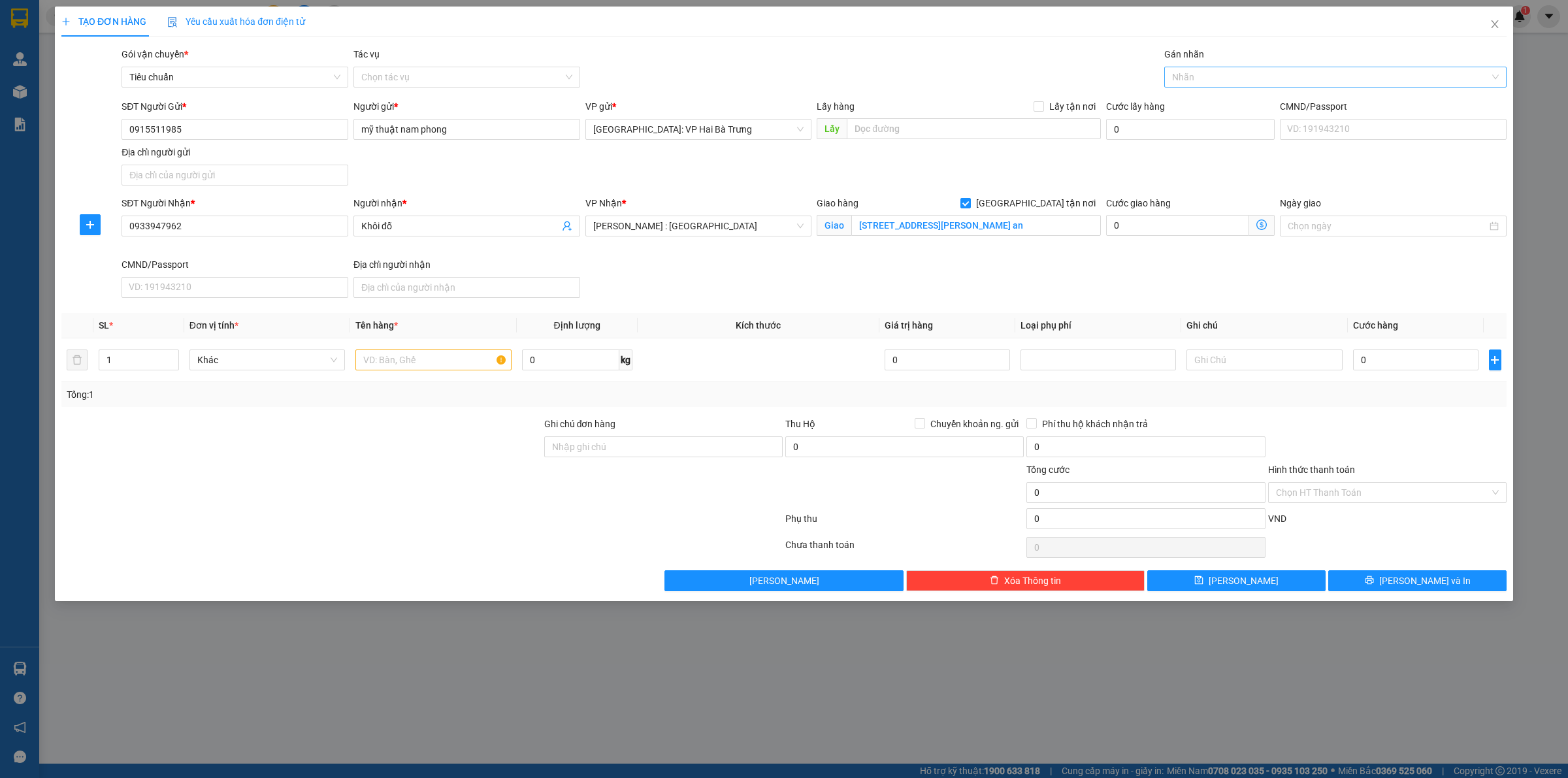
click at [1360, 85] on div at bounding box center [1329, 77] width 323 height 16
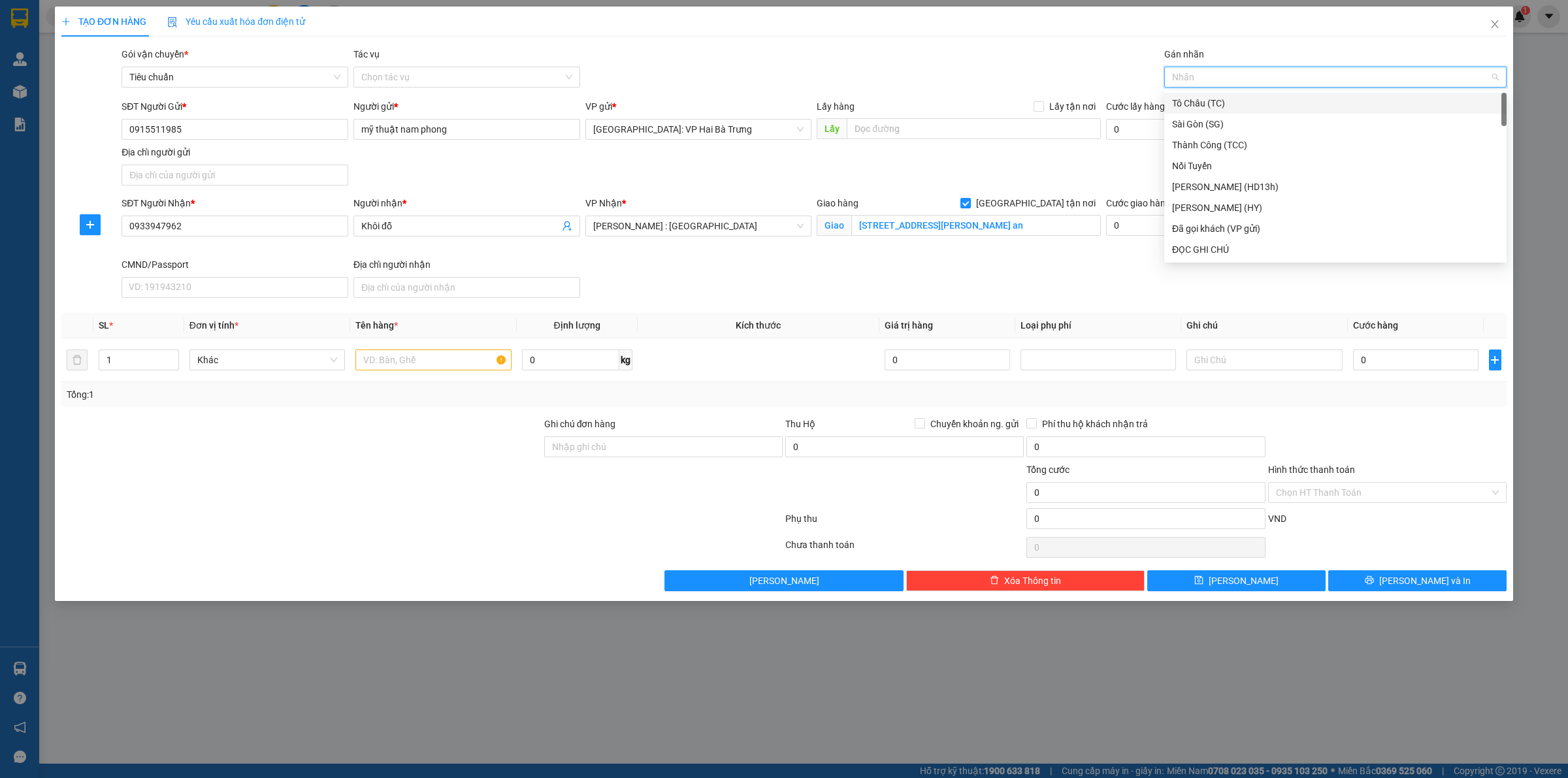
type input "G"
click at [1259, 240] on div "[GEOGRAPHIC_DATA] tận nơi" at bounding box center [1335, 250] width 343 height 21
click at [413, 361] on input "text" at bounding box center [434, 360] width 156 height 21
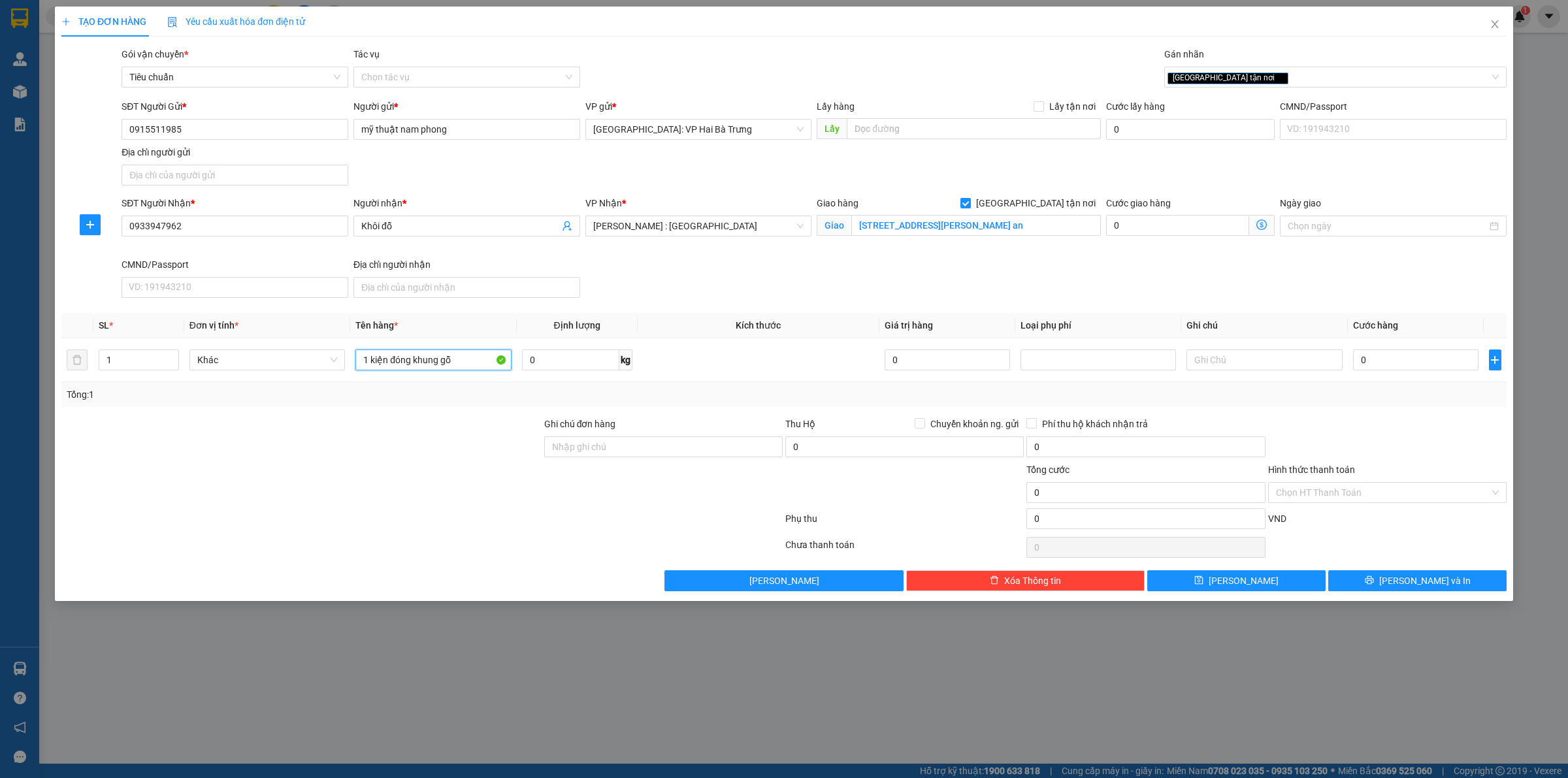
type input "1 kiện đóng khung gỗ"
click at [1433, 357] on input "0" at bounding box center [1416, 360] width 125 height 21
type input "2"
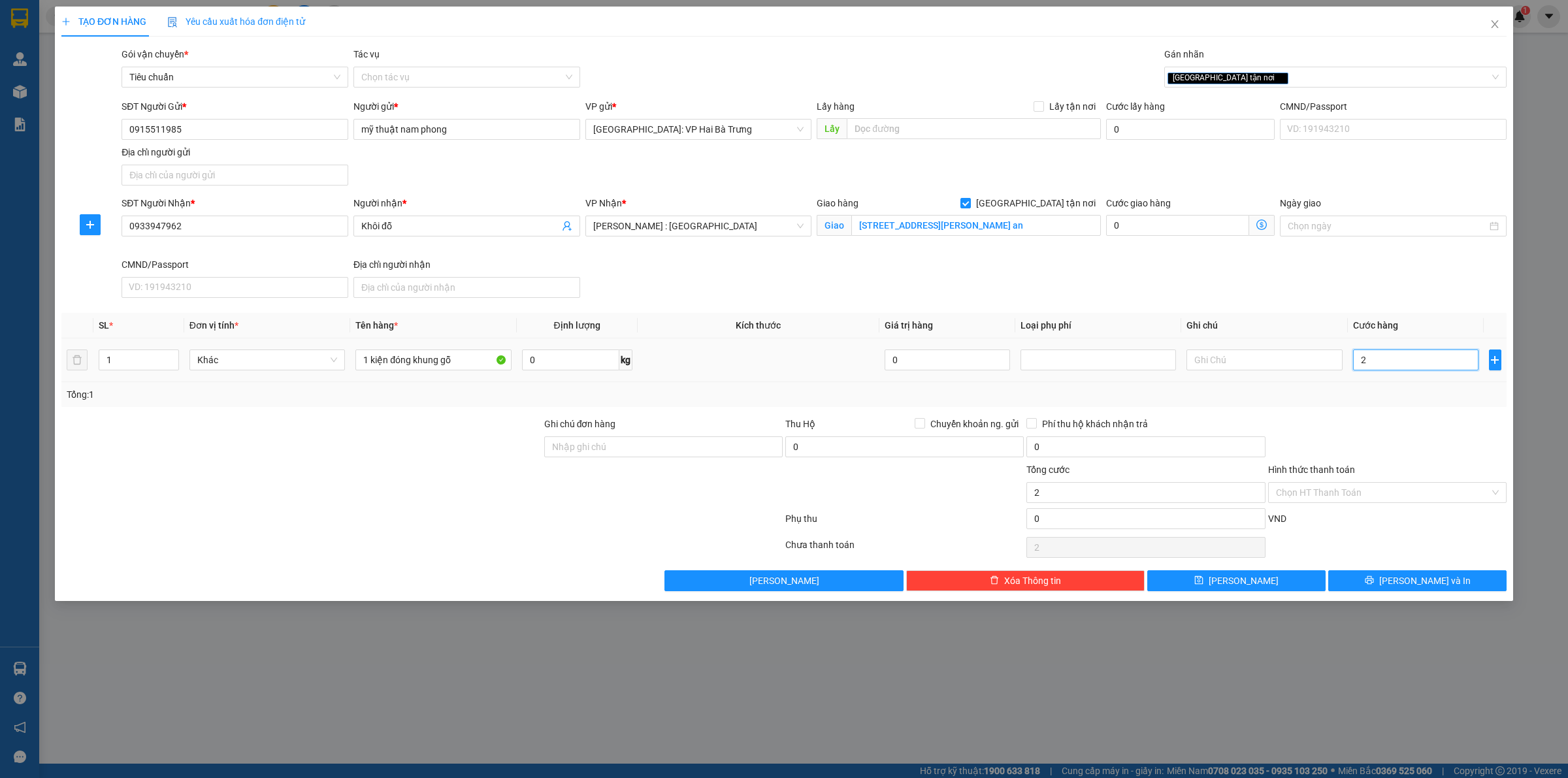
type input "24"
type input "245"
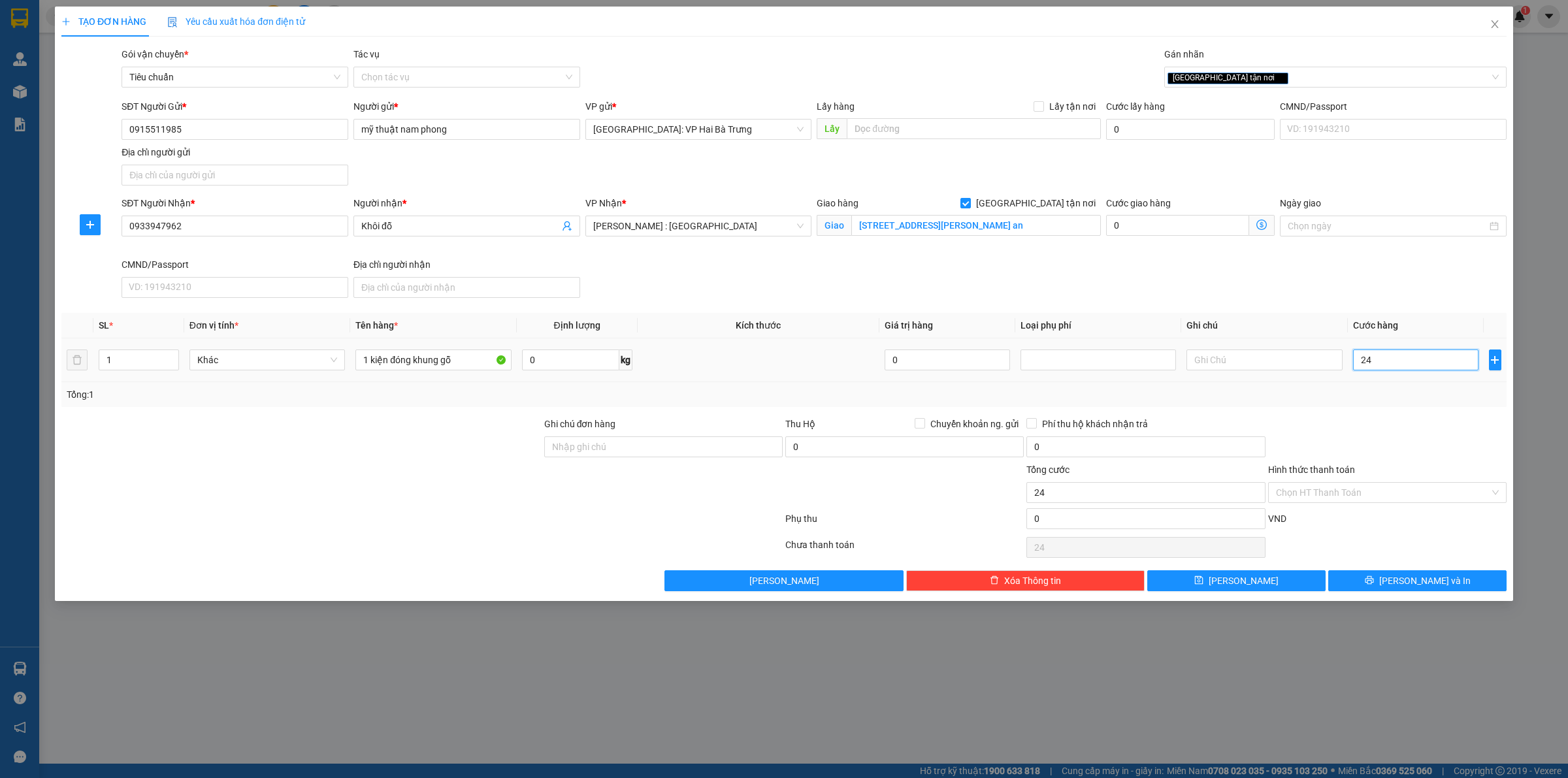
type input "245"
type input "2.450"
type input "24.500"
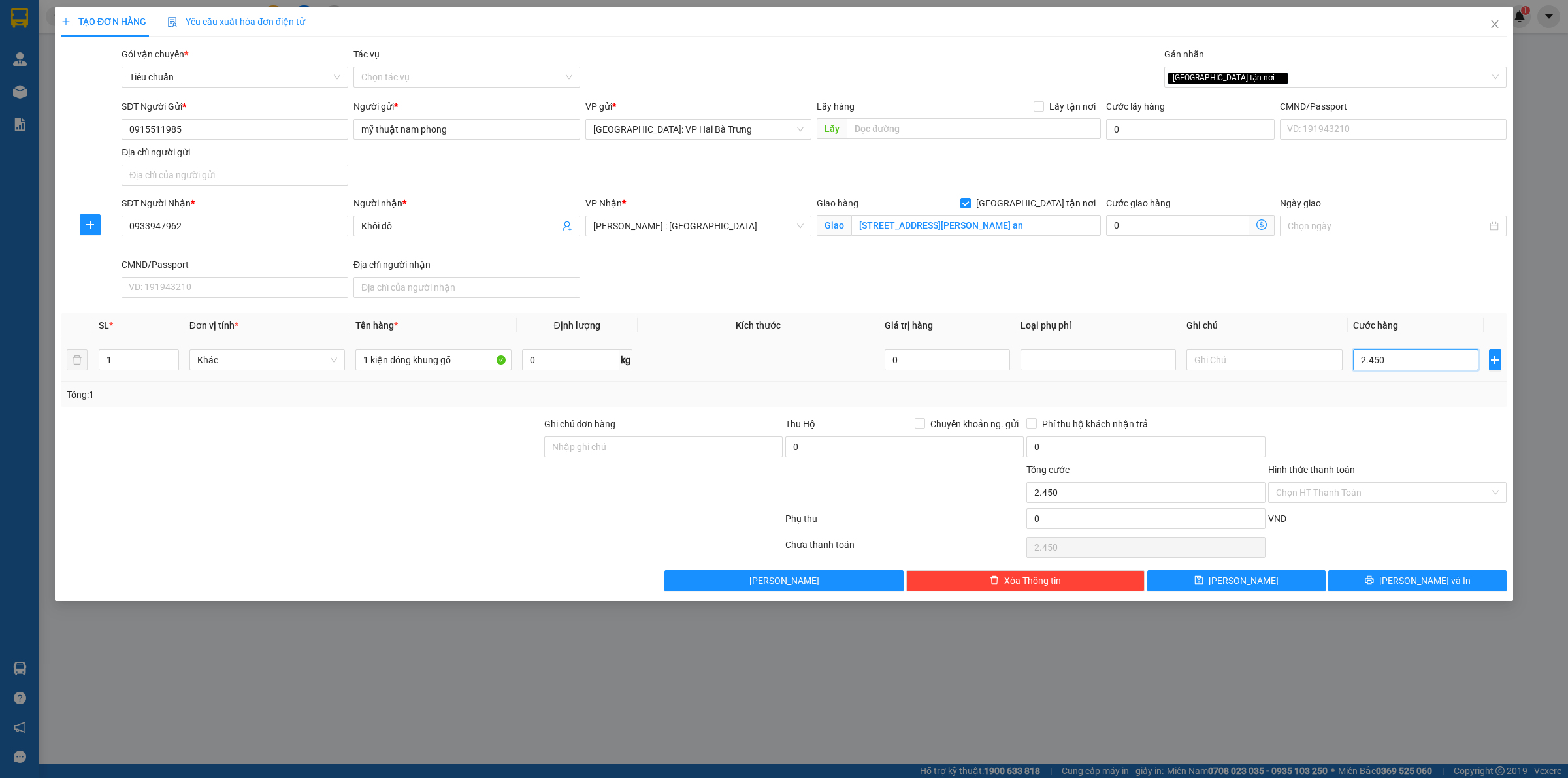
type input "24.500"
type input "245.000"
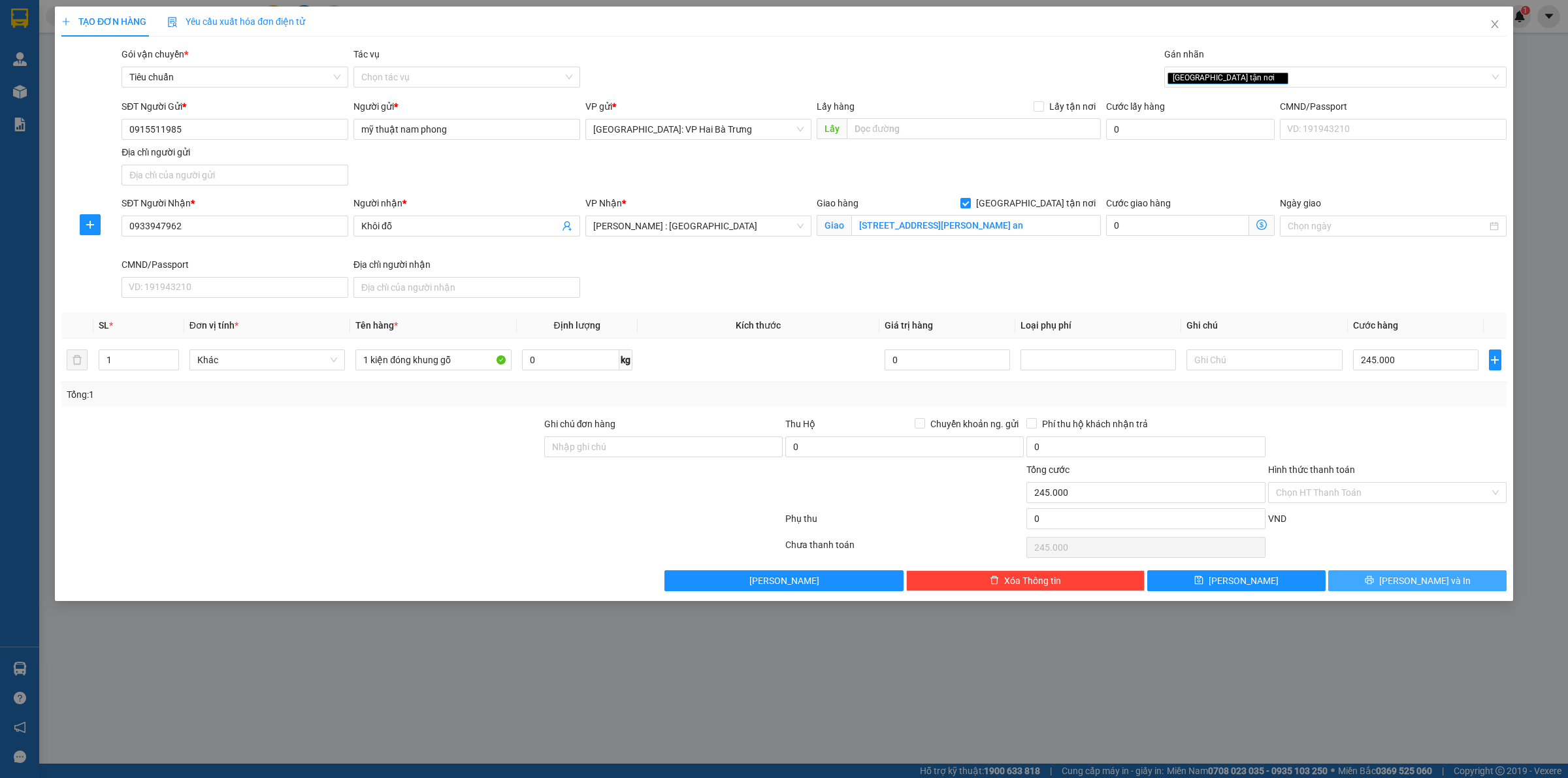
click at [1392, 591] on button "[PERSON_NAME] và In" at bounding box center [1418, 581] width 178 height 21
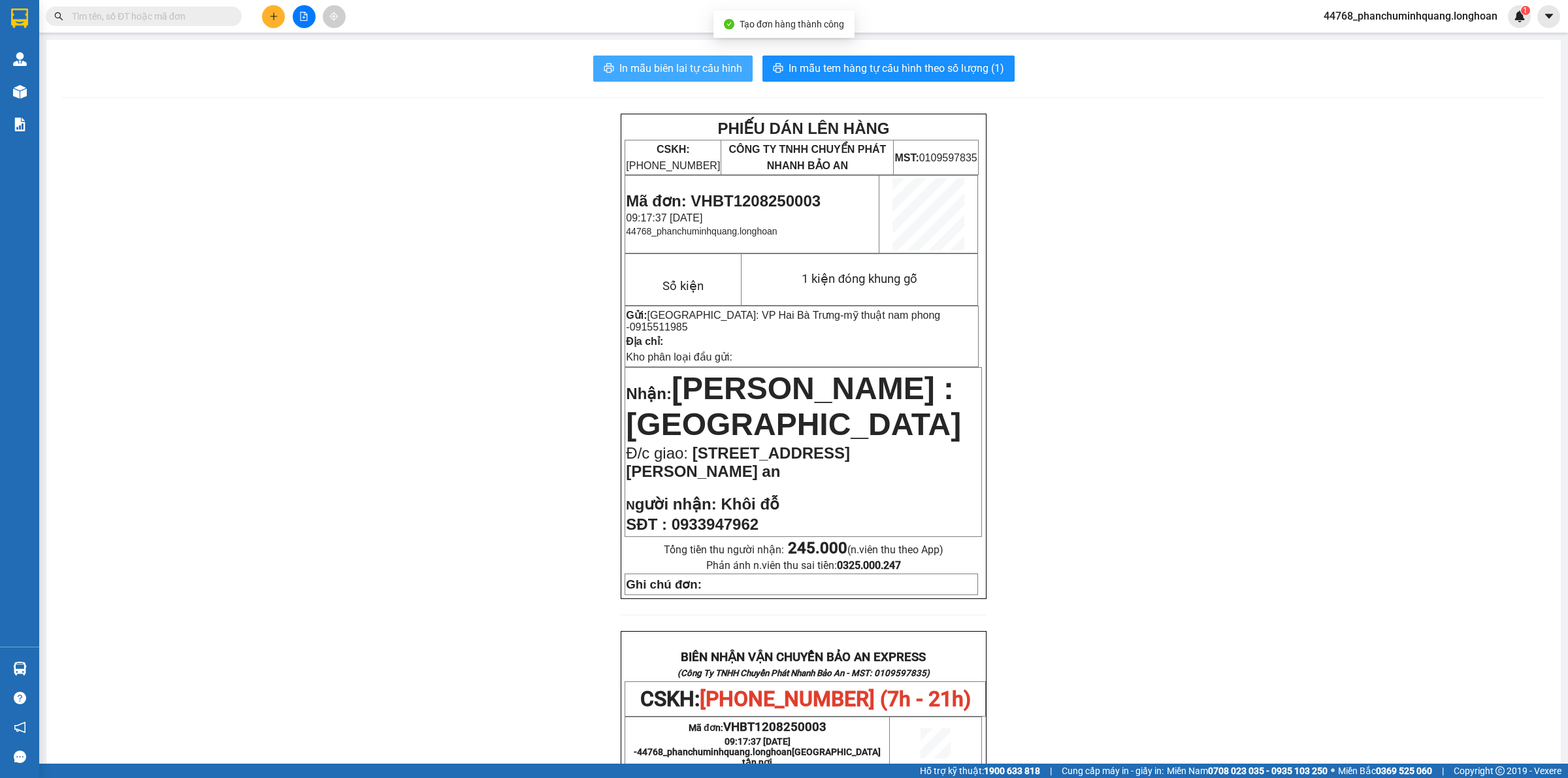
click at [634, 80] on button "In mẫu biên lai tự cấu hình" at bounding box center [673, 69] width 159 height 27
click at [911, 65] on span "In mẫu tem hàng tự cấu hình theo số lượng (1)" at bounding box center [896, 67] width 215 height 16
click at [144, 16] on input "text" at bounding box center [149, 16] width 154 height 14
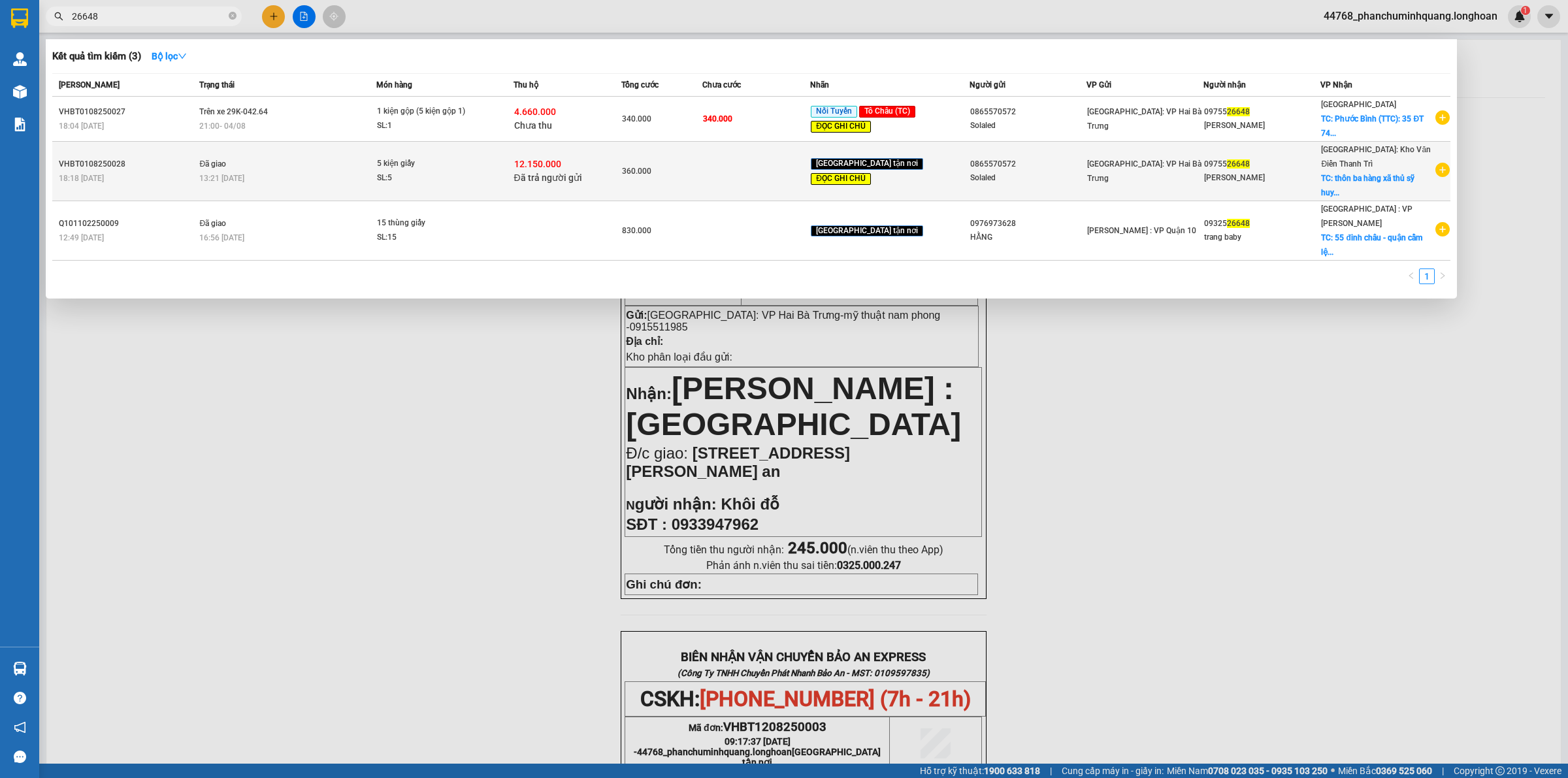
type input "26648"
click at [1442, 172] on icon "plus-circle" at bounding box center [1443, 169] width 14 height 14
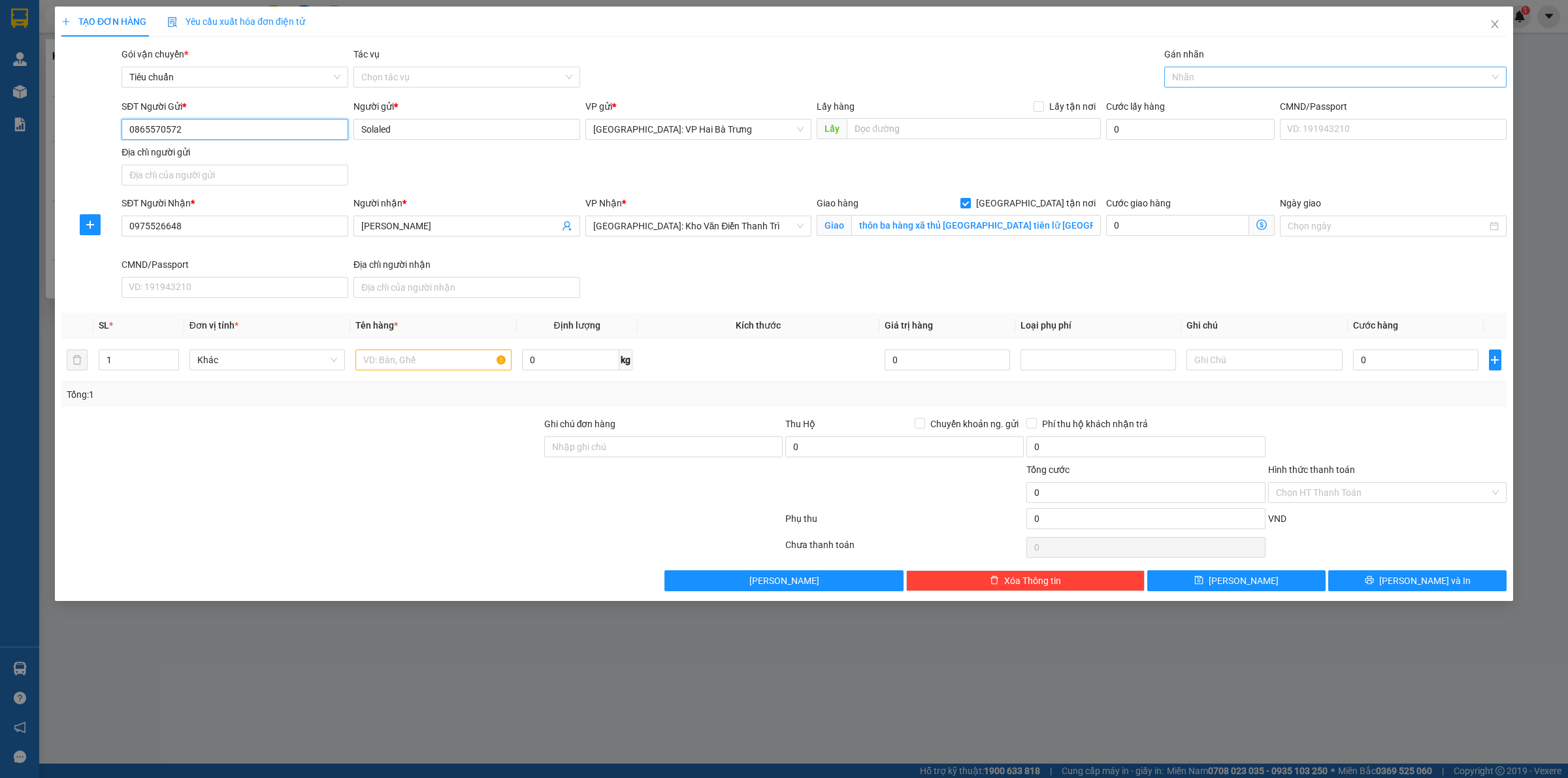
click at [1207, 79] on div at bounding box center [1329, 77] width 323 height 16
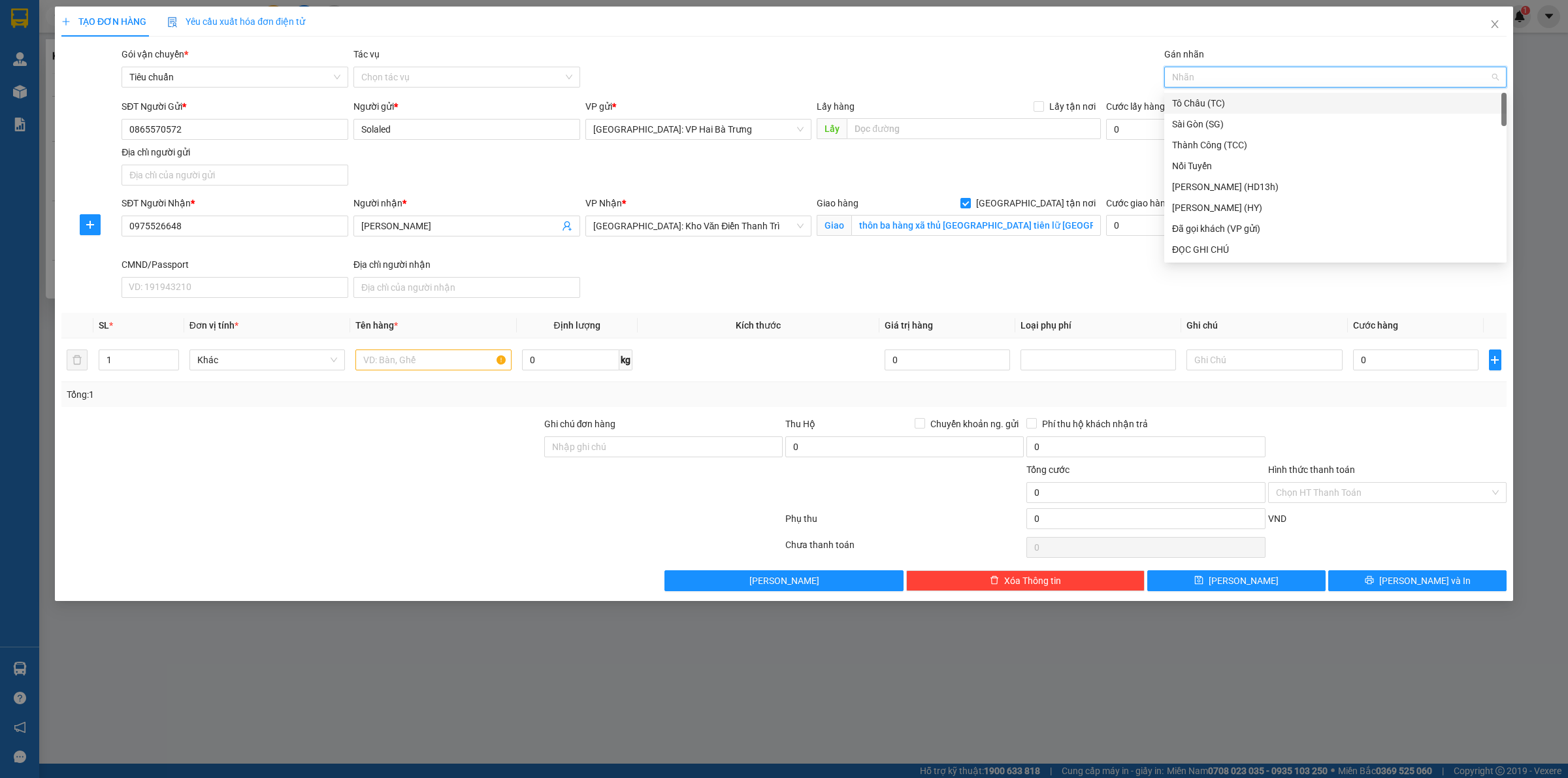
type input "G"
click at [1204, 244] on div "[GEOGRAPHIC_DATA] tận nơi" at bounding box center [1335, 249] width 327 height 14
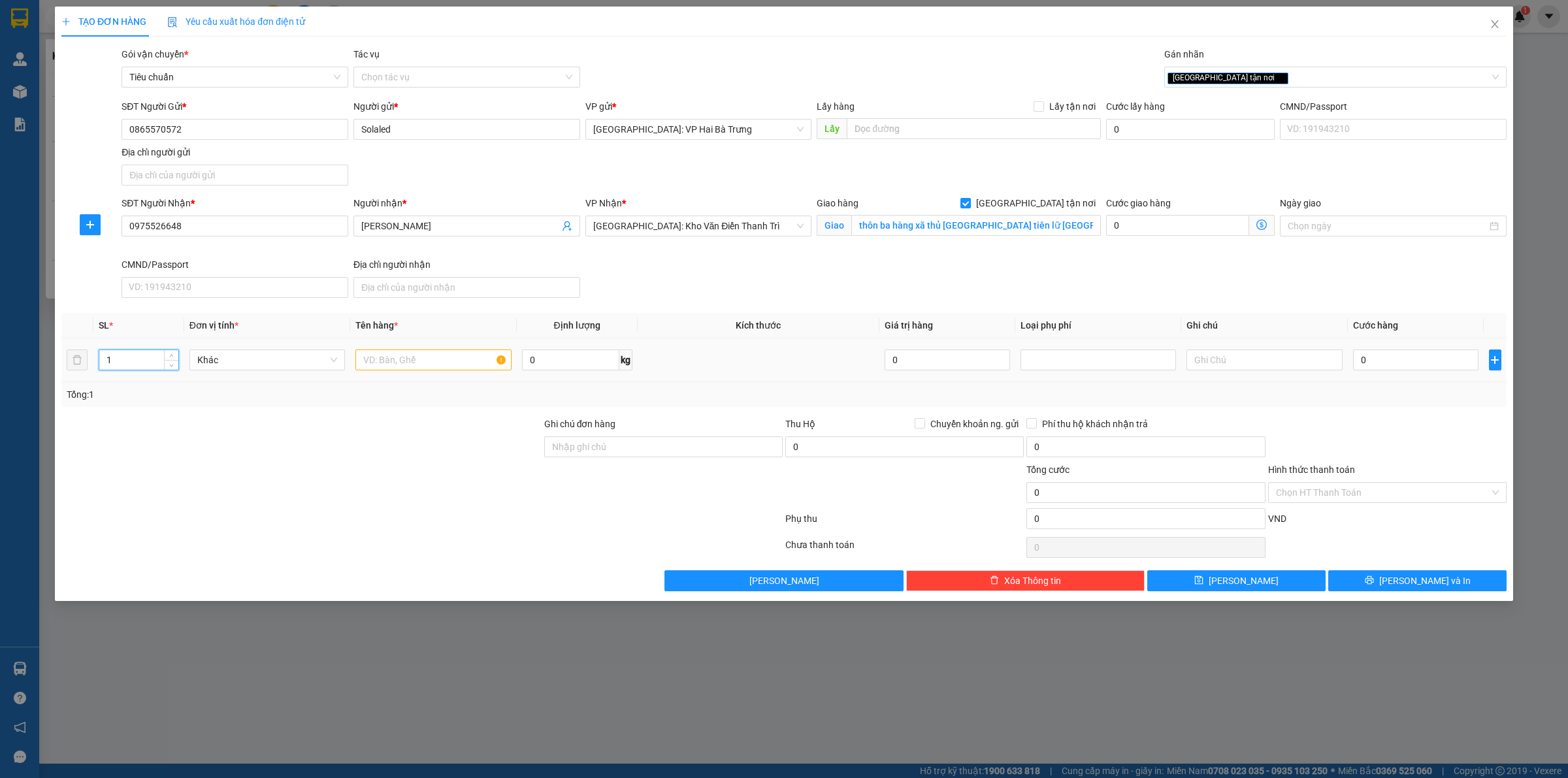
click at [150, 362] on input "1" at bounding box center [139, 360] width 79 height 20
type input "11"
drag, startPoint x: 390, startPoint y: 366, endPoint x: 401, endPoint y: 357, distance: 14.2
click at [391, 364] on input "text" at bounding box center [434, 360] width 156 height 21
type input "11 kiện giấy"
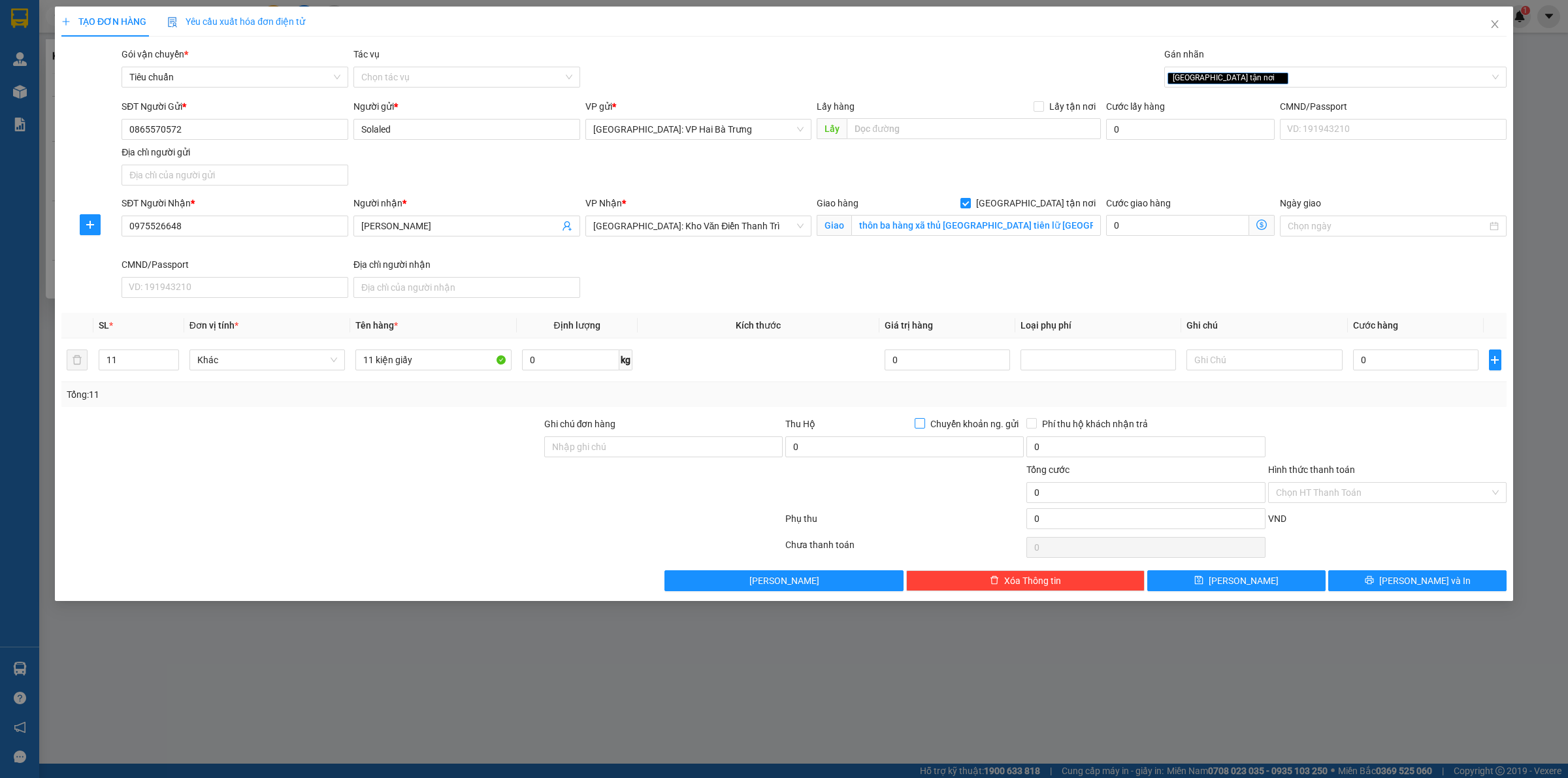
click at [925, 425] on span "Chuyển khoản ng. gửi" at bounding box center [975, 423] width 99 height 14
click at [924, 425] on input "Chuyển khoản ng. gửi" at bounding box center [920, 423] width 9 height 9
checkbox input "true"
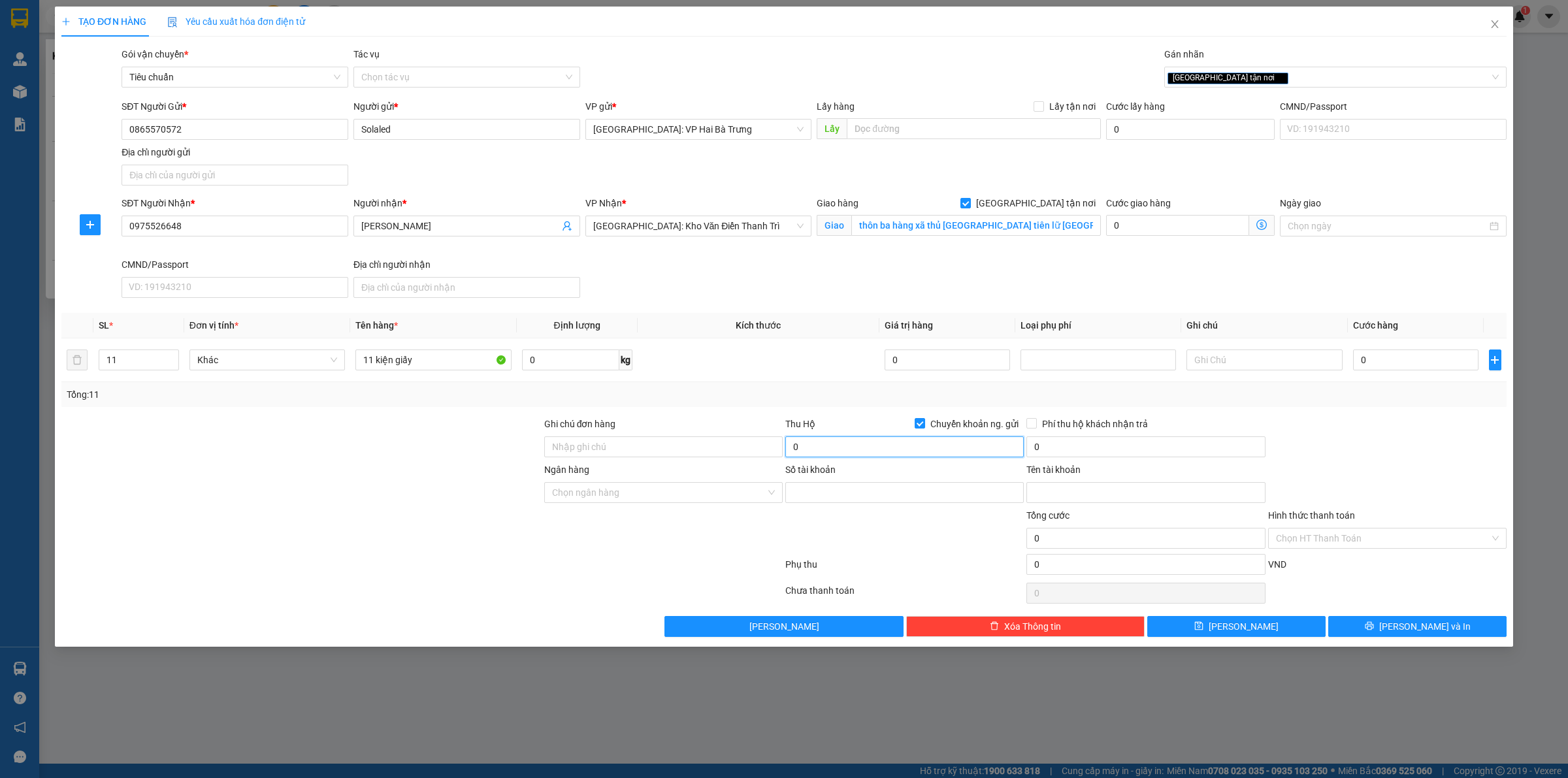
click at [931, 452] on input "0" at bounding box center [905, 447] width 238 height 21
type input "27.875.000"
click at [230, 223] on input "0975526648" at bounding box center [234, 226] width 227 height 21
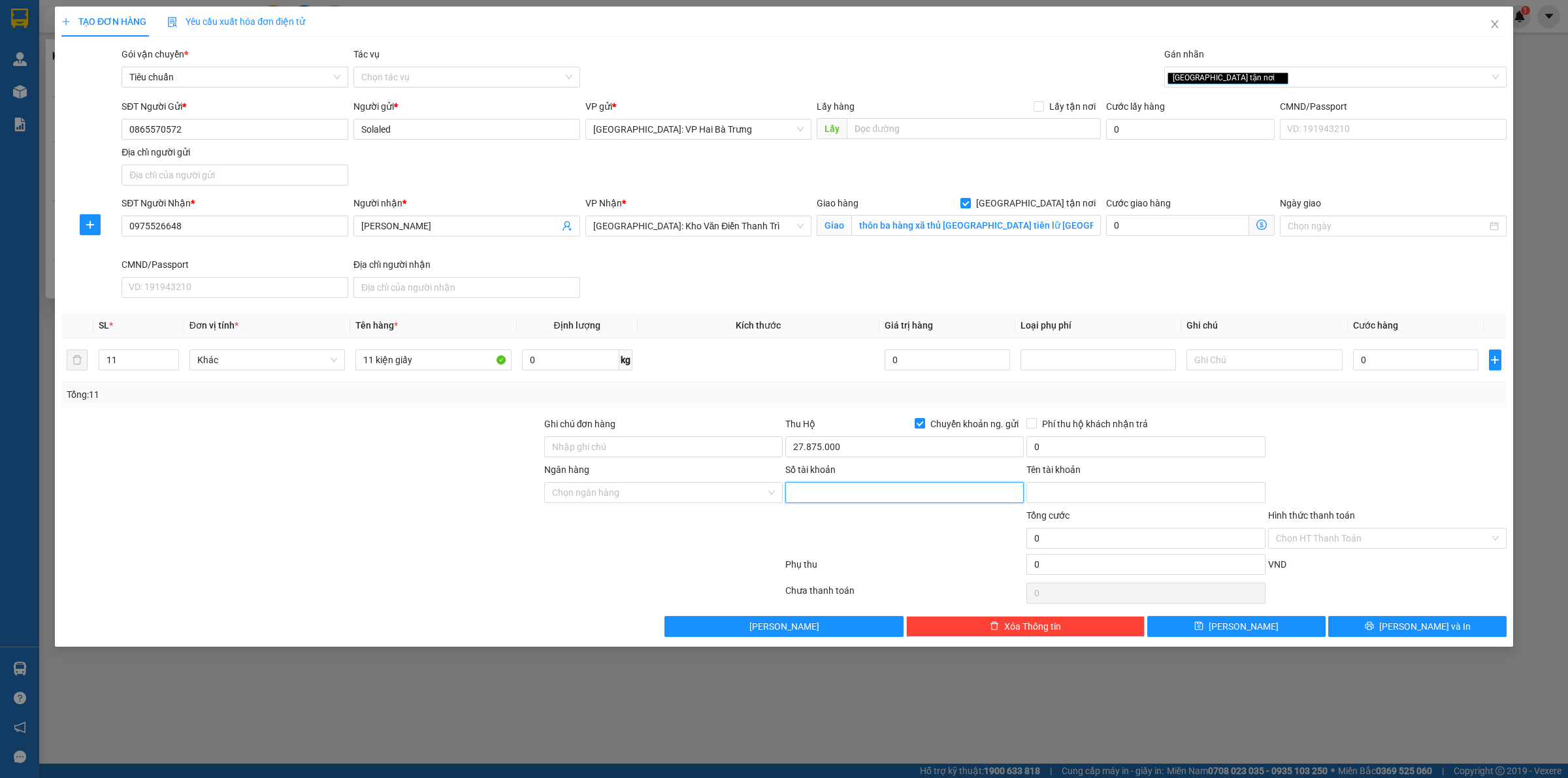
click at [851, 497] on input "Số tài khoản" at bounding box center [905, 492] width 238 height 21
paste input "87275388"
type input "87275388"
click at [654, 505] on div "Ngân hàng Chọn ngân hàng" at bounding box center [663, 485] width 238 height 46
click at [685, 491] on input "Ngân hàng" at bounding box center [659, 492] width 214 height 20
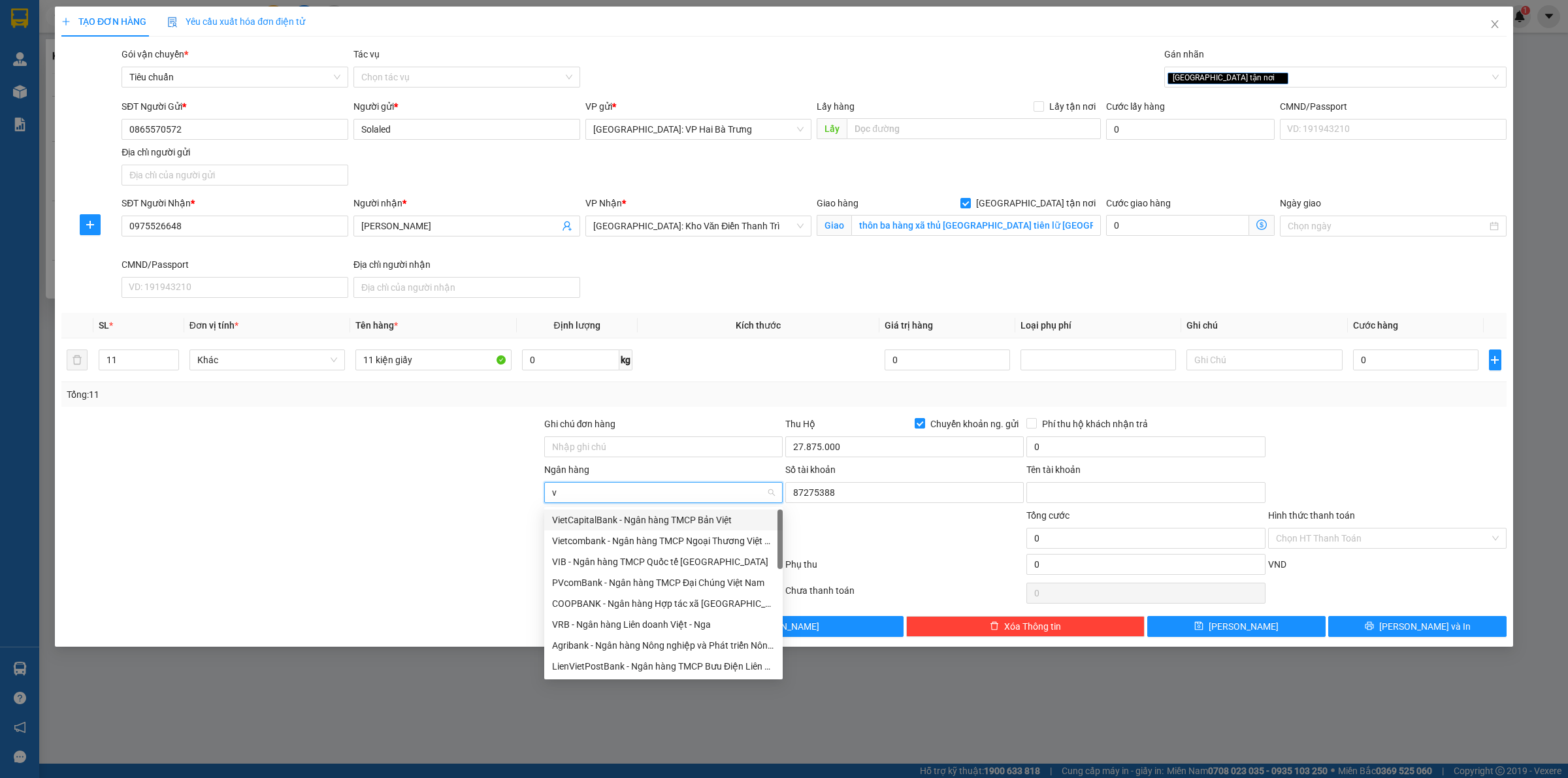
type input "vp"
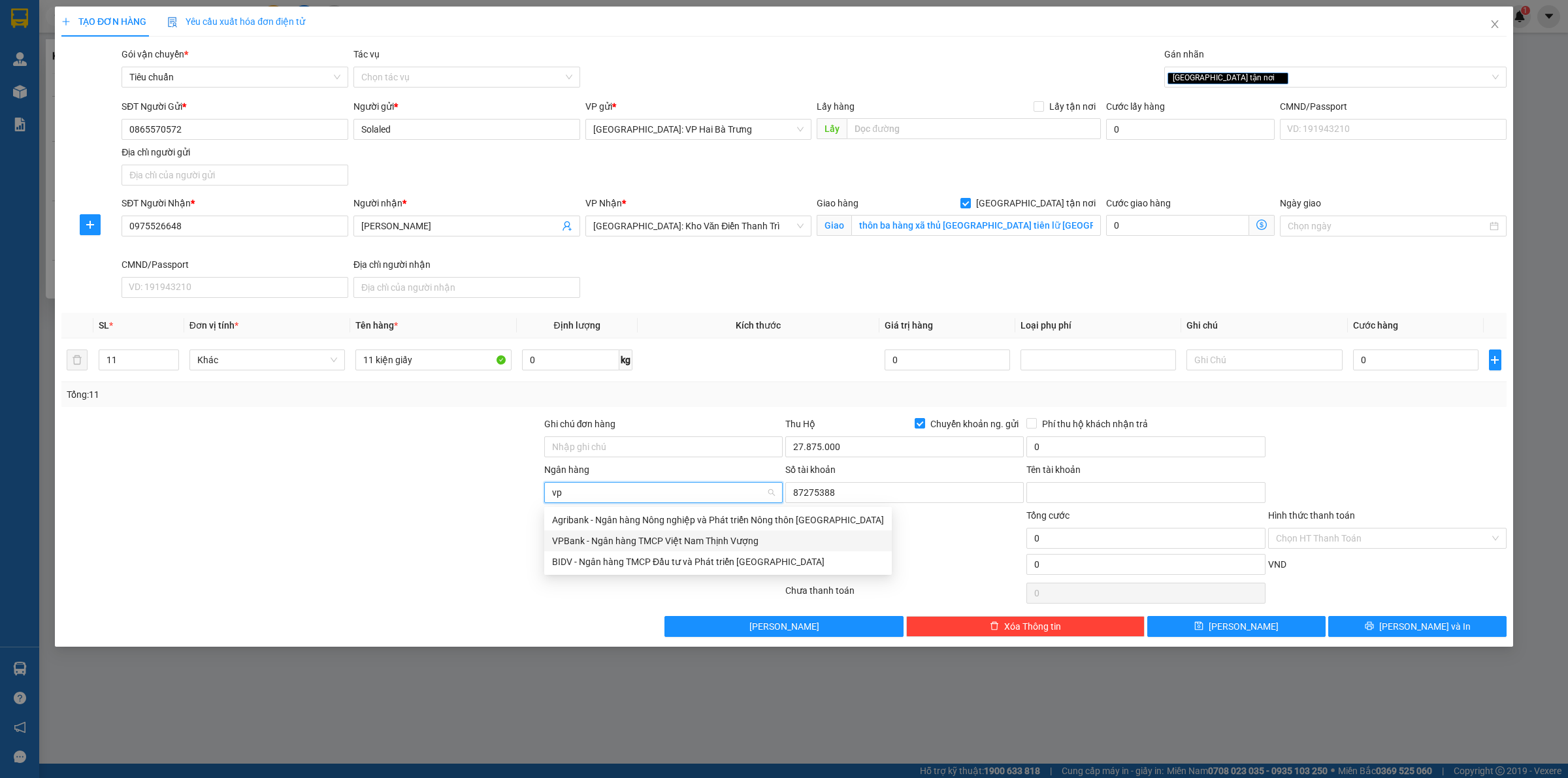
click at [659, 538] on div "VPBank - Ngân hàng TMCP Việt Nam Thịnh Vượng" at bounding box center [719, 541] width 332 height 14
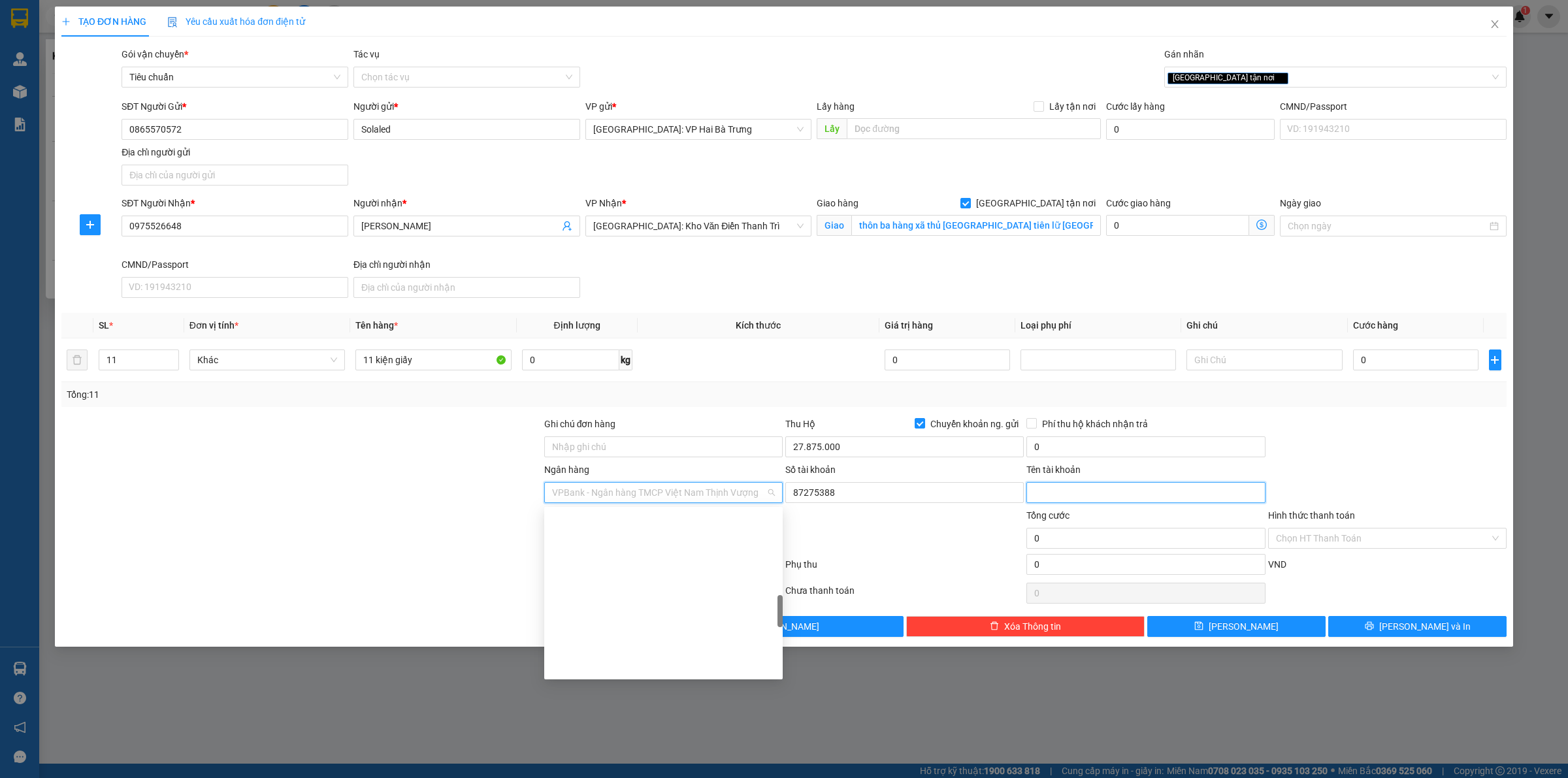
click at [1067, 500] on input "Tên tài khoản" at bounding box center [1146, 492] width 238 height 21
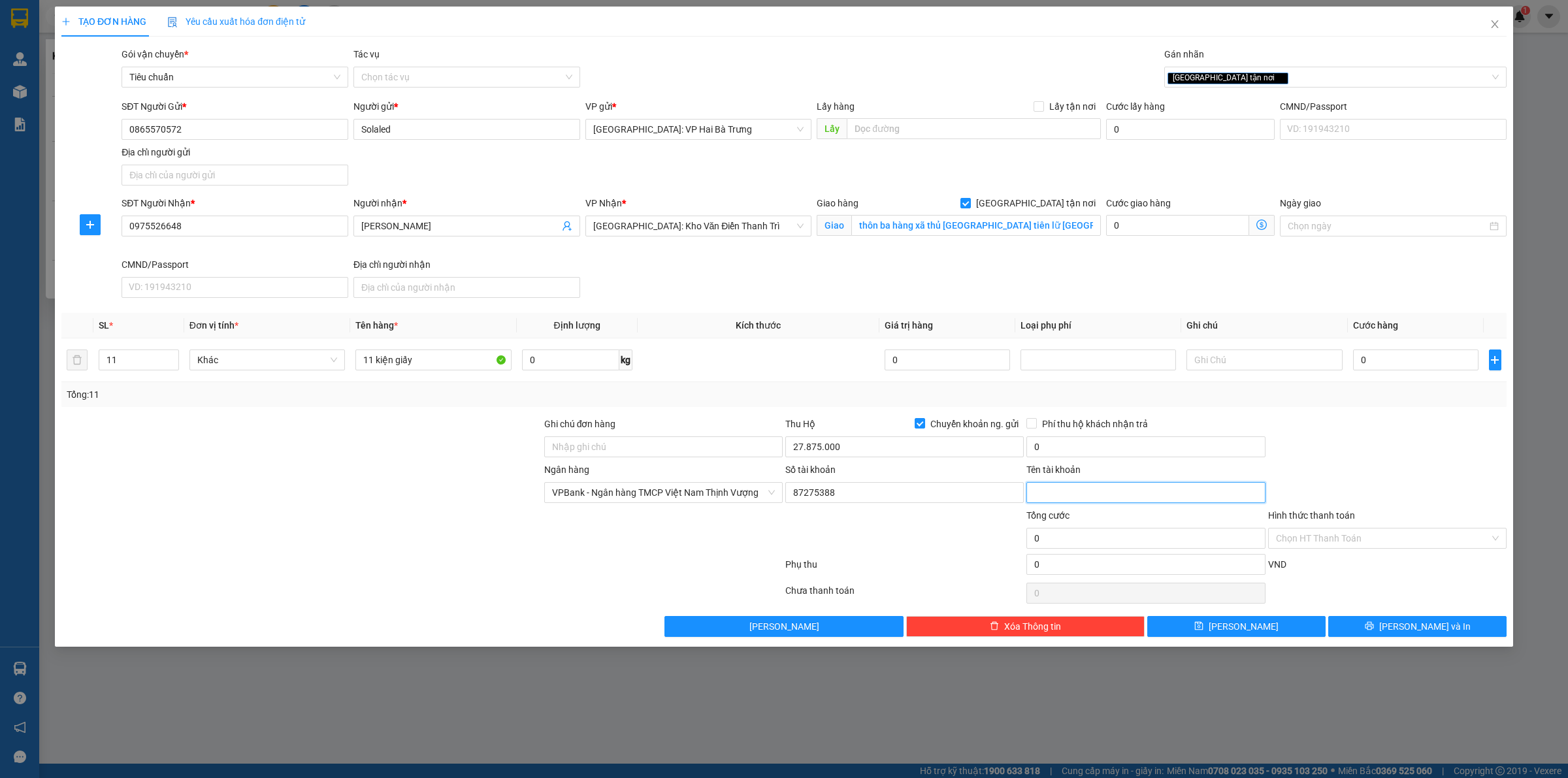
paste input "[PERSON_NAME]"
type input "[PERSON_NAME]"
click at [1086, 449] on input "0" at bounding box center [1146, 447] width 238 height 21
type input "60.000"
click at [717, 445] on input "Ghi chú đơn hàng" at bounding box center [663, 447] width 238 height 21
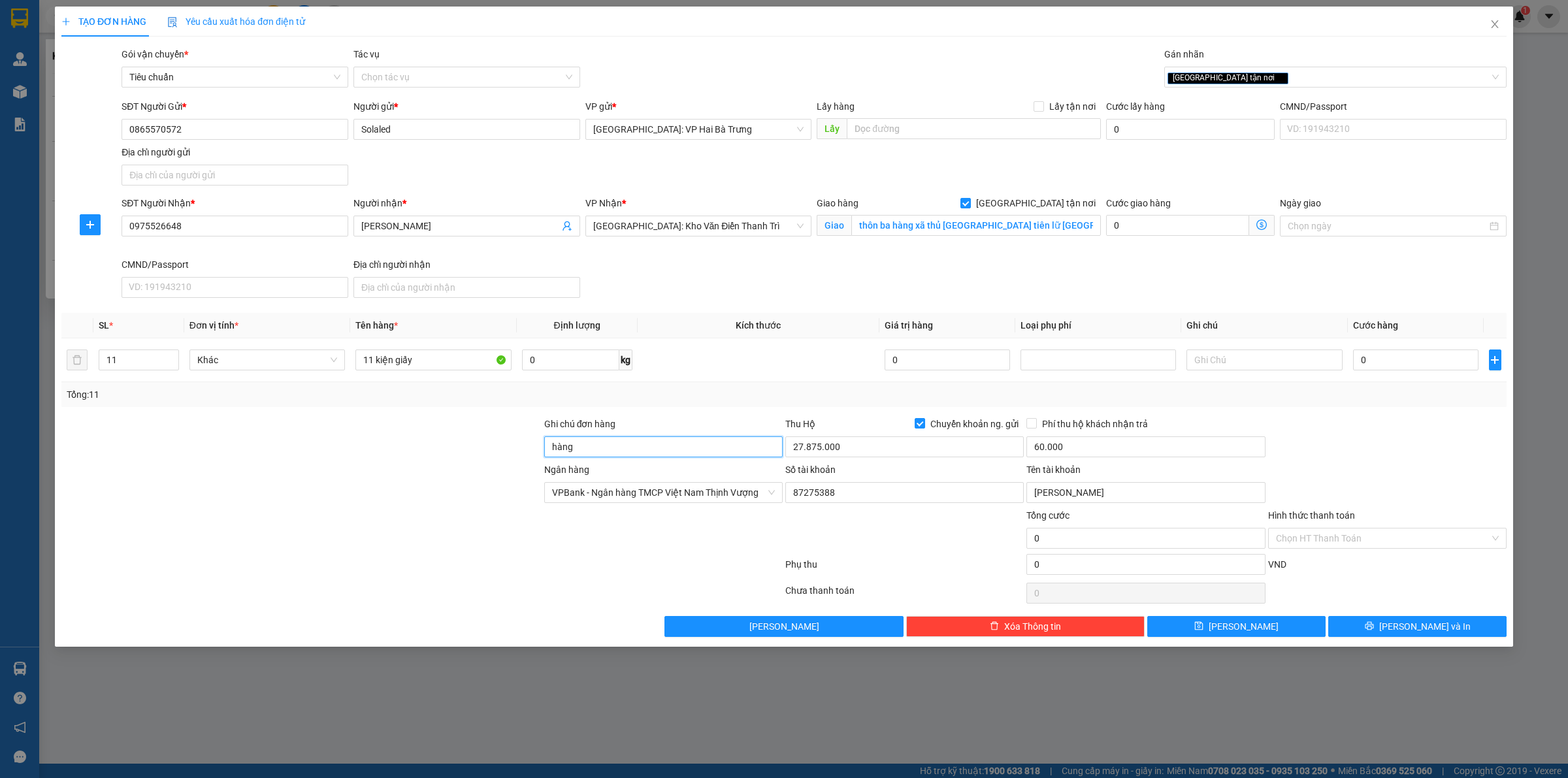
type input "Hàng chính sách, giao nguyên kiện hư vỡ không đền"
click at [1276, 79] on div "[GEOGRAPHIC_DATA] tận nơi" at bounding box center [1329, 77] width 323 height 16
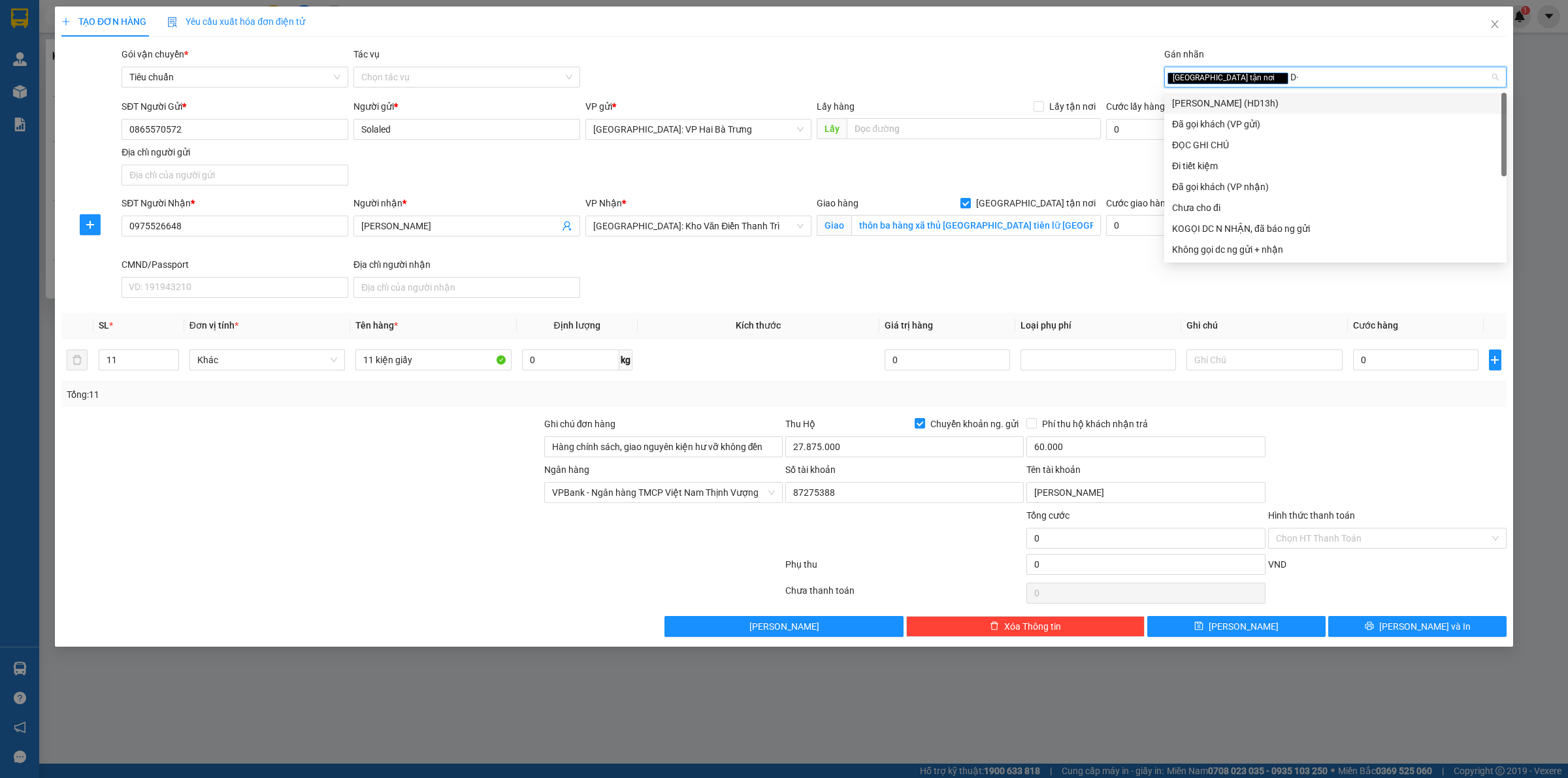
type input "D"
type input "Đ"
click at [1236, 141] on div "ĐỌC GHI CHÚ" at bounding box center [1335, 144] width 327 height 14
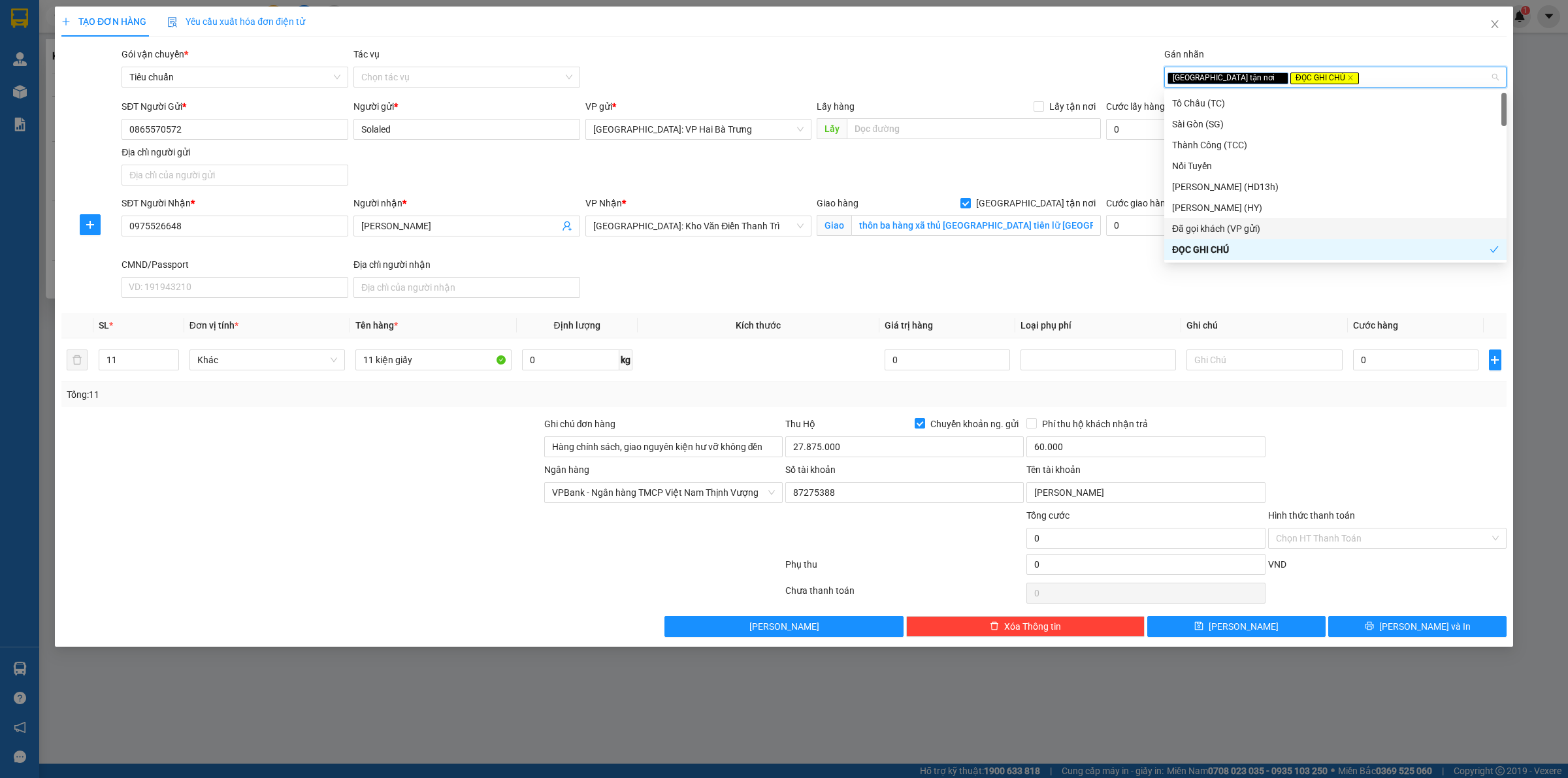
click at [1043, 287] on div "SĐT Người Nhận * 0975526648 Người nhận * Danh Tư VP Nhận * Hà Nội: Kho Văn Điển…" at bounding box center [813, 250] width 1391 height 107
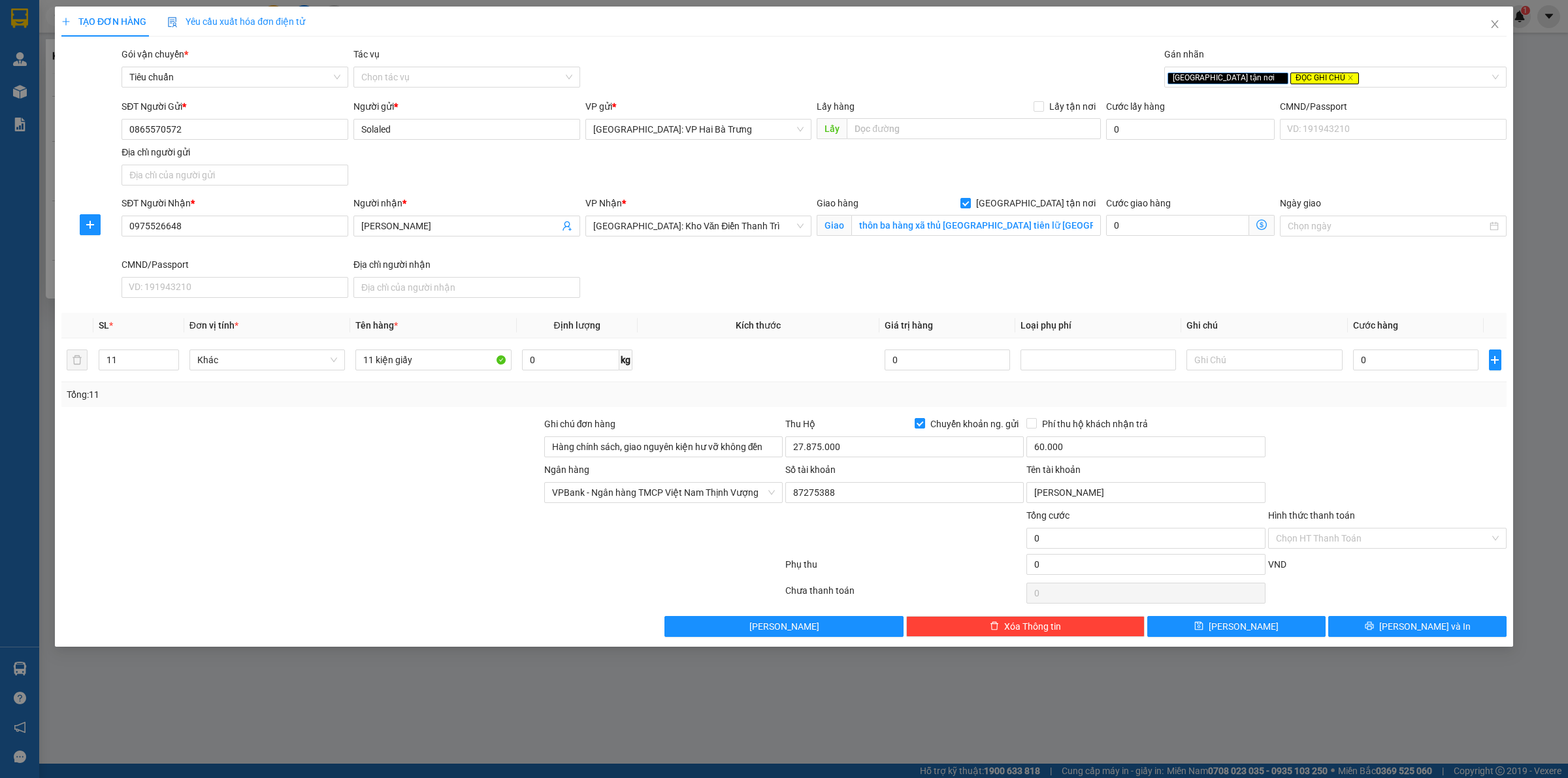
click at [1064, 278] on div "SĐT Người Nhận * 0975526648 Người nhận * Danh Tư VP Nhận * Hà Nội: Kho Văn Điển…" at bounding box center [813, 250] width 1391 height 107
click at [1438, 361] on input "0" at bounding box center [1416, 360] width 125 height 21
type input "7"
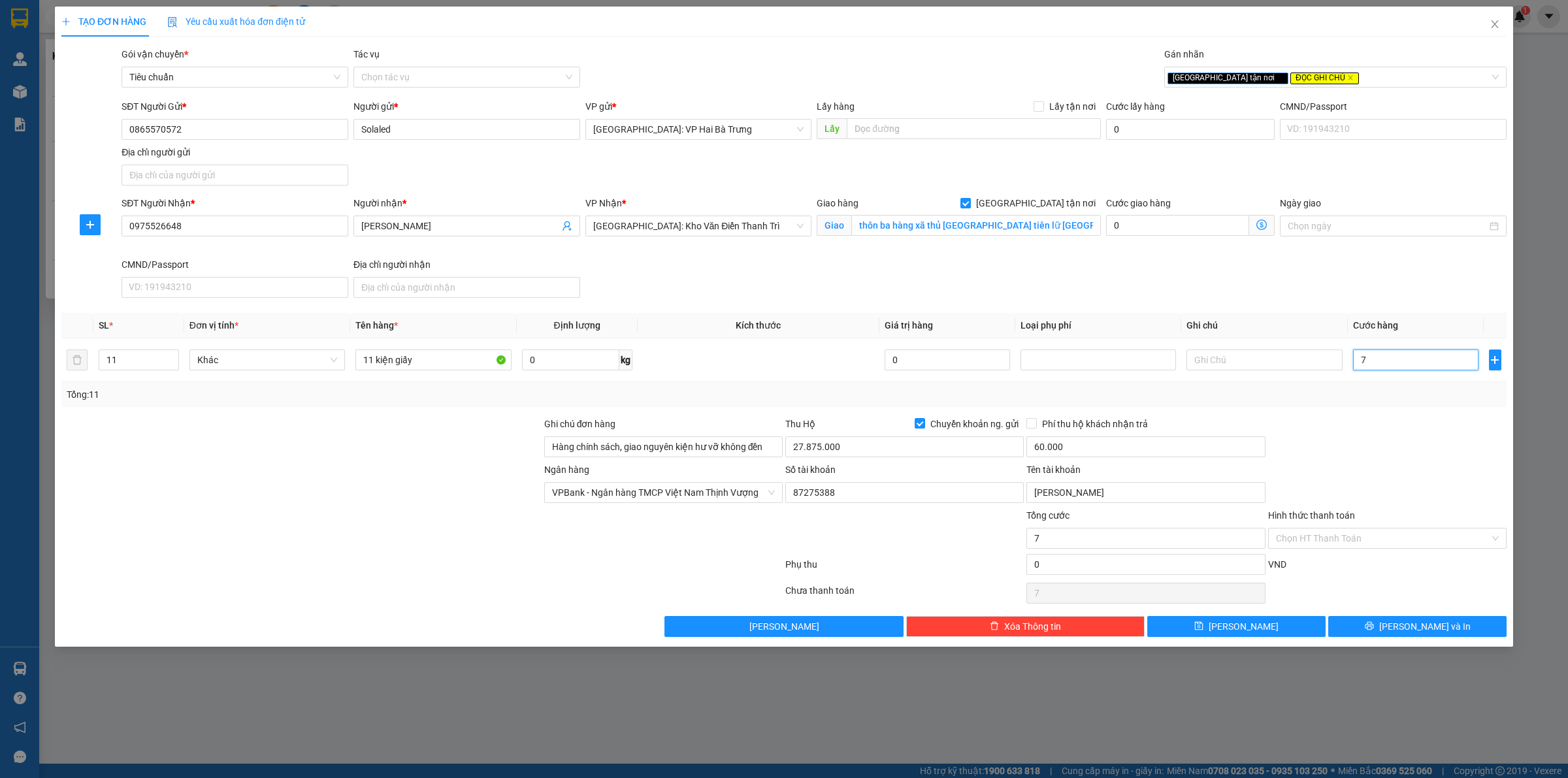
type input "72"
type input "720"
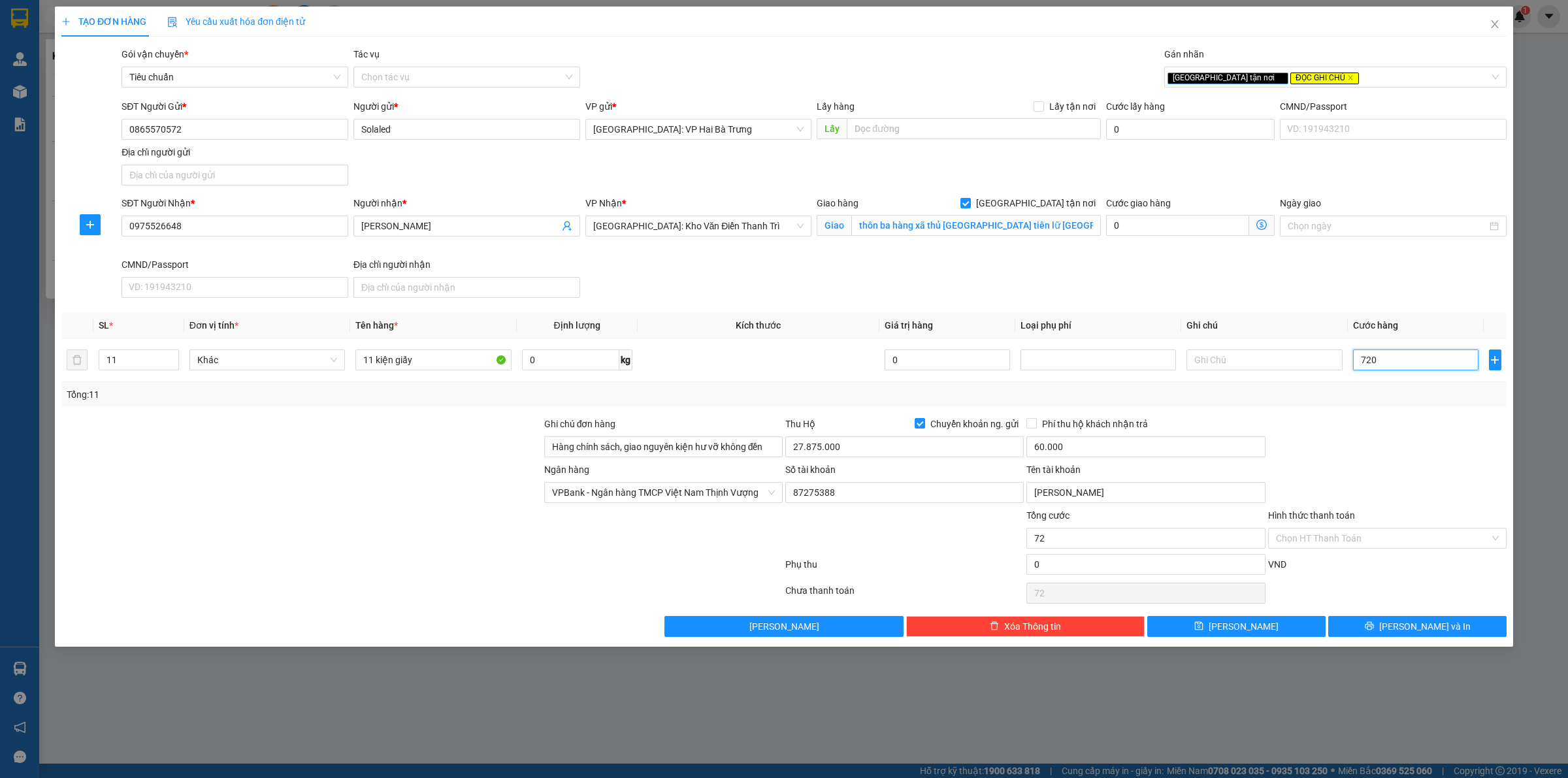
type input "720"
type input "7.200"
type input "72.000"
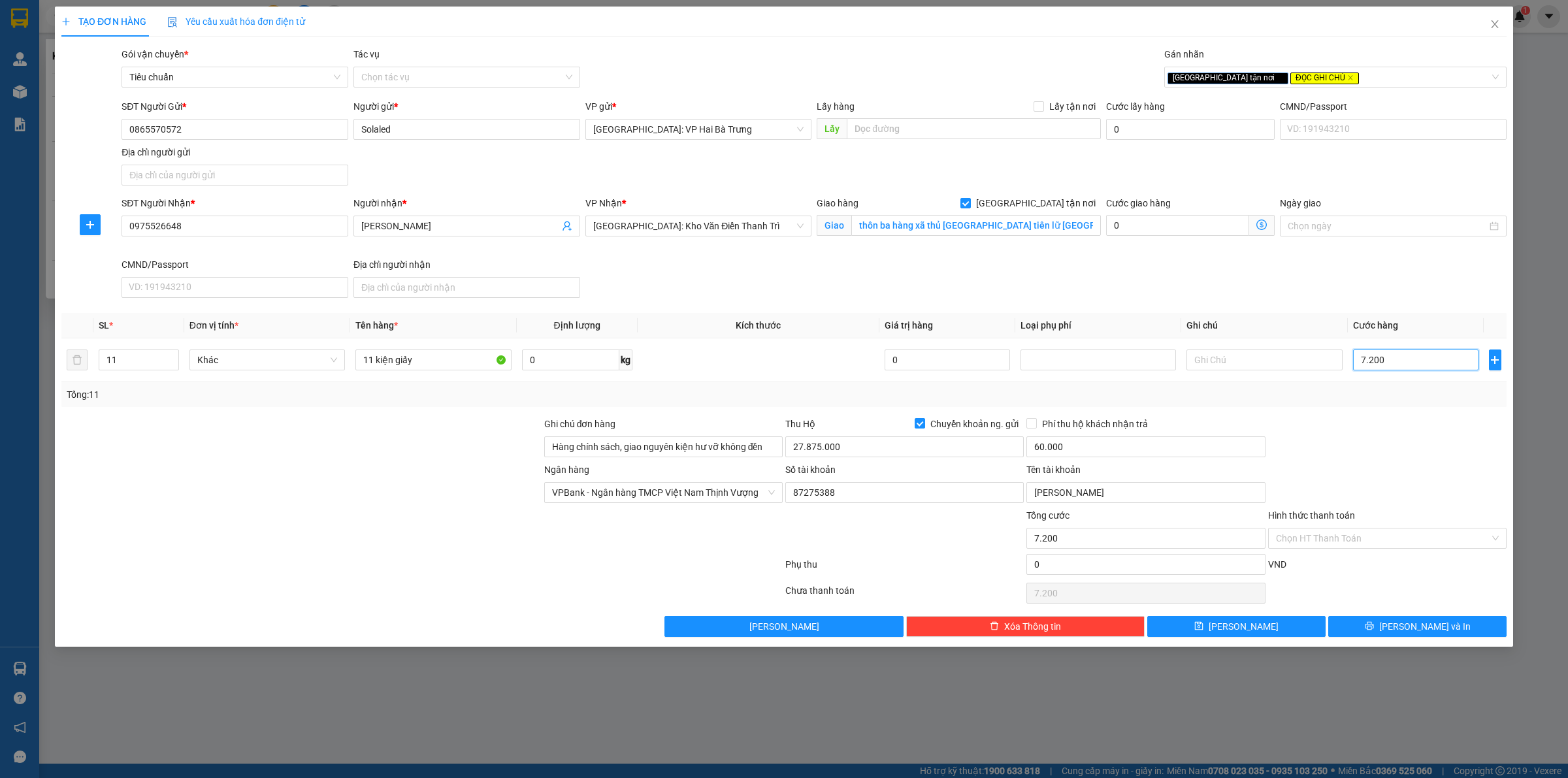
type input "72.000"
type input "720.000"
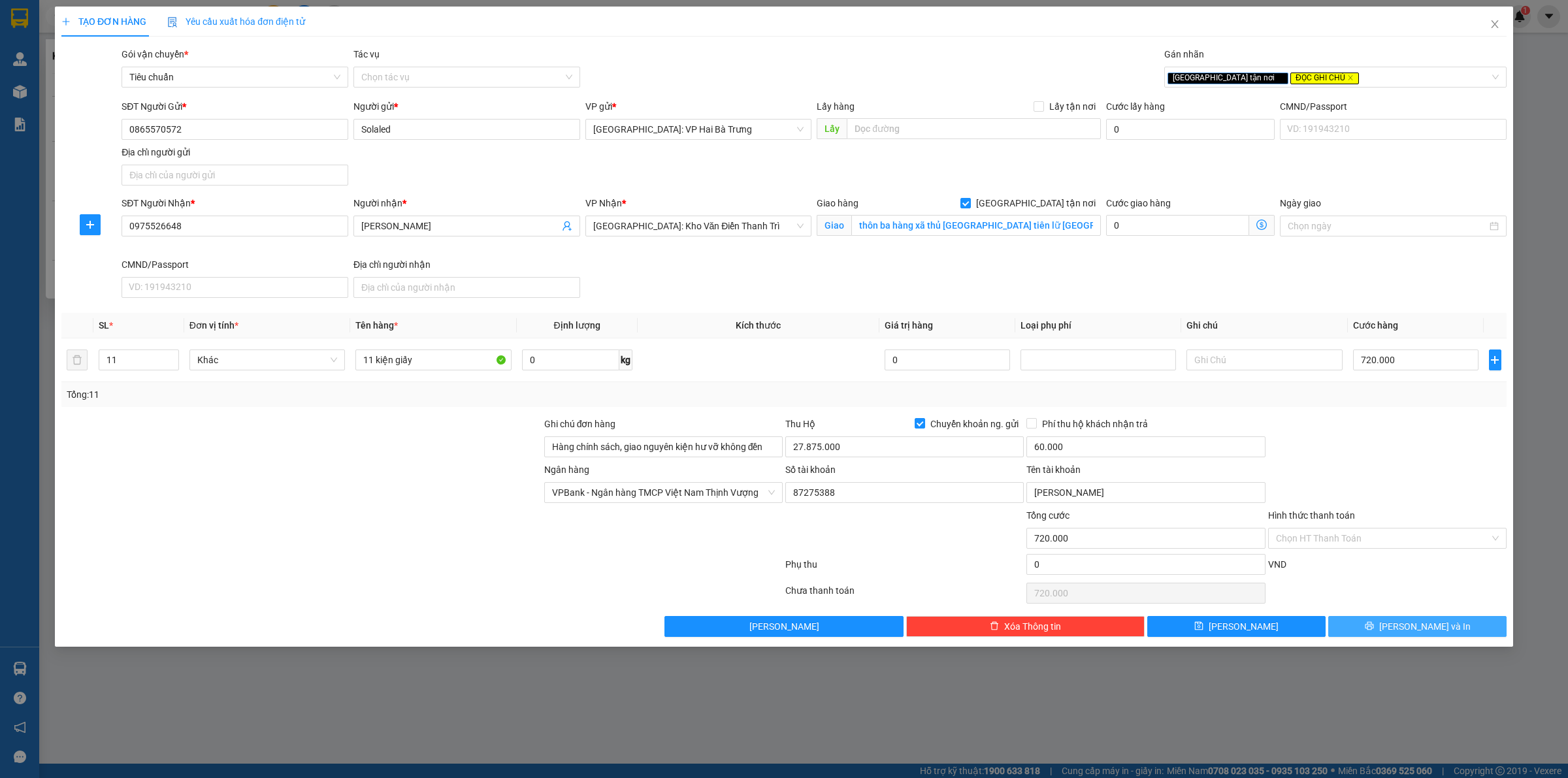
click at [1424, 626] on span "[PERSON_NAME] và In" at bounding box center [1425, 626] width 91 height 14
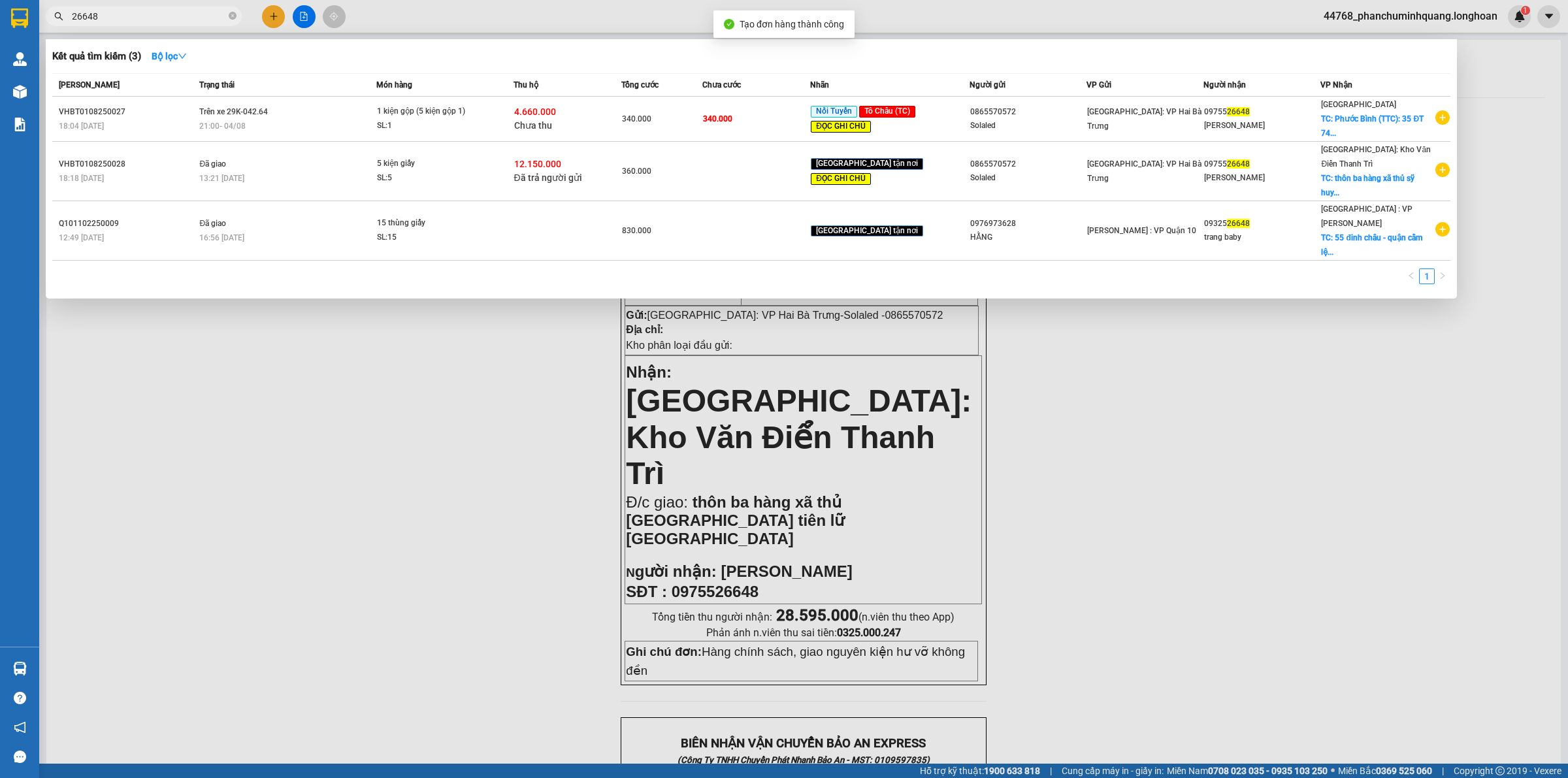
click at [1069, 417] on div at bounding box center [784, 389] width 1568 height 778
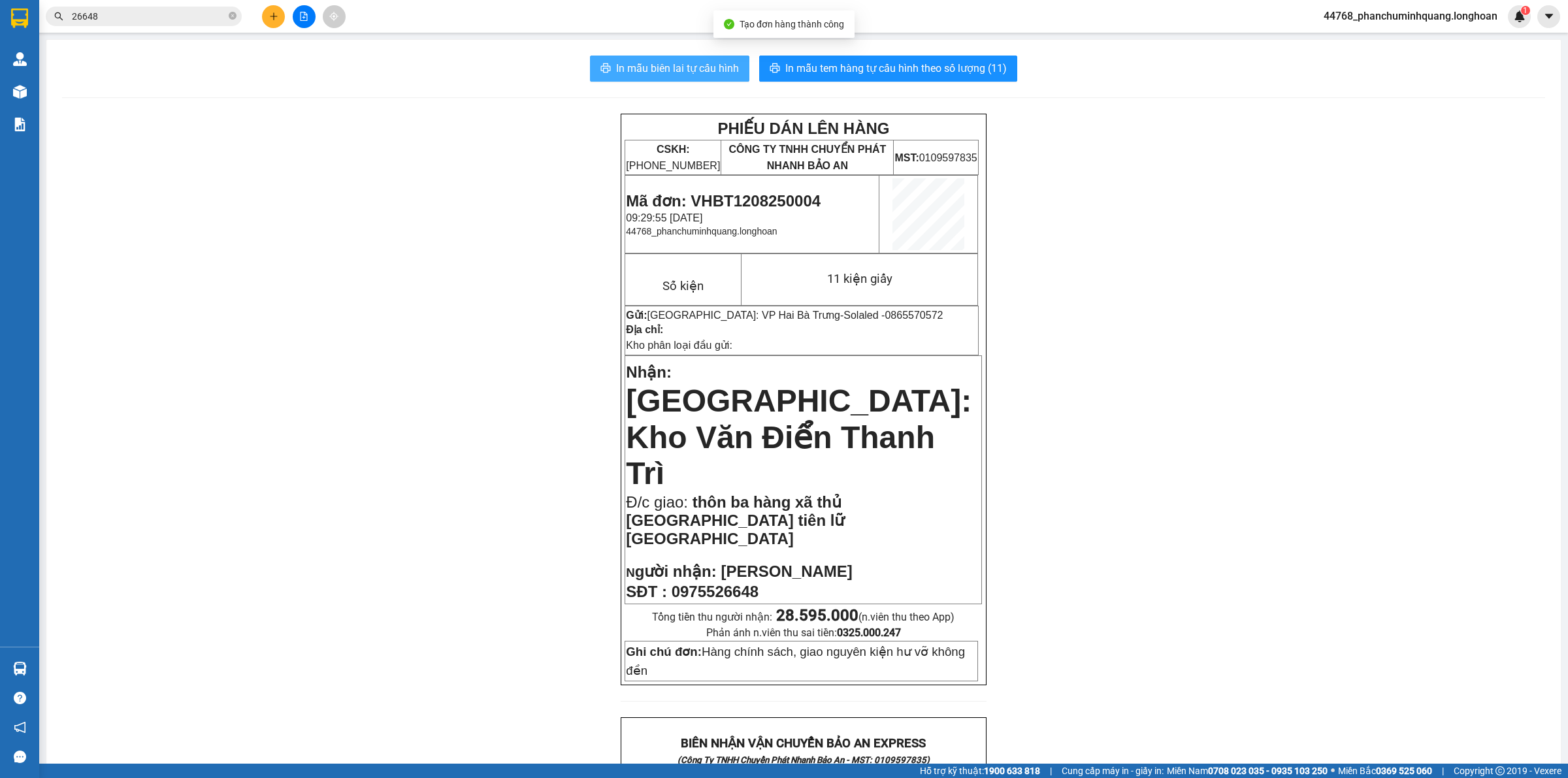
click at [714, 68] on span "In mẫu biên lai tự cấu hình" at bounding box center [677, 67] width 122 height 16
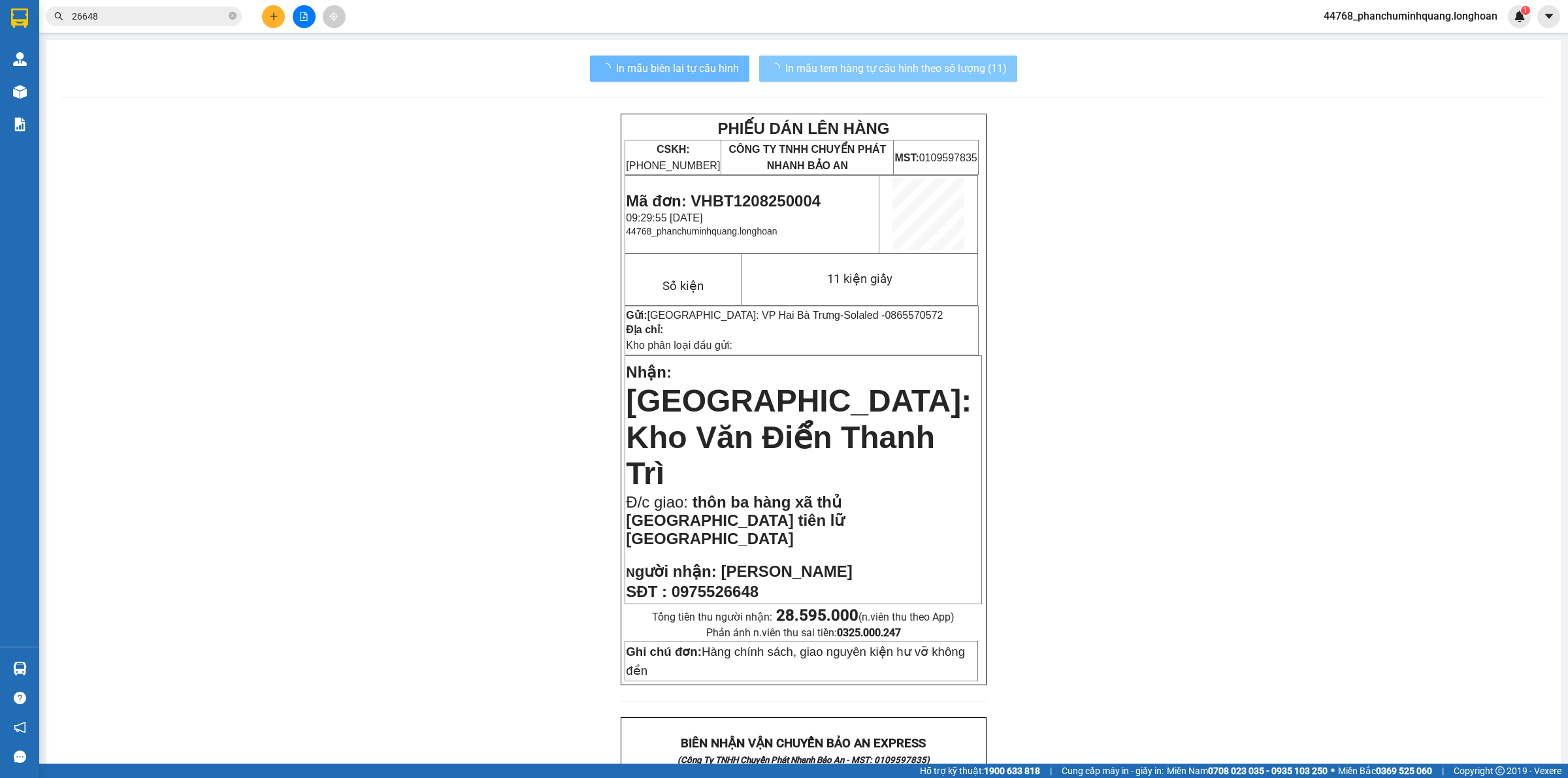
click at [961, 60] on span "In mẫu tem hàng tự cấu hình theo số lượng (11)" at bounding box center [896, 67] width 221 height 16
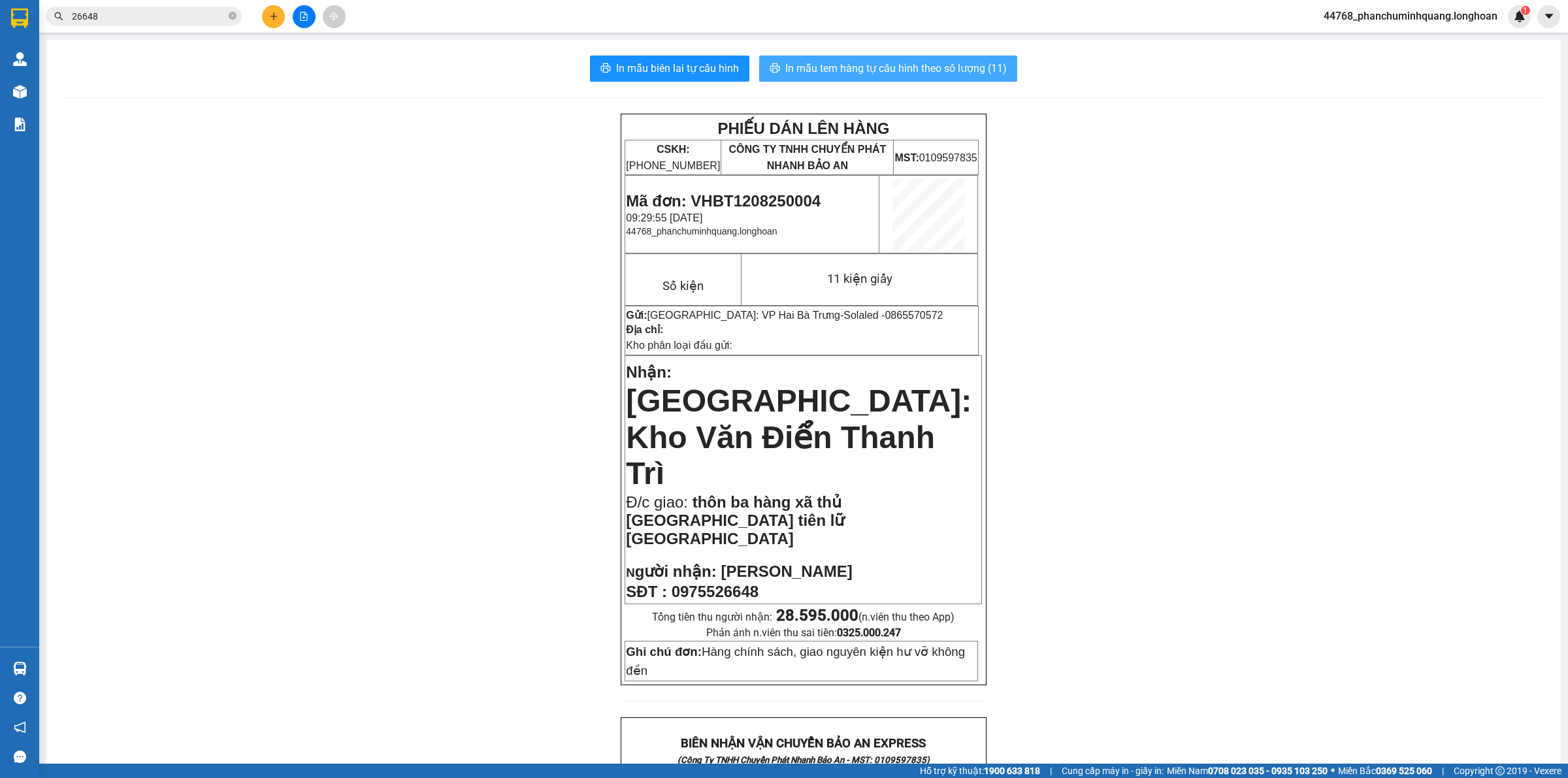
click at [881, 66] on span "In mẫu tem hàng tự cấu hình theo số lượng (11)" at bounding box center [896, 67] width 221 height 16
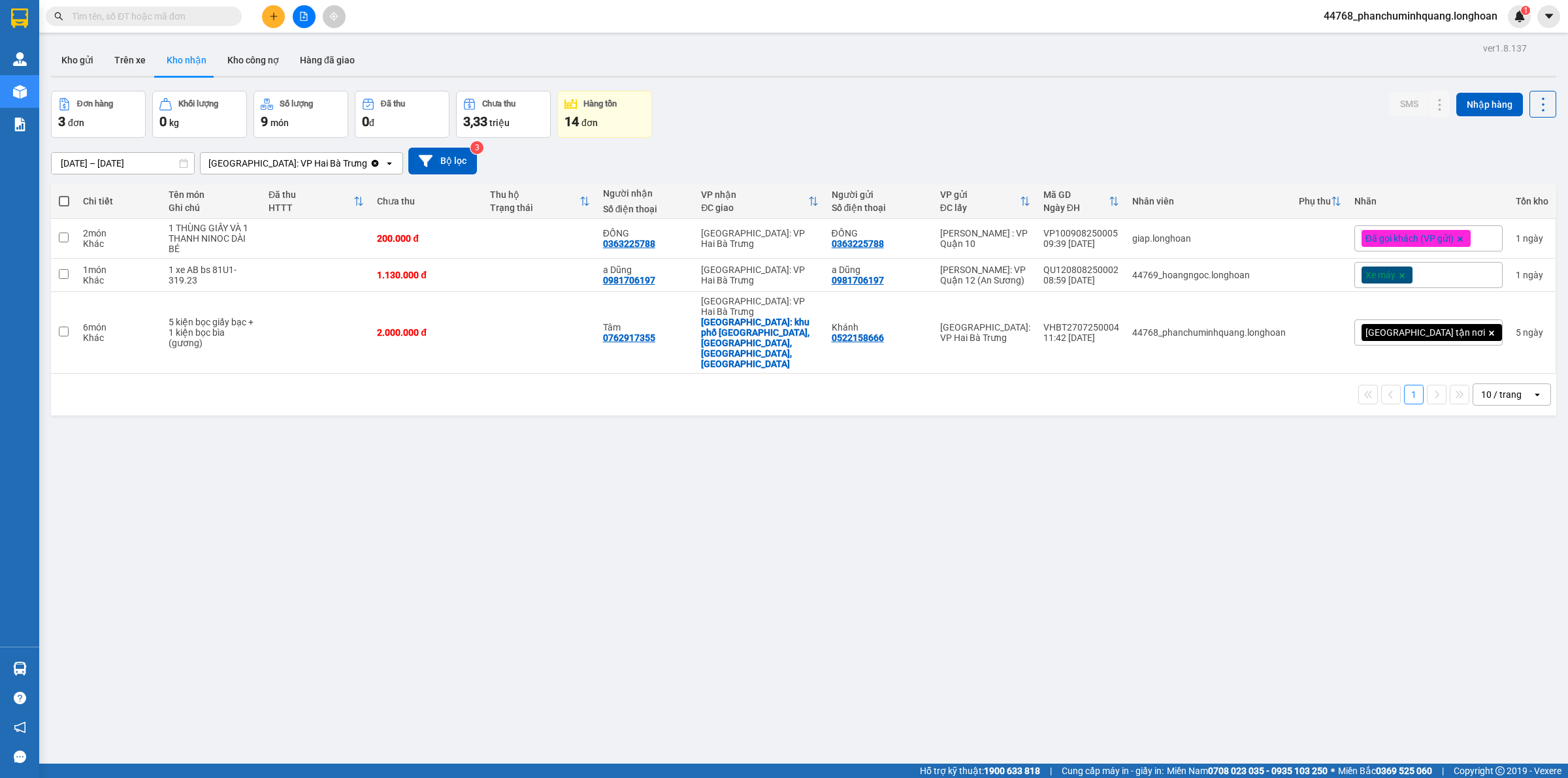
click at [138, 8] on span at bounding box center [143, 16] width 196 height 20
click at [154, 20] on input "text" at bounding box center [149, 16] width 154 height 14
paste input "0975818338"
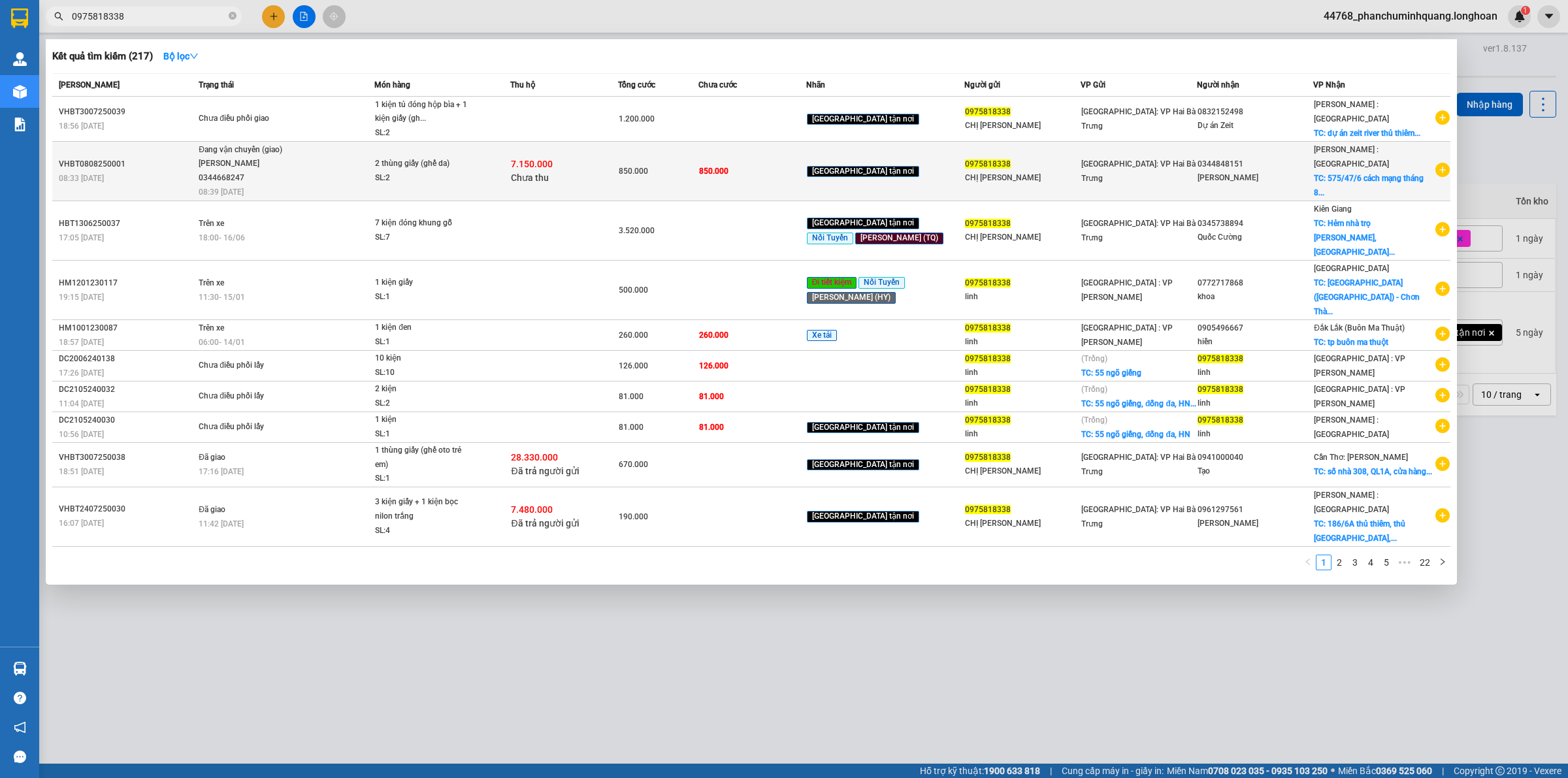
type input "0975818338"
click at [549, 173] on span "Chưa thu" at bounding box center [530, 177] width 38 height 10
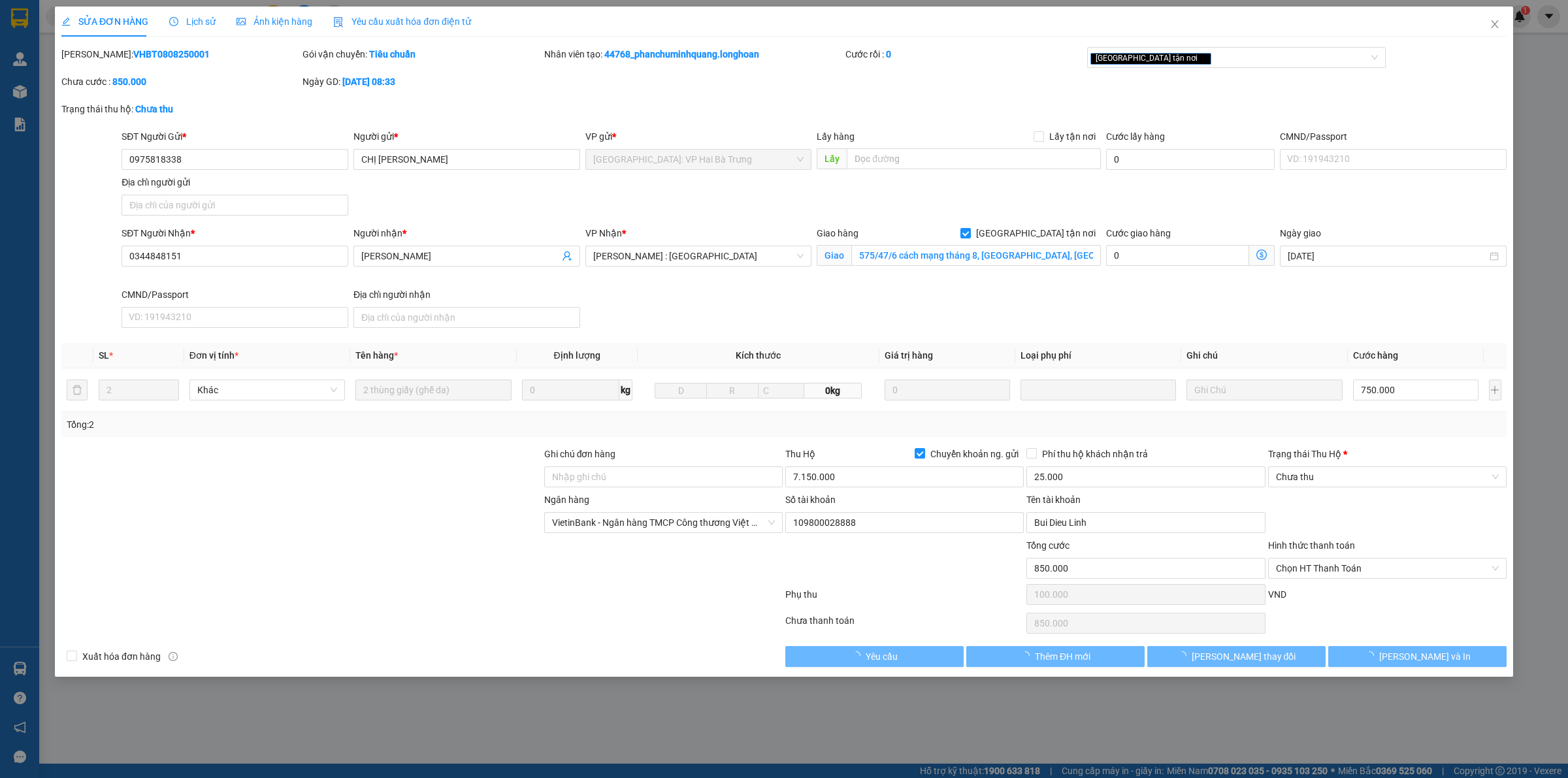
type input "0975818338"
type input "CHỊ [PERSON_NAME]"
type input "0344848151"
type input "[PERSON_NAME]"
checkbox input "true"
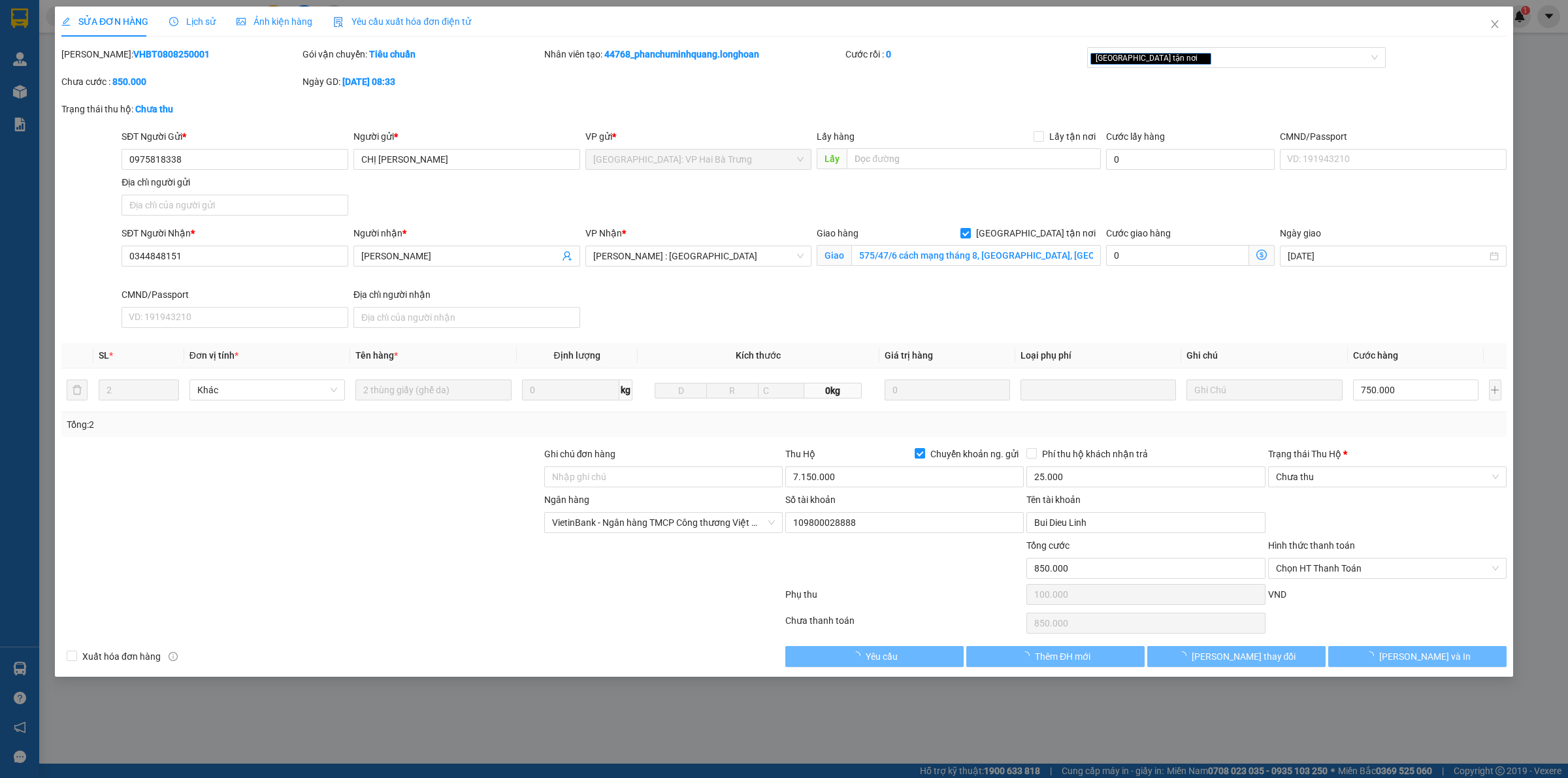
type input "575/47/6 cách mạng tháng 8, phường 15, quận 10, hcm"
type input "850.000"
type input "100.000"
type input "850.000"
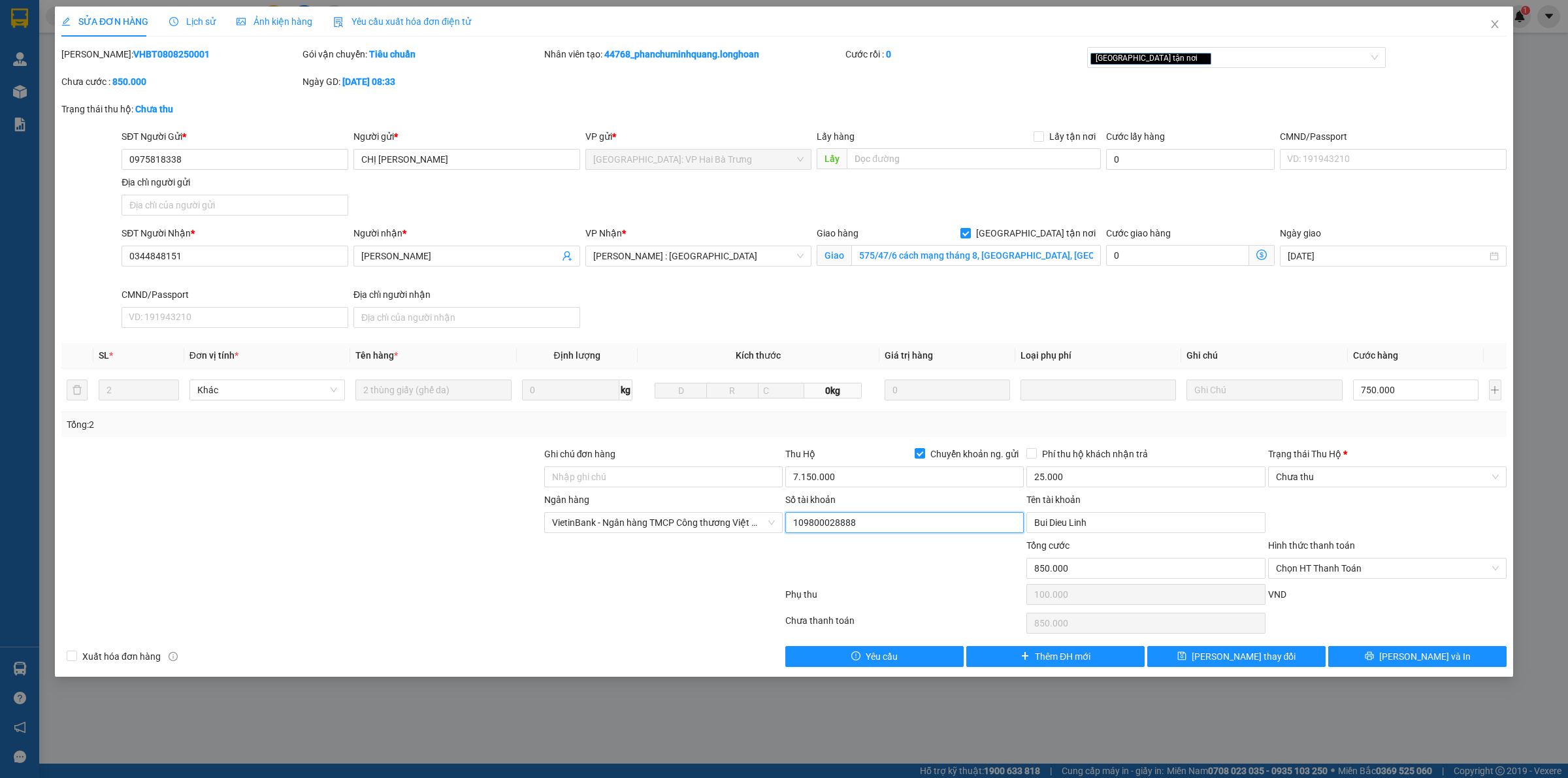
click at [909, 527] on input "109800028888" at bounding box center [905, 523] width 238 height 21
click at [1165, 529] on input "Bui Dieu Linh" at bounding box center [1146, 523] width 238 height 21
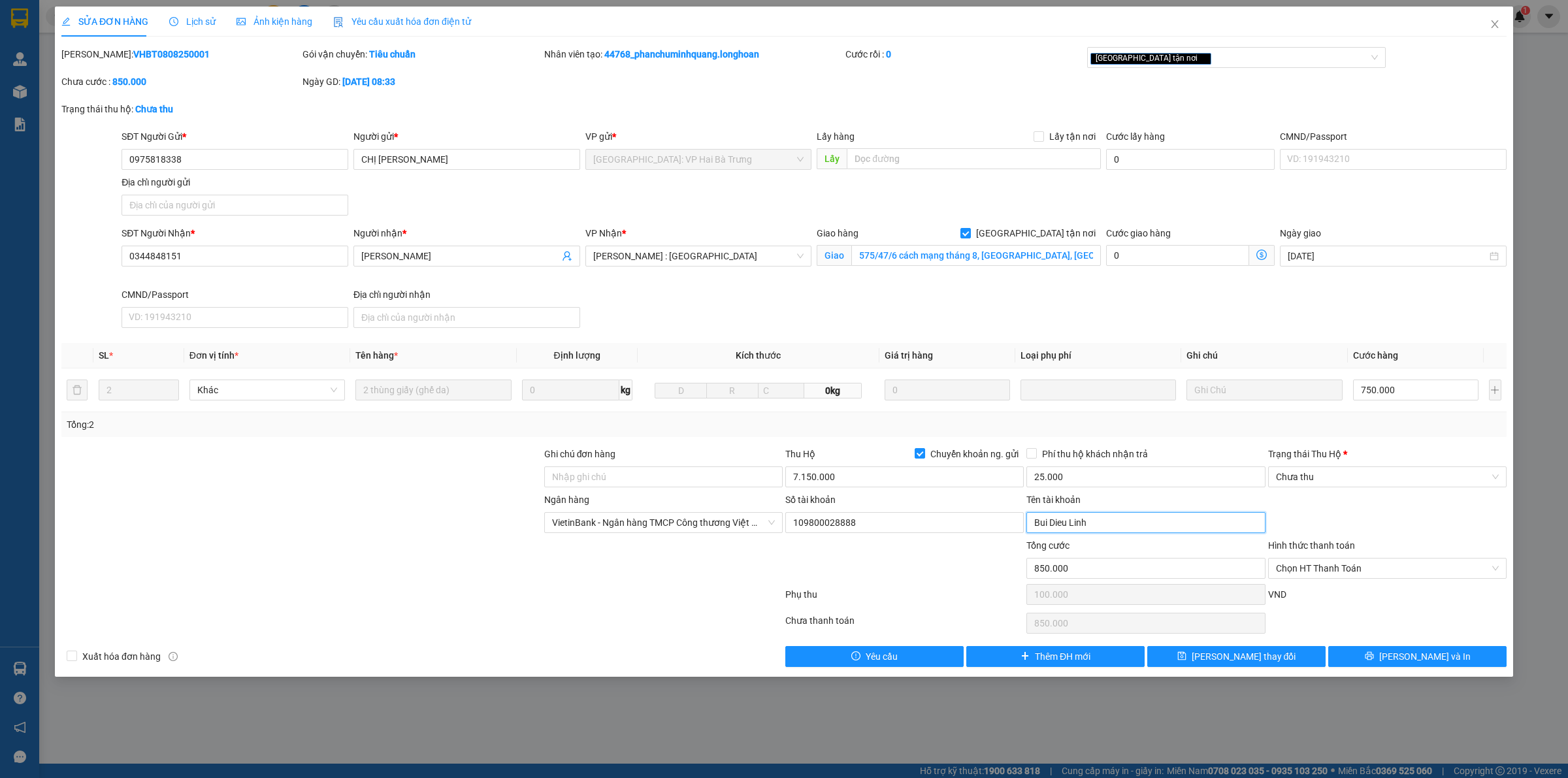
click at [1165, 529] on input "Bui Dieu Linh" at bounding box center [1146, 523] width 238 height 21
click at [1491, 27] on icon "close" at bounding box center [1495, 24] width 10 height 10
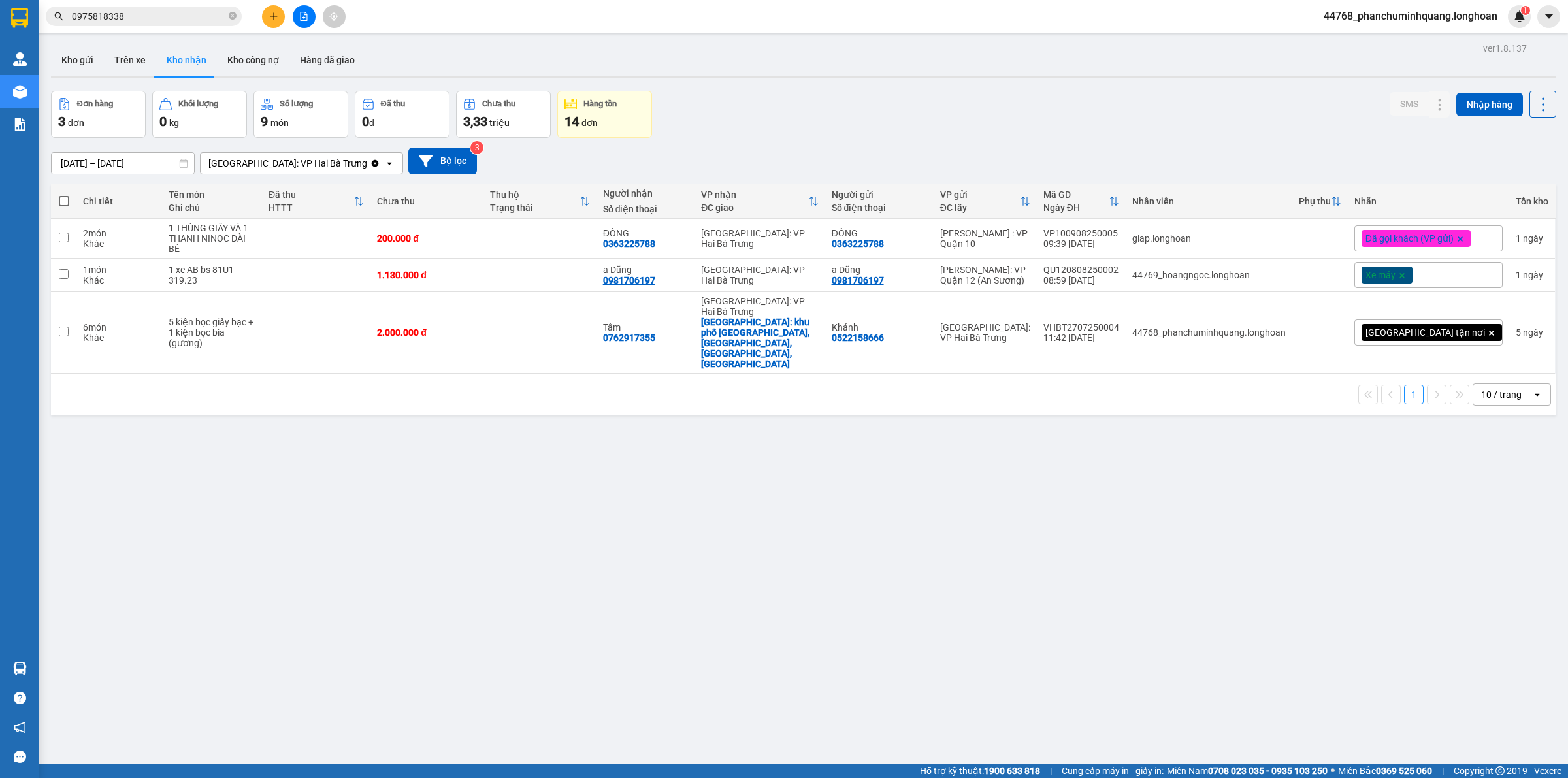
click at [172, 10] on input "0975818338" at bounding box center [149, 16] width 154 height 14
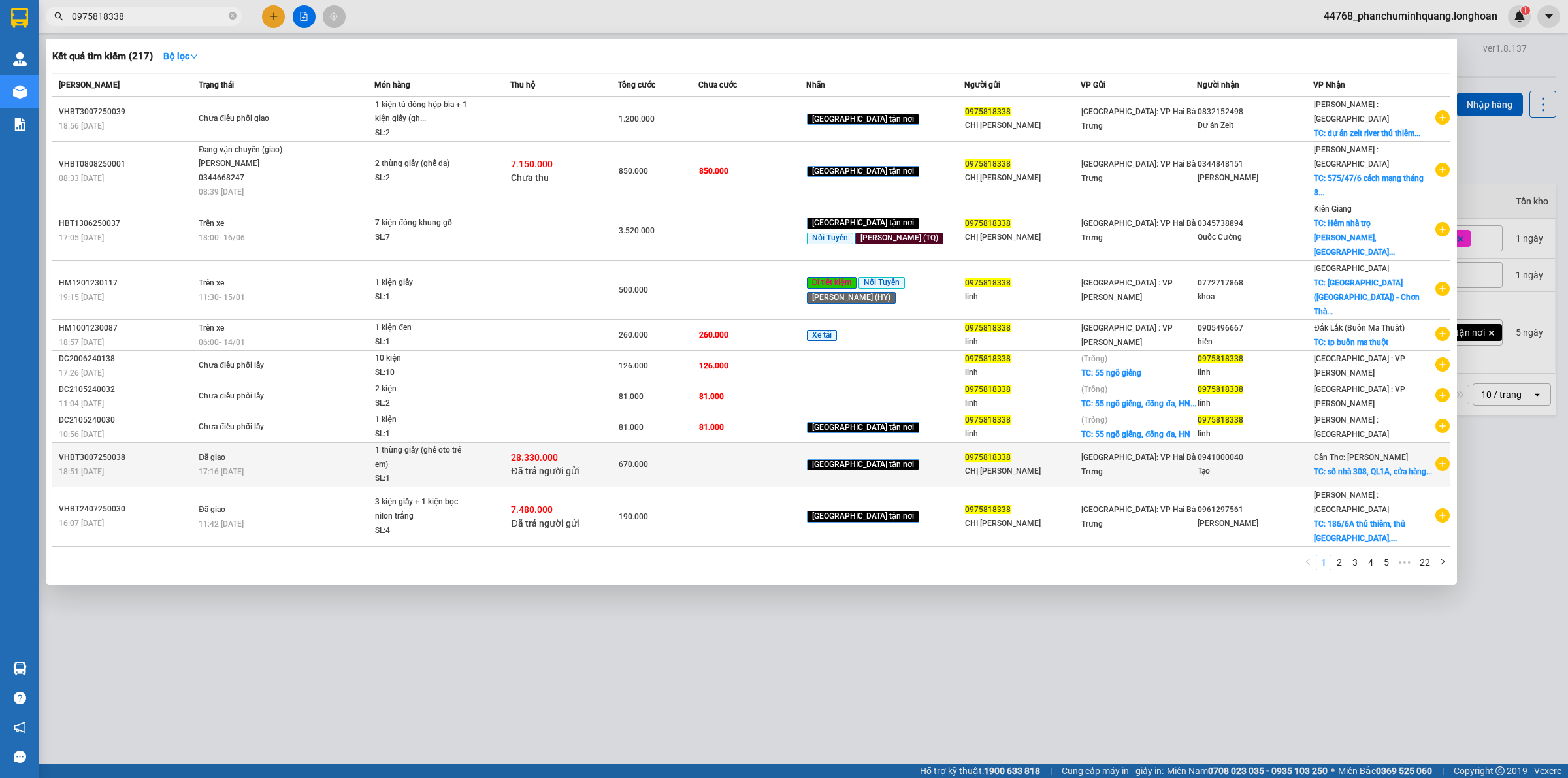
click at [510, 444] on span "1 thùng giấy (ghế oto trẻ em) SL: 1" at bounding box center [442, 465] width 135 height 43
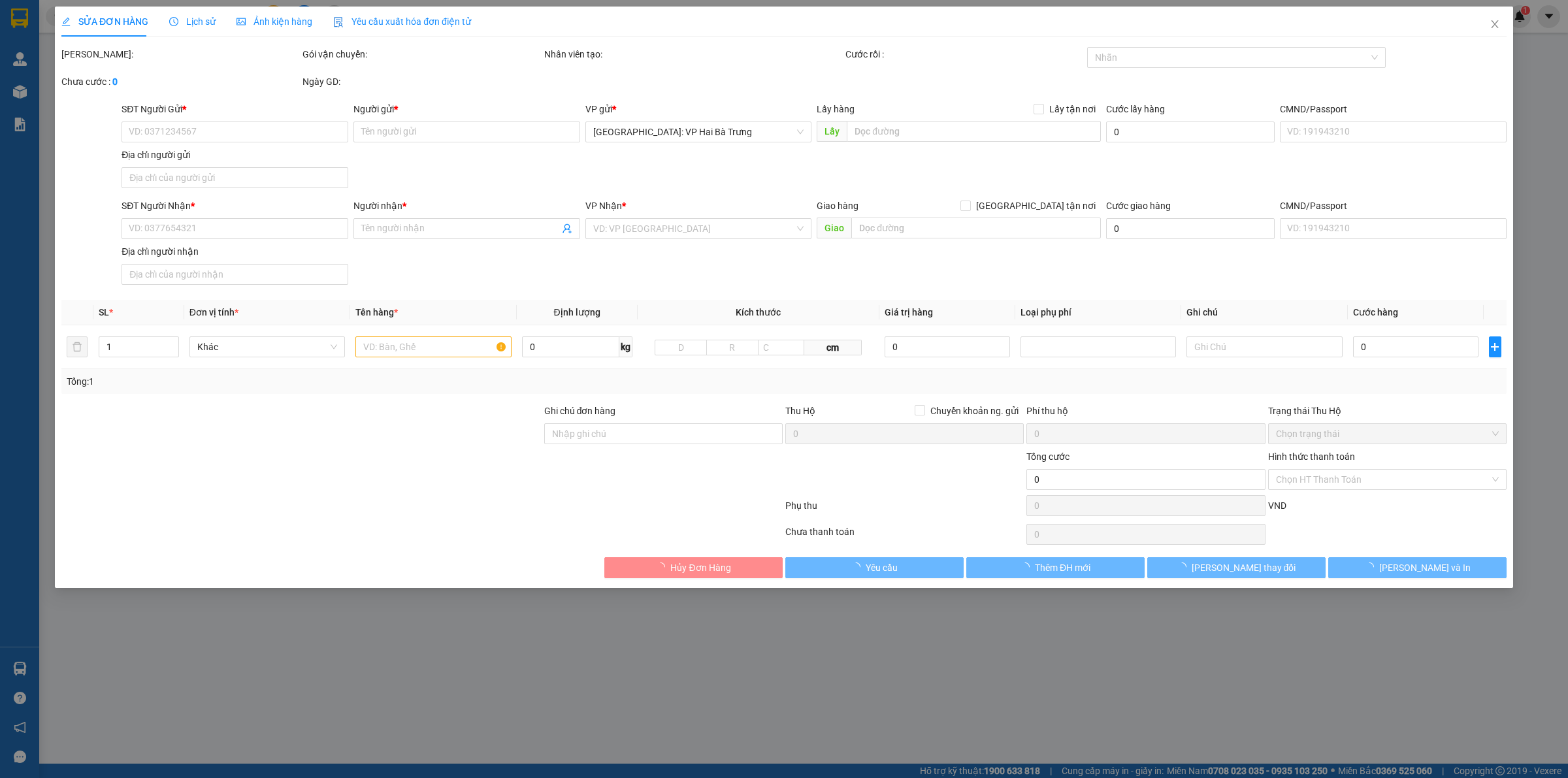
type input "0975818338"
type input "CHỊ [PERSON_NAME]"
type input "0941000040"
type input "Tạo"
checkbox input "true"
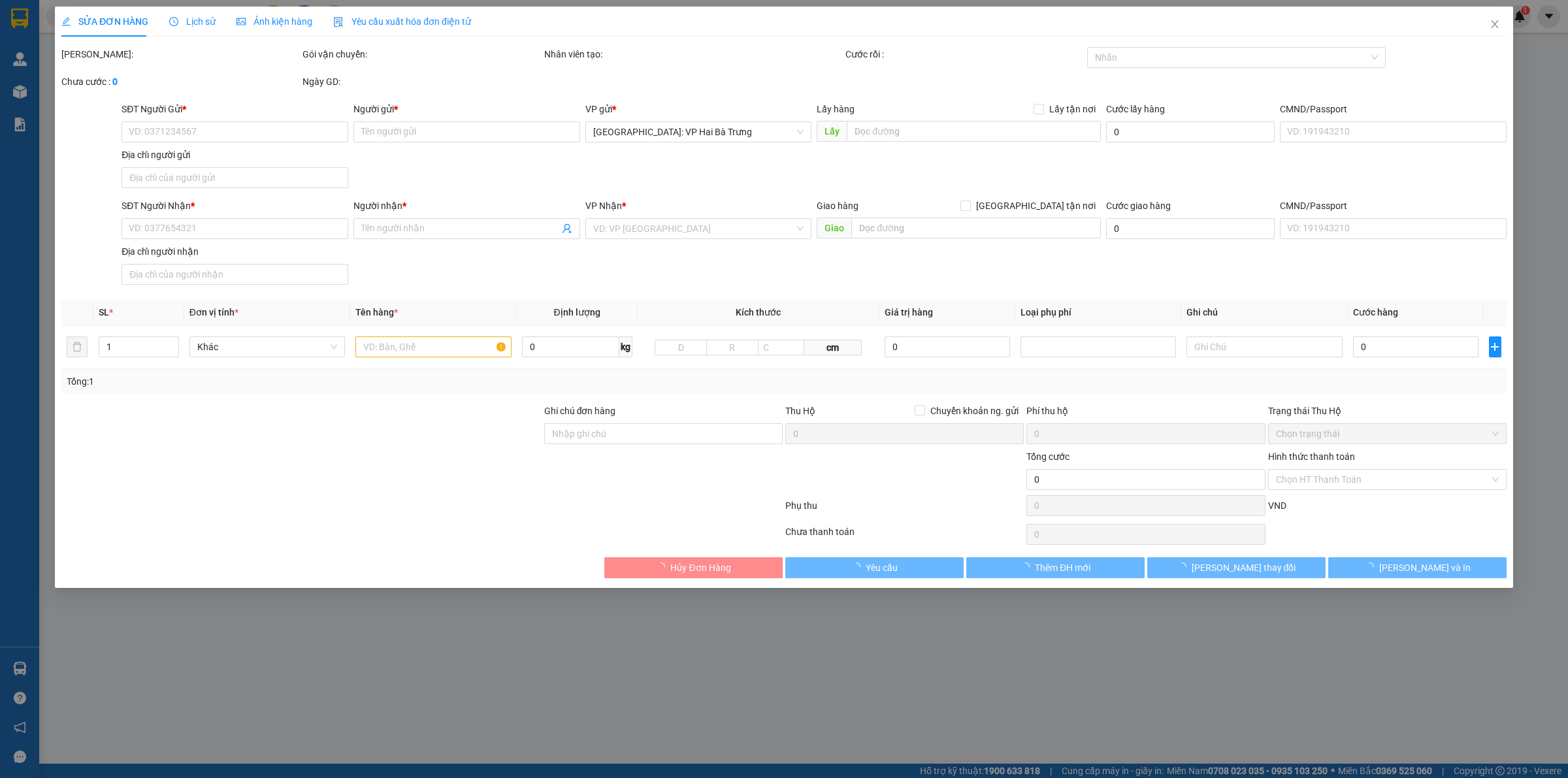
type input "số nhà 308, QL1A, cửa hàng tạp hoá yến nhi, ấp khúc tréo B, tân phong, giá rai,…"
checkbox input "true"
type input "28.330.000"
type input "60.000"
type input "670.000"
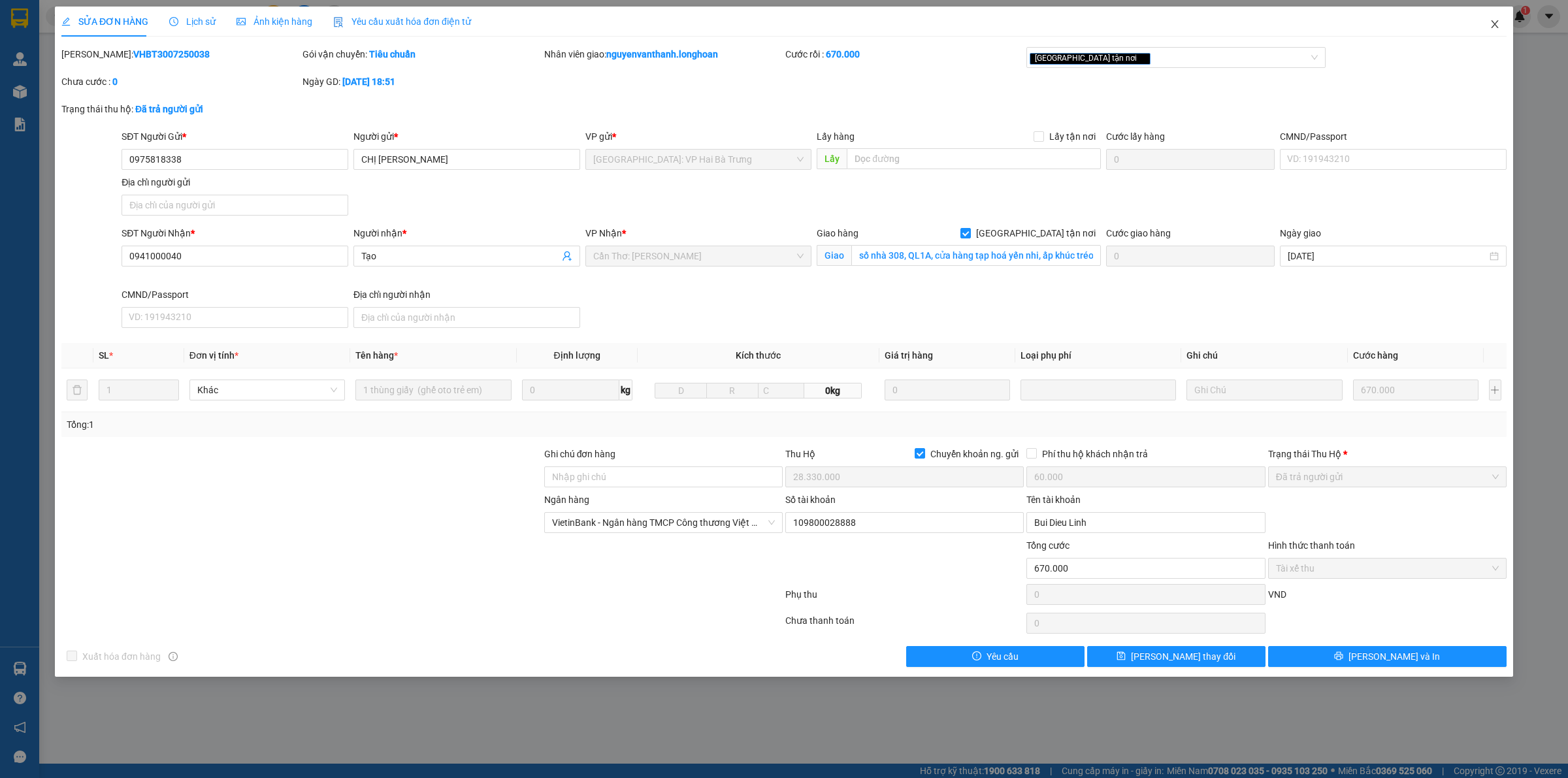
click at [1502, 18] on span "Close" at bounding box center [1495, 25] width 37 height 37
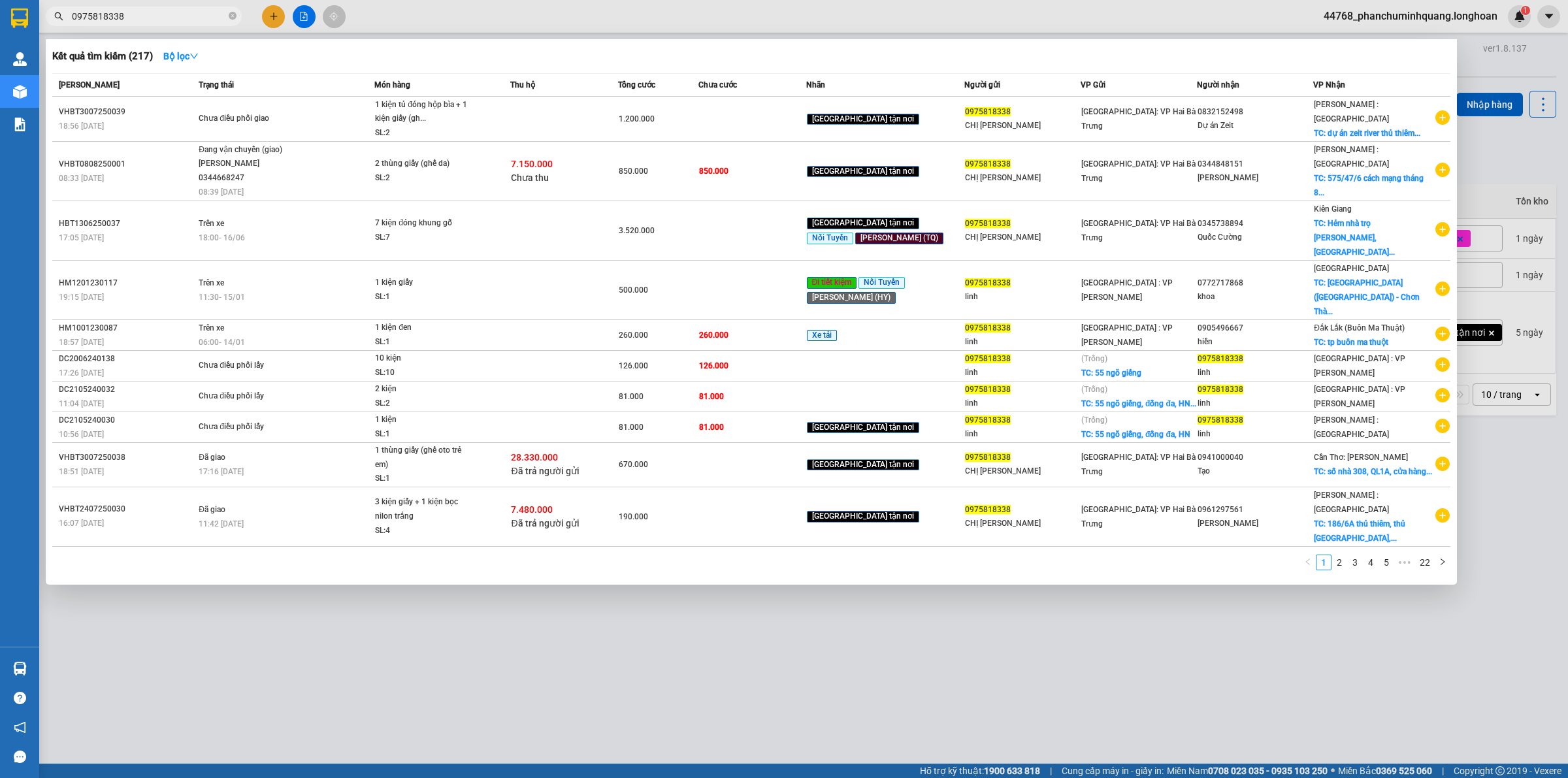
click at [141, 20] on input "0975818338" at bounding box center [149, 16] width 154 height 14
paste input "52664"
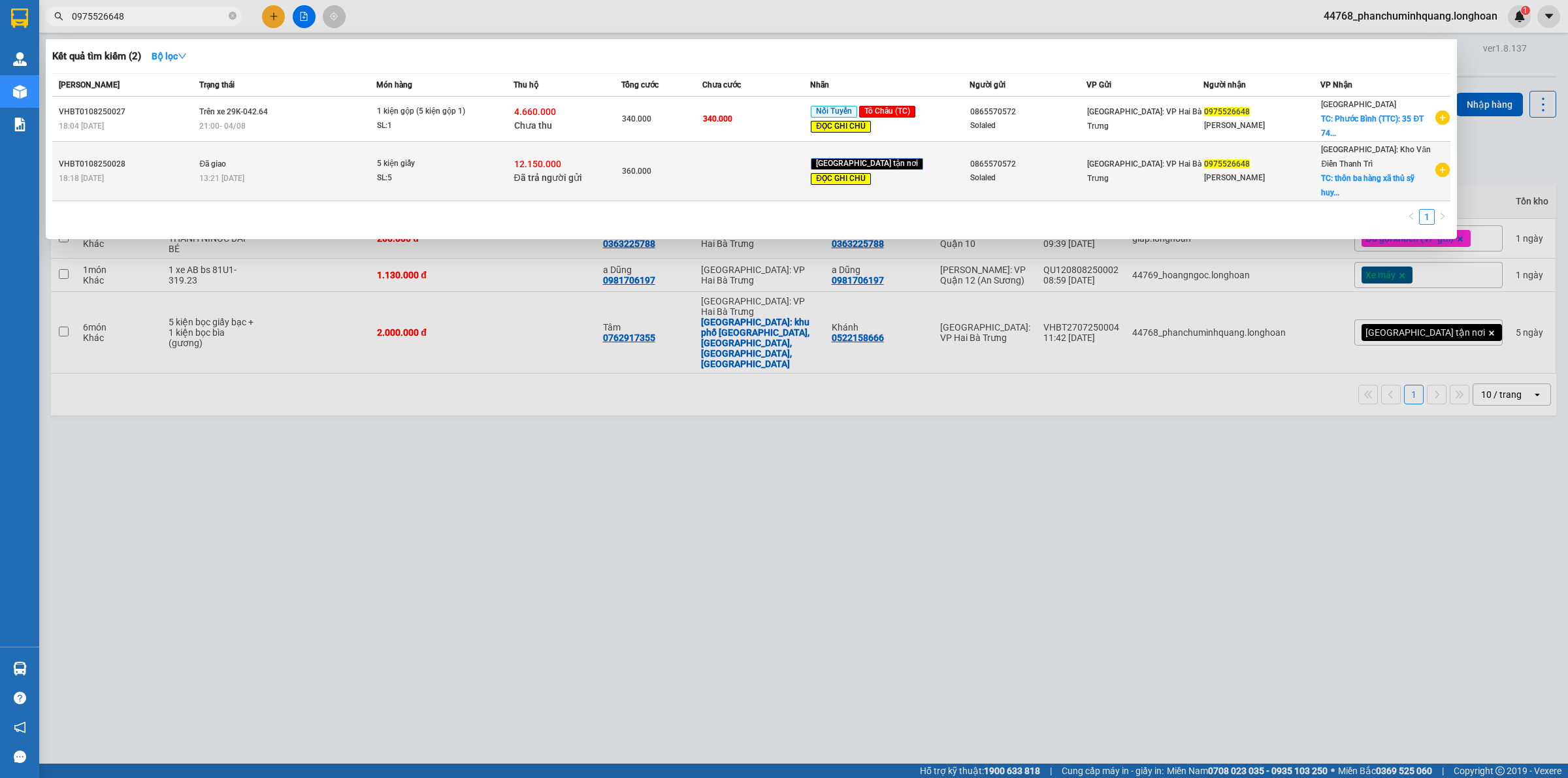
type input "0975526648"
click at [1025, 174] on div "Solaled" at bounding box center [1028, 177] width 116 height 13
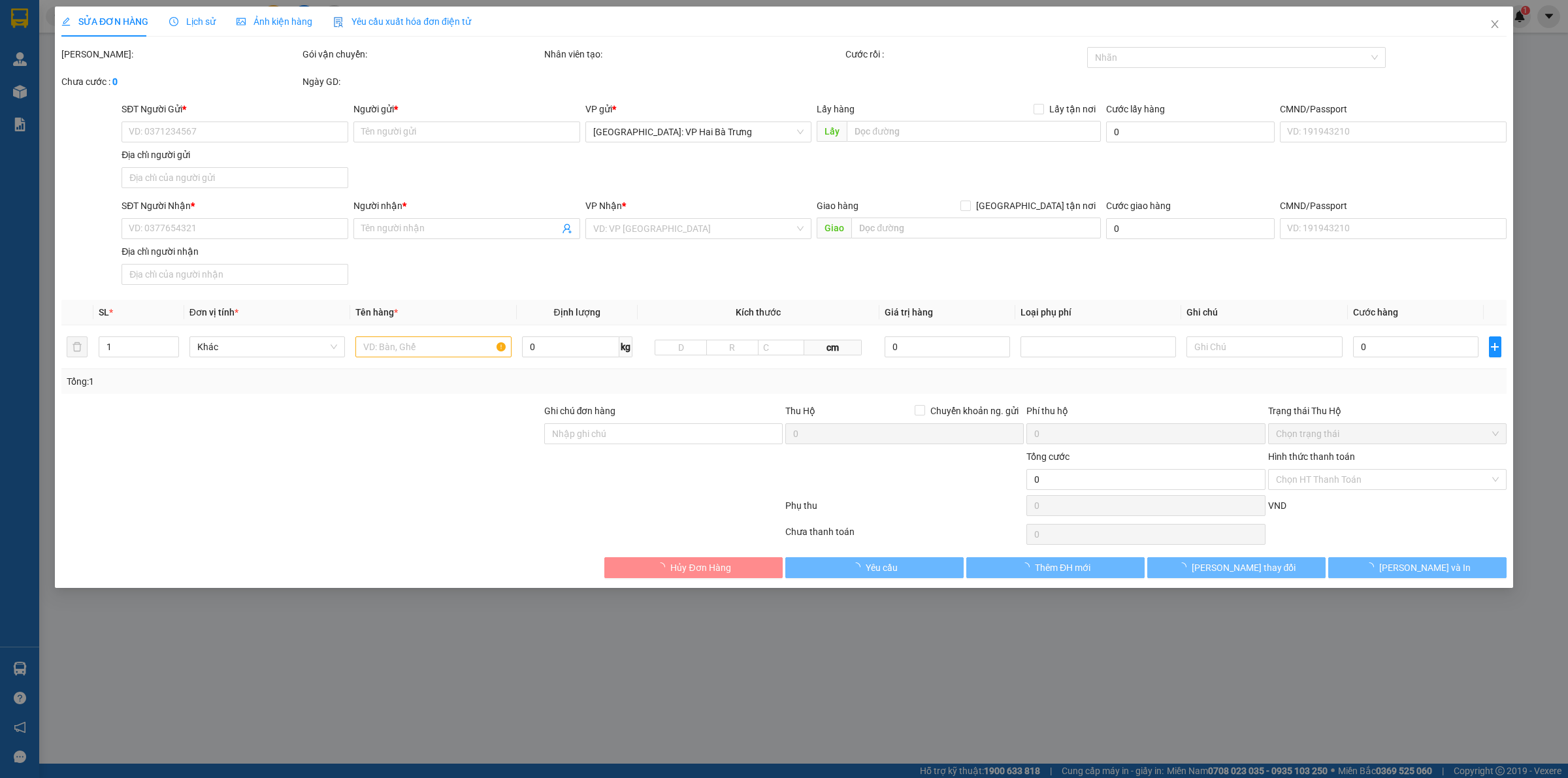
type input "0865570572"
type input "Solaled"
type input "0975526648"
type input "[PERSON_NAME]"
checkbox input "true"
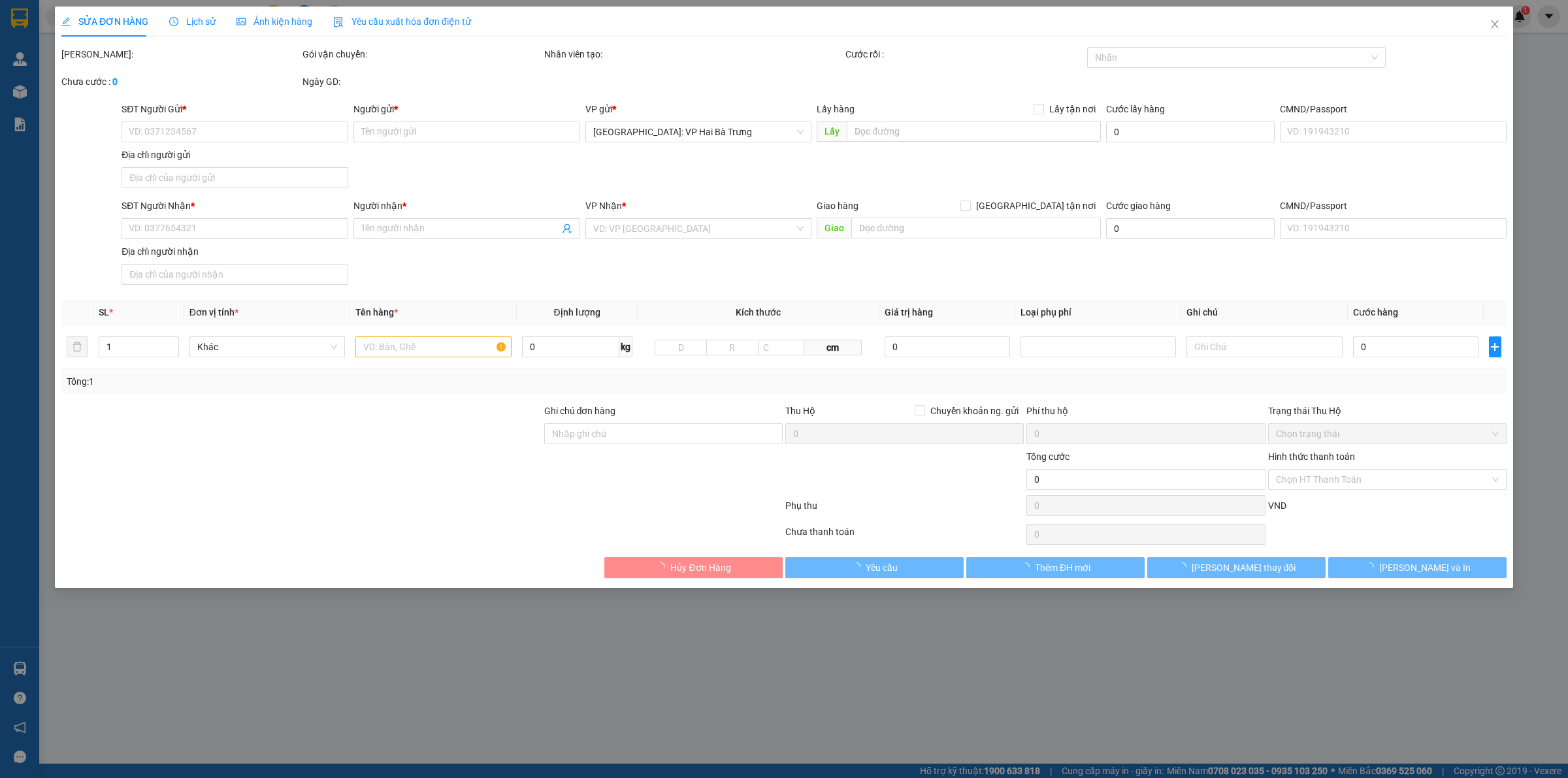
type input "thôn ba hàng xã thủ [GEOGRAPHIC_DATA] tiên lữ [GEOGRAPHIC_DATA]"
type input "Hàng chính sách, giao nguyên kiện hư vỡ không đền"
checkbox input "true"
type input "12.150.000"
type input "30.000"
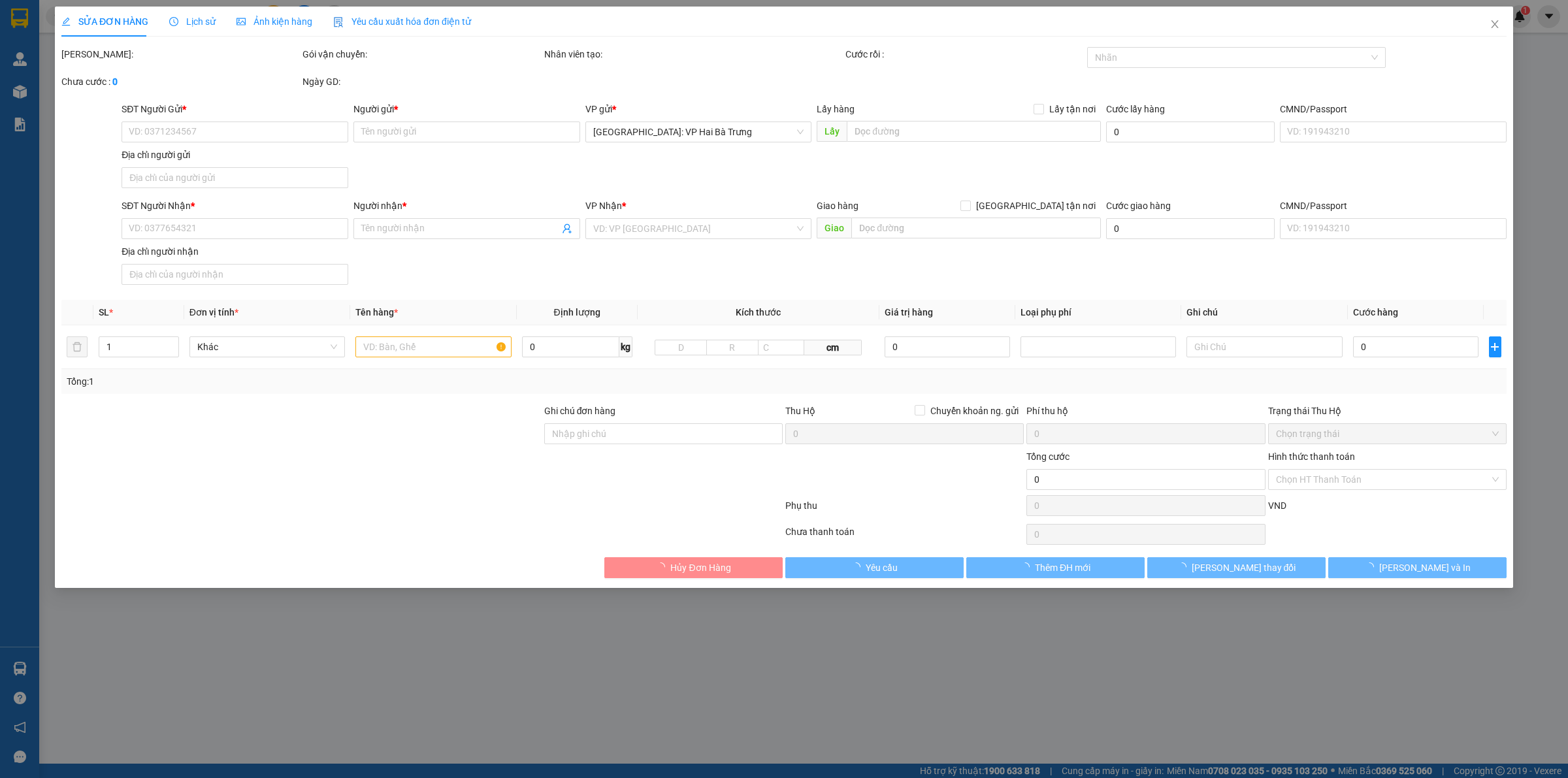
type input "360.000"
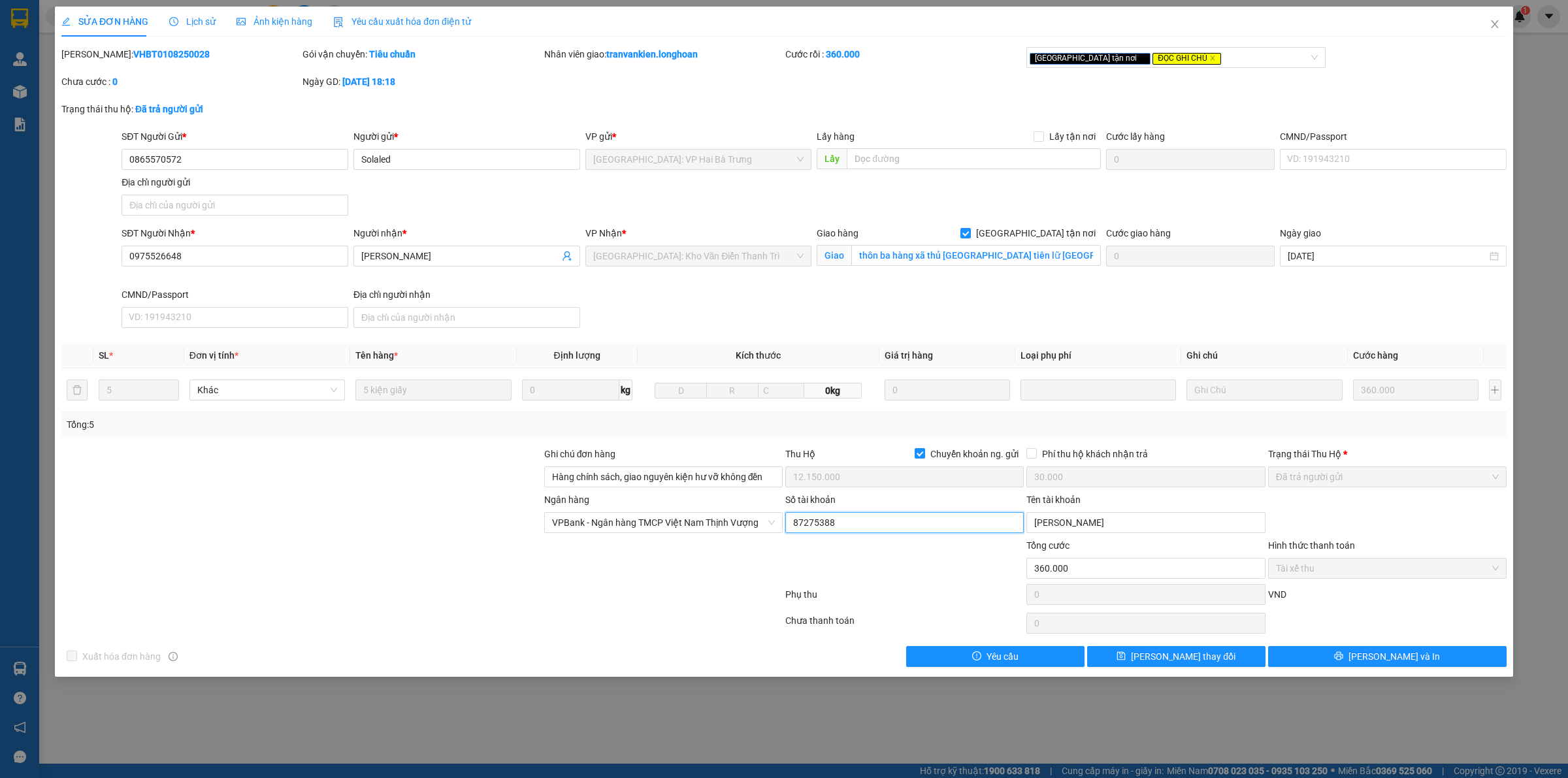
click at [903, 519] on input "87275388" at bounding box center [905, 523] width 238 height 21
click at [1093, 524] on input "[PERSON_NAME]" at bounding box center [1146, 523] width 238 height 21
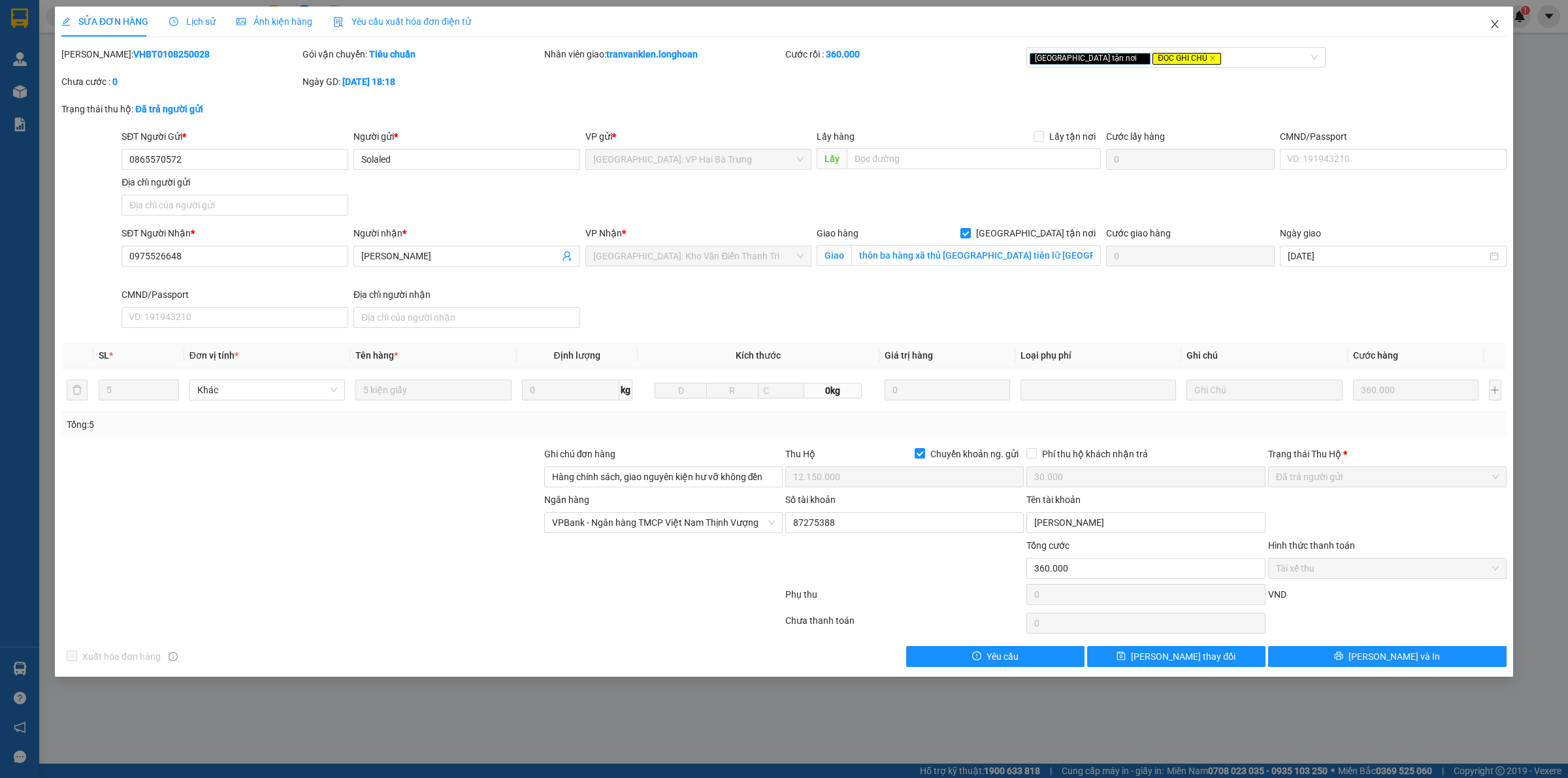
click at [1495, 21] on icon "close" at bounding box center [1495, 24] width 10 height 10
